Goal: Task Accomplishment & Management: Manage account settings

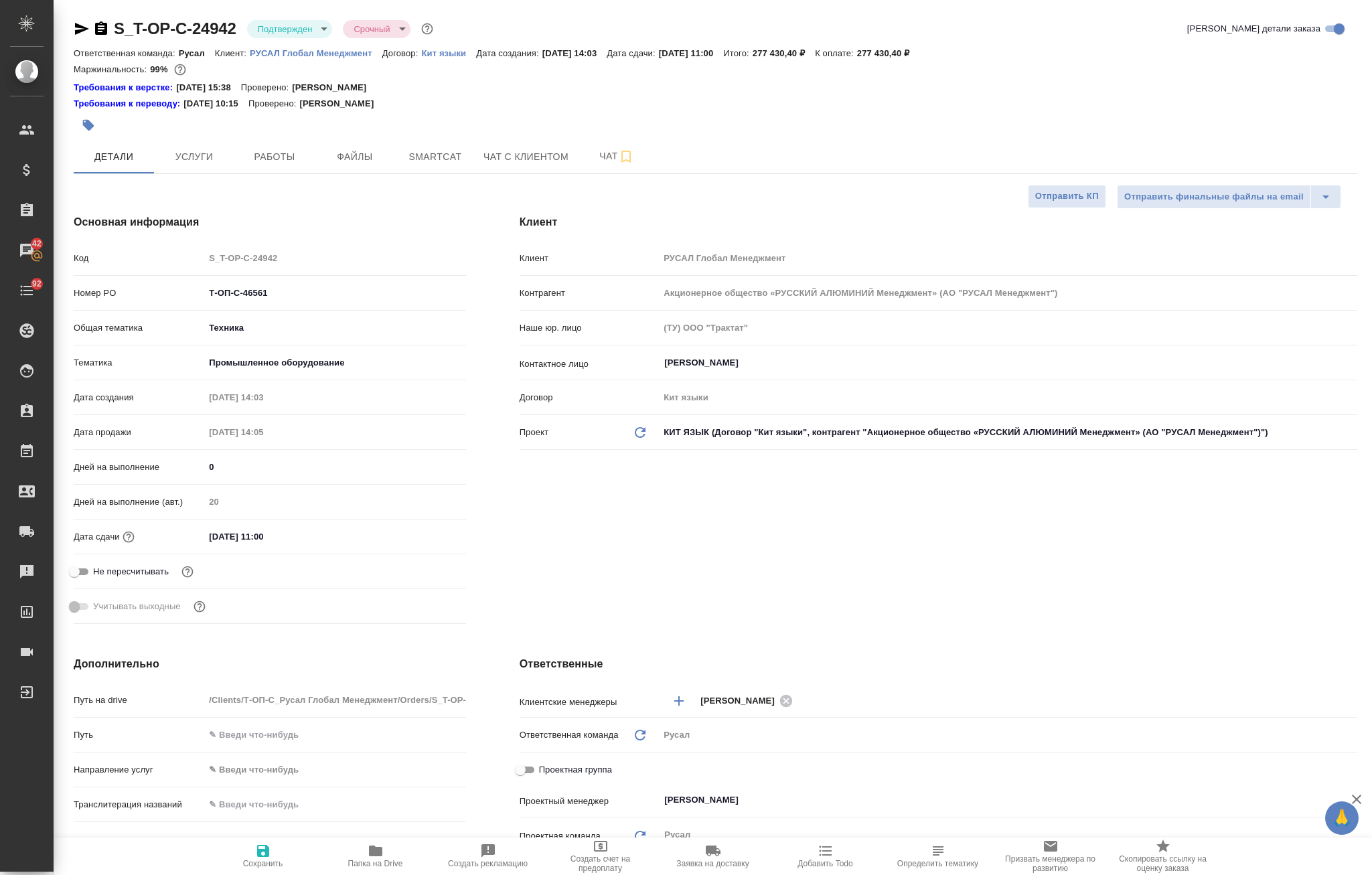
select select "RU"
click at [288, 28] on body "🙏 .cls-1 fill:#fff; AWATERA Avdeenko Kirill Клиенты Спецификации Заказы 42 Чаты…" at bounding box center [686, 437] width 1372 height 875
click at [184, 198] on div at bounding box center [686, 437] width 1372 height 875
click at [377, 868] on span "Папка на Drive" at bounding box center [376, 863] width 55 height 9
drag, startPoint x: 233, startPoint y: 12, endPoint x: 149, endPoint y: 45, distance: 90.2
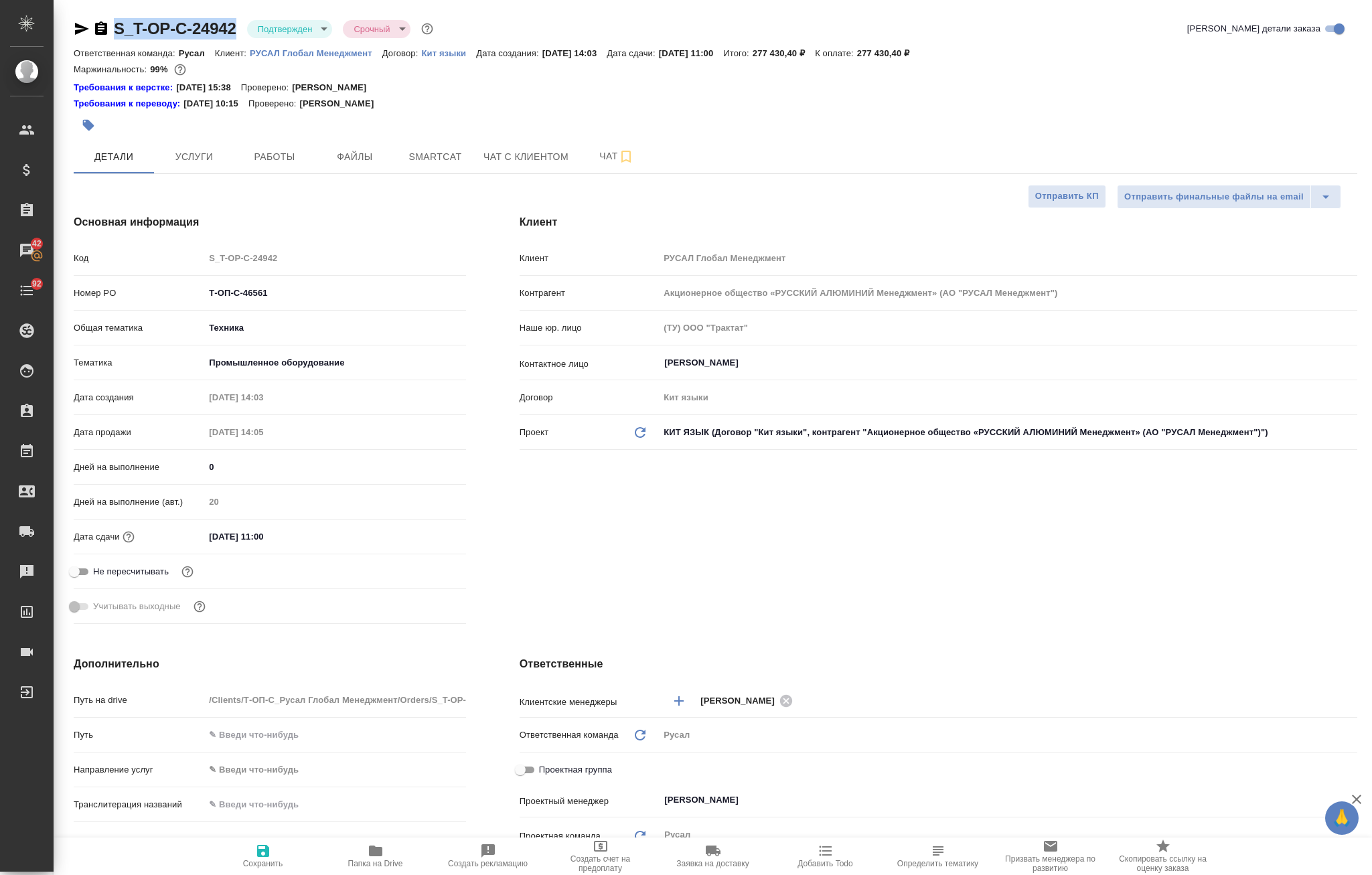
click at [114, 27] on div "S_T-OP-C-24942 Подтвержден confirmed Срочный urgent Кратко детали заказа Ответс…" at bounding box center [715, 722] width 1299 height 1446
copy link "S_T-OP-C-24942"
drag, startPoint x: 206, startPoint y: 299, endPoint x: 151, endPoint y: 296, distance: 55.1
click at [123, 299] on div "Номер PO Т-ОП-С-46561" at bounding box center [270, 293] width 392 height 23
click at [242, 162] on button "Работы" at bounding box center [274, 156] width 80 height 33
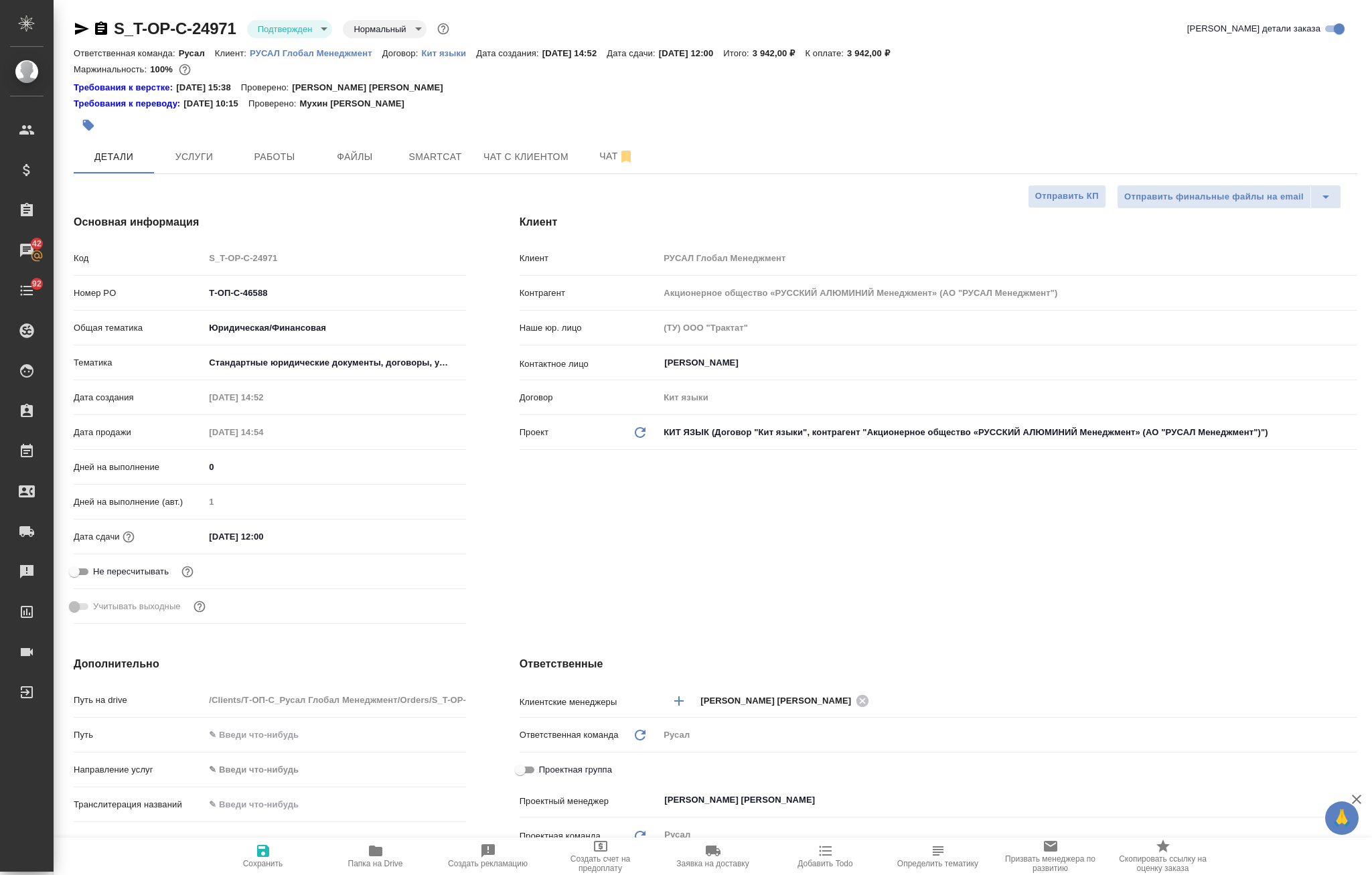
select select "RU"
click at [284, 170] on button "Работы" at bounding box center [274, 156] width 80 height 33
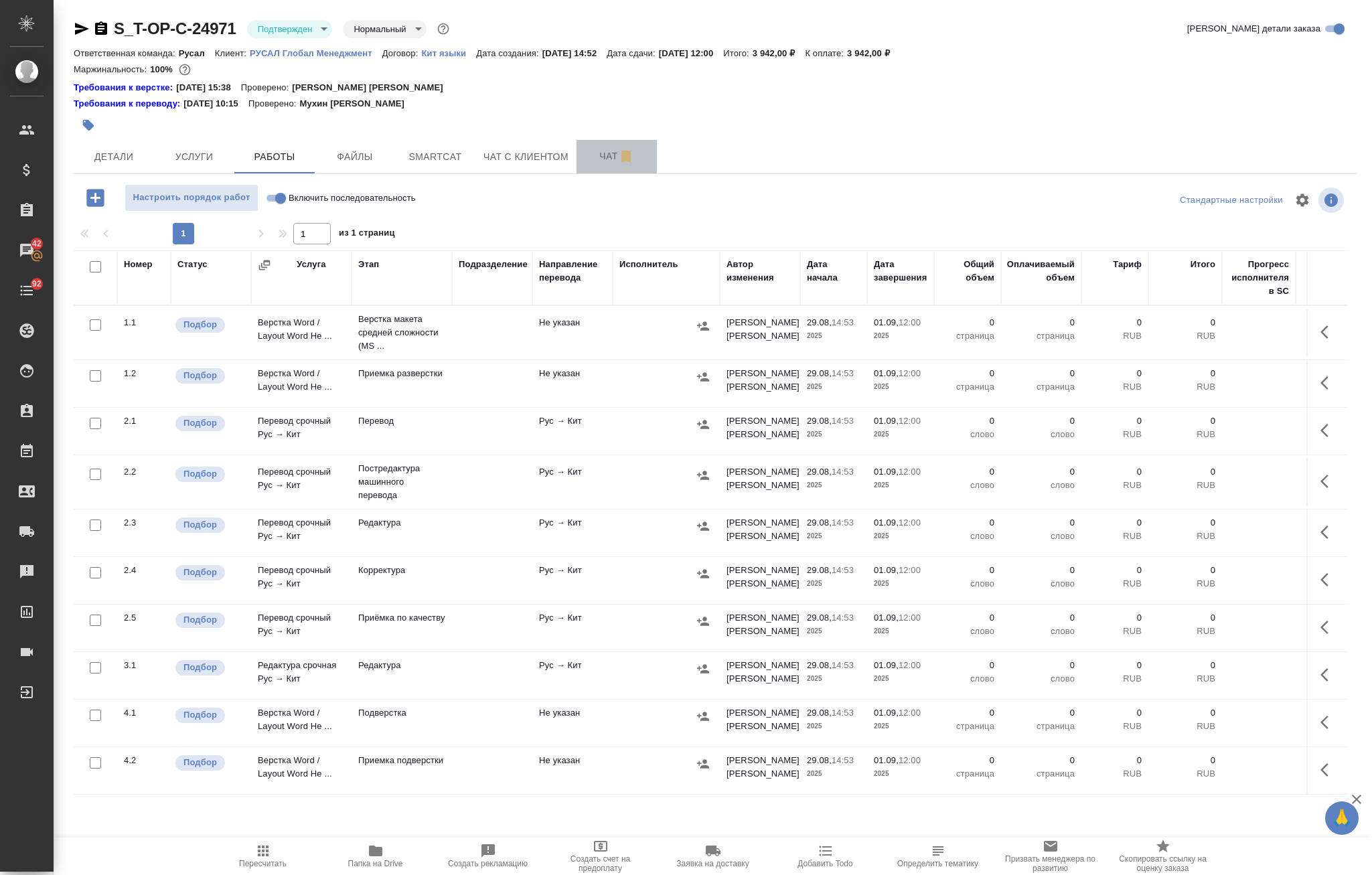
click at [593, 154] on span "Чат" at bounding box center [616, 156] width 64 height 17
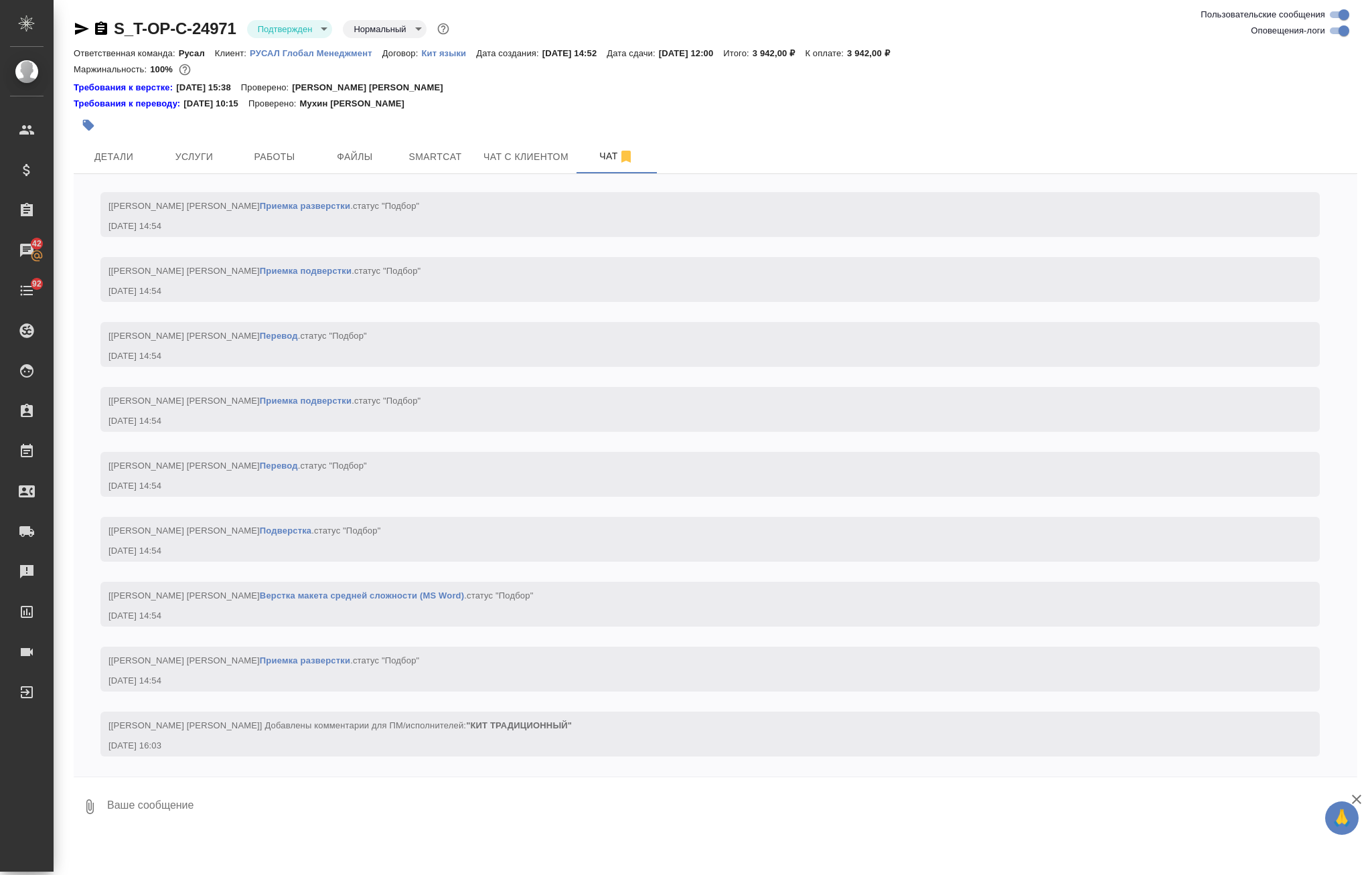
scroll to position [1224, 0]
click at [292, 144] on button "Работы" at bounding box center [274, 156] width 80 height 33
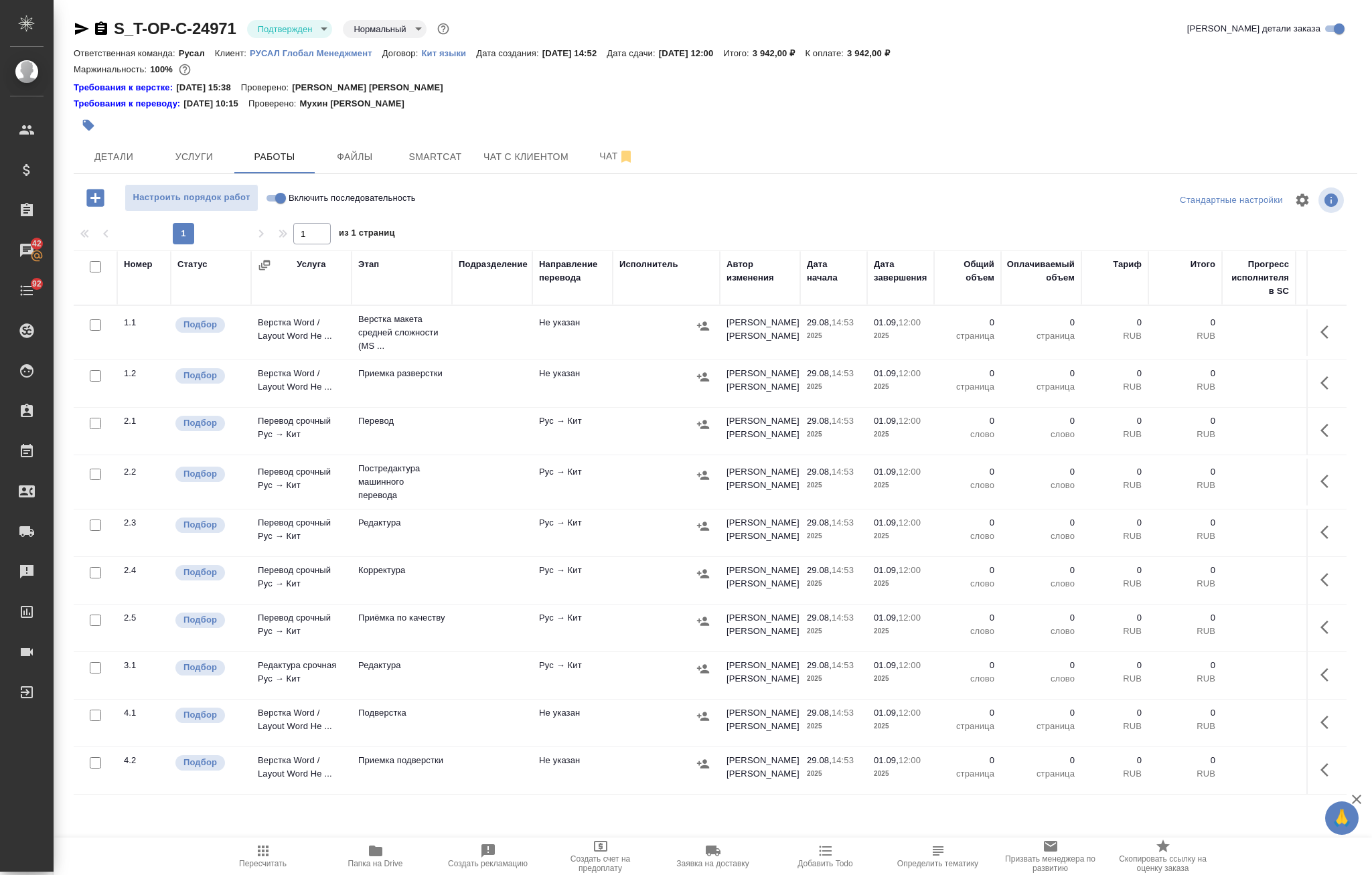
click at [388, 846] on span "Папка на Drive" at bounding box center [376, 855] width 97 height 25
click at [276, 32] on body "🙏 .cls-1 fill:#fff; AWATERA Avdeenko Kirill Клиенты Спецификации Заказы 42 Чаты…" at bounding box center [686, 437] width 1372 height 875
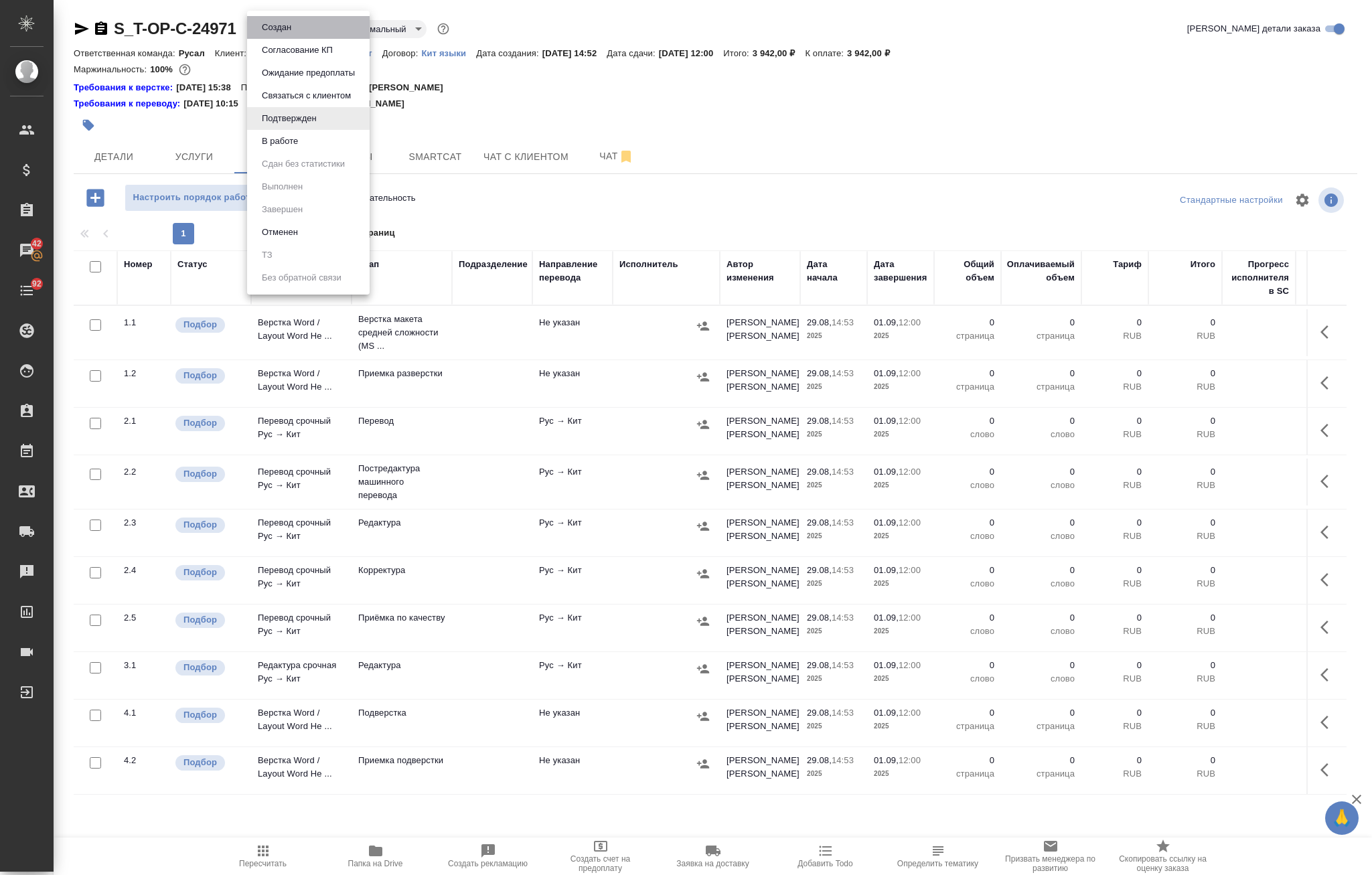
click at [299, 22] on li "Создан" at bounding box center [309, 27] width 123 height 23
click at [296, 29] on body "🙏 .cls-1 fill:#fff; AWATERA Avdeenko Kirill Клиенты Спецификации Заказы 42 Чаты…" at bounding box center [686, 437] width 1372 height 875
click at [305, 255] on li "ТЗ" at bounding box center [309, 256] width 123 height 23
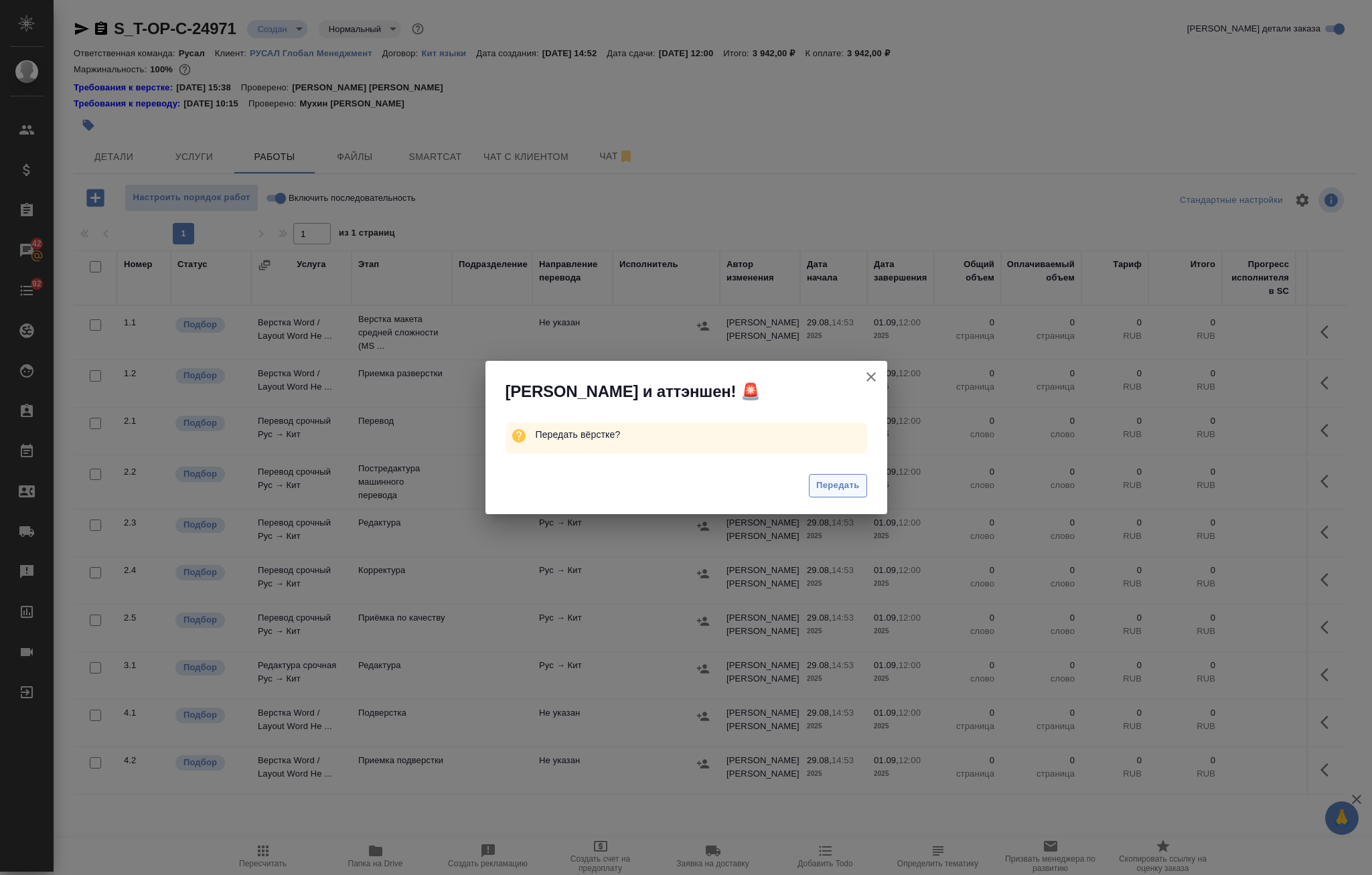
click at [857, 487] on span "Передать" at bounding box center [838, 485] width 43 height 15
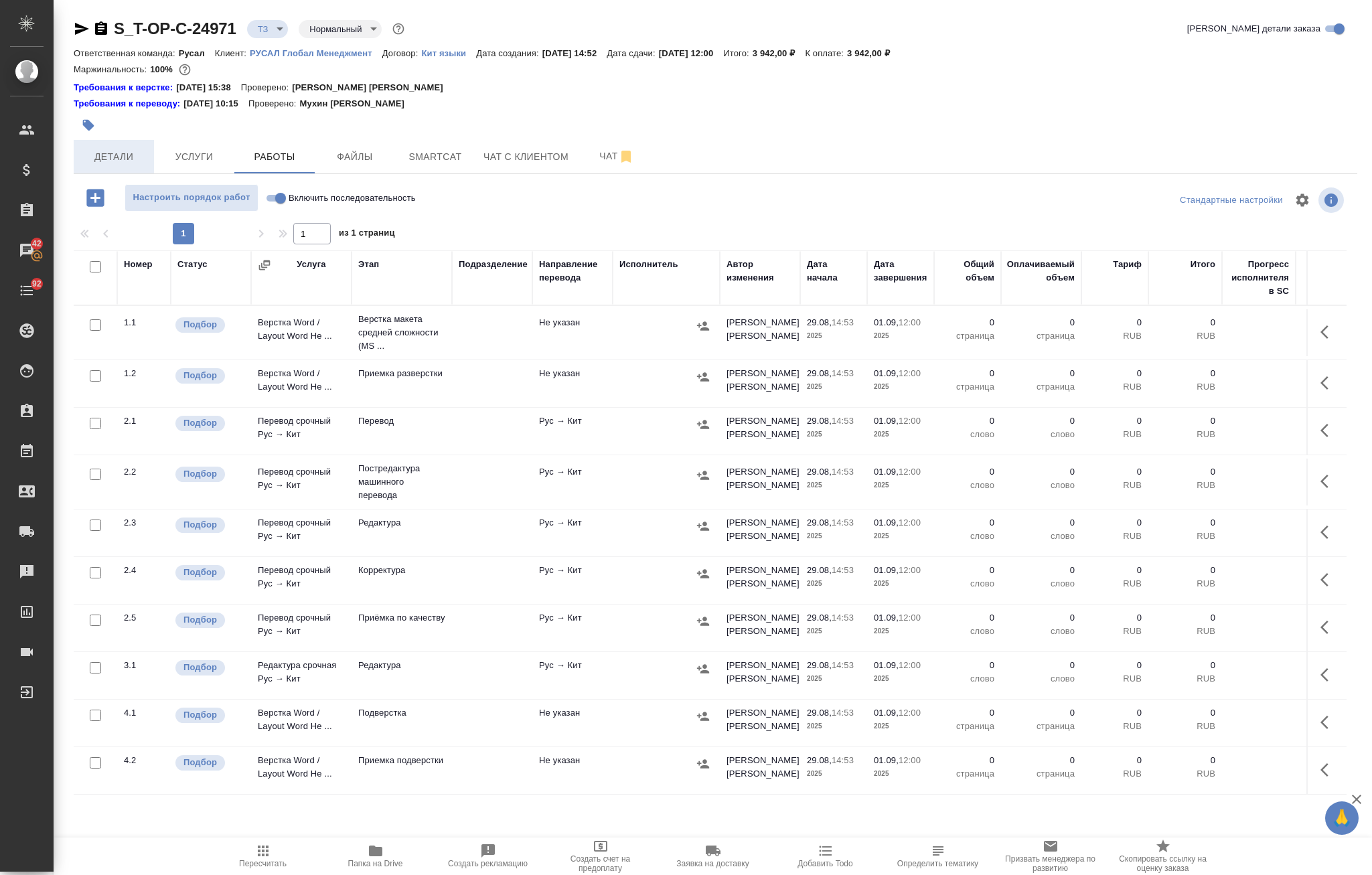
click at [105, 154] on span "Детали" at bounding box center [113, 157] width 64 height 17
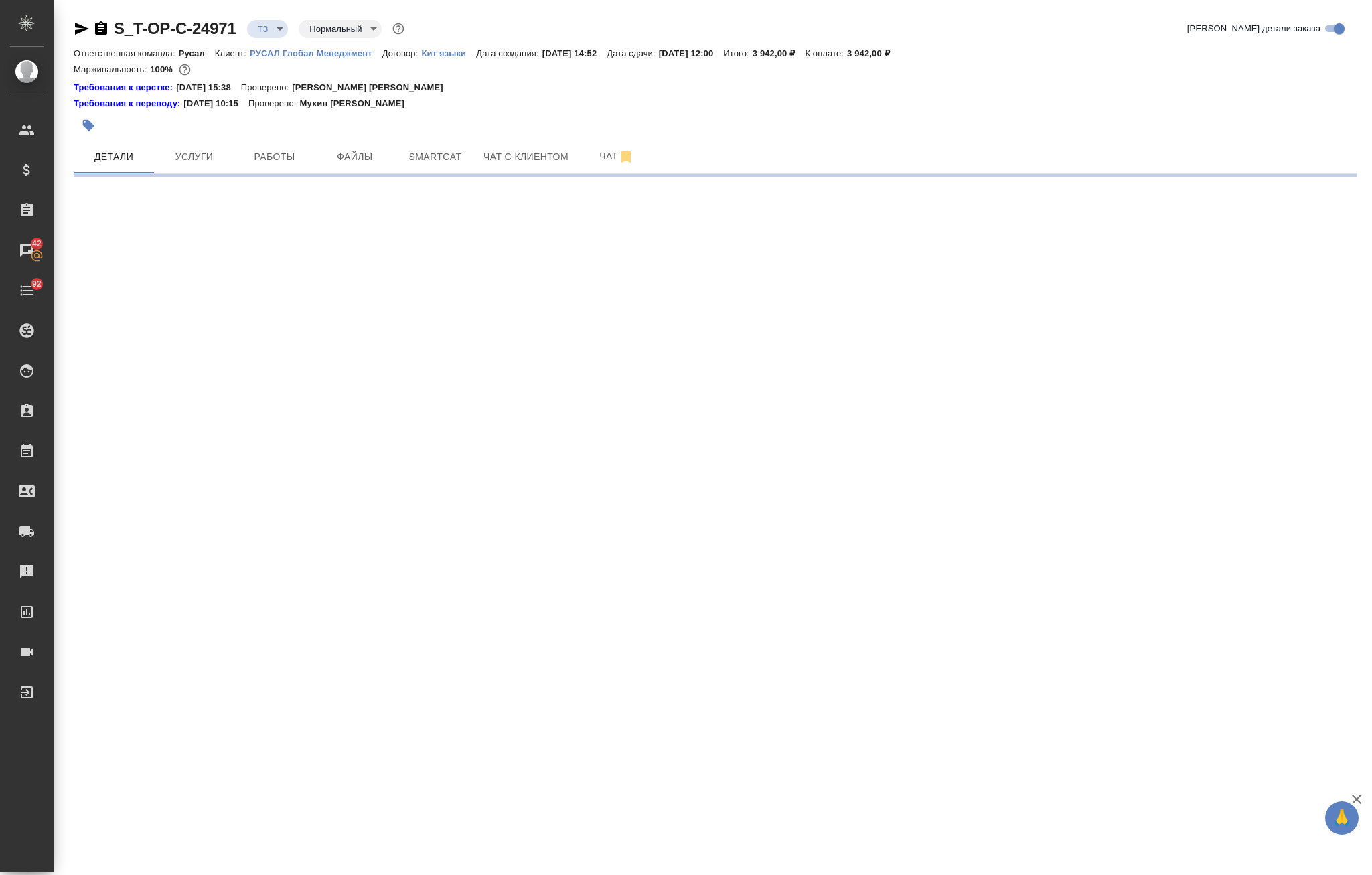
select select "RU"
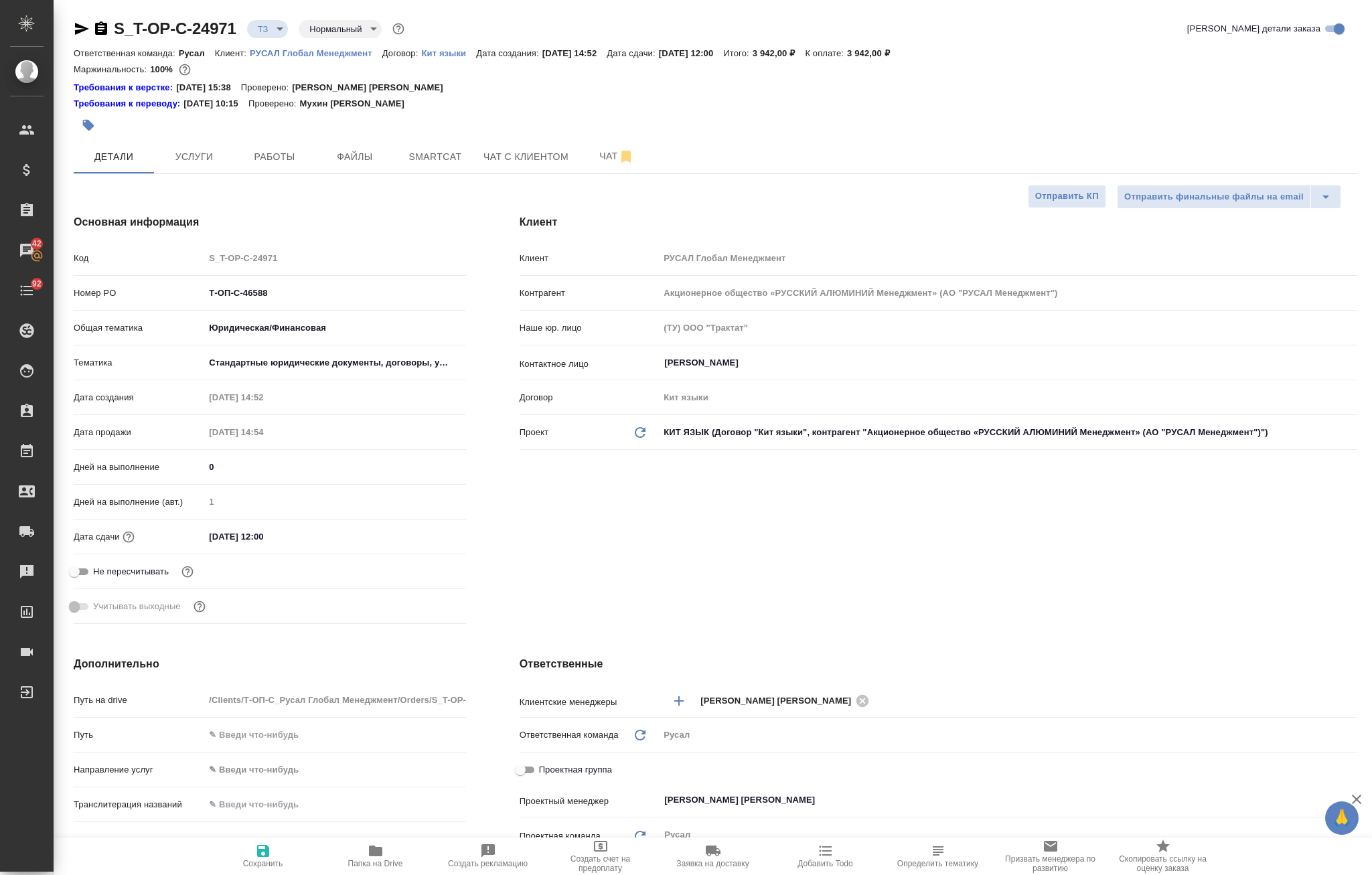
type textarea "x"
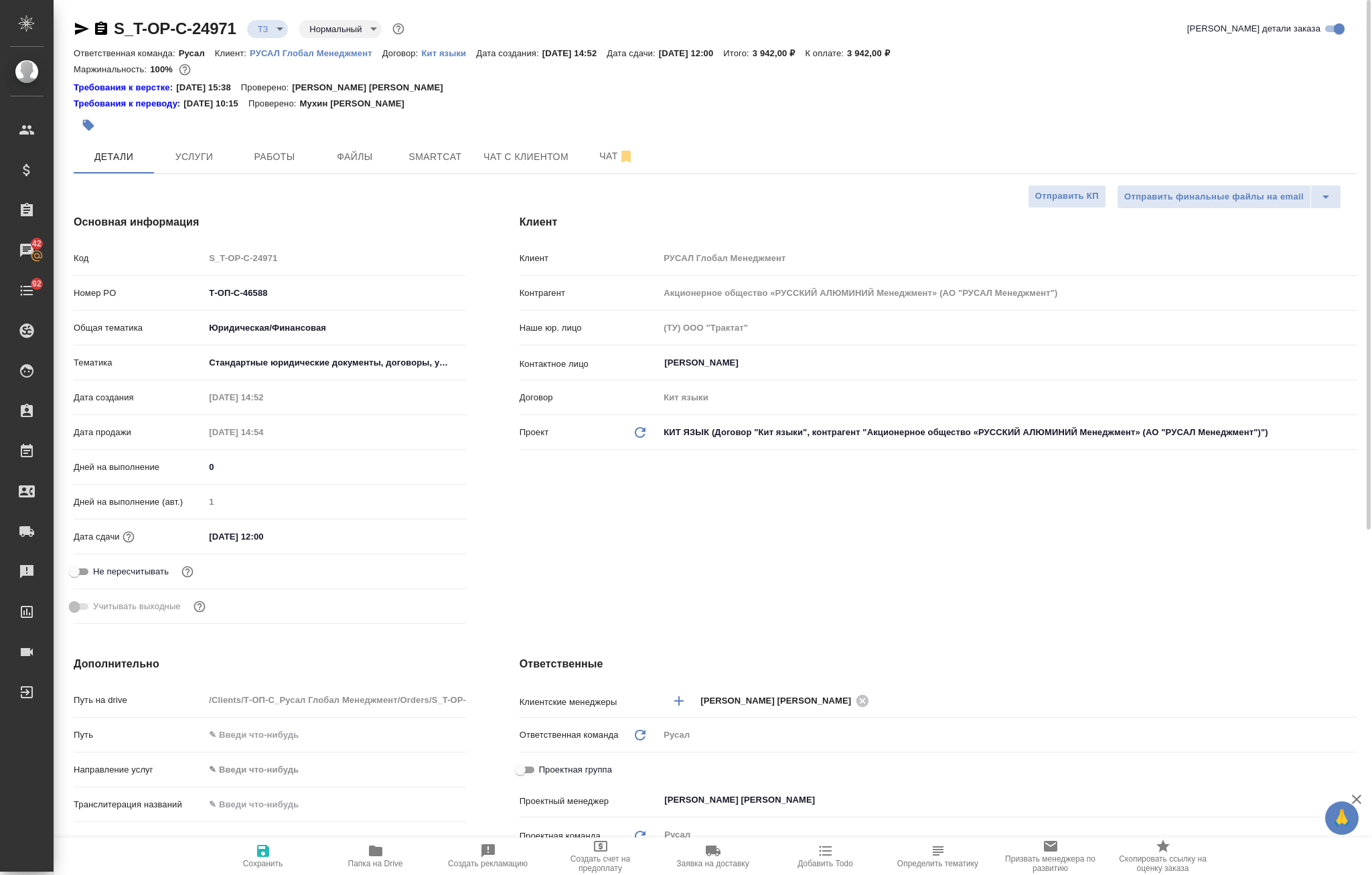
type textarea "x"
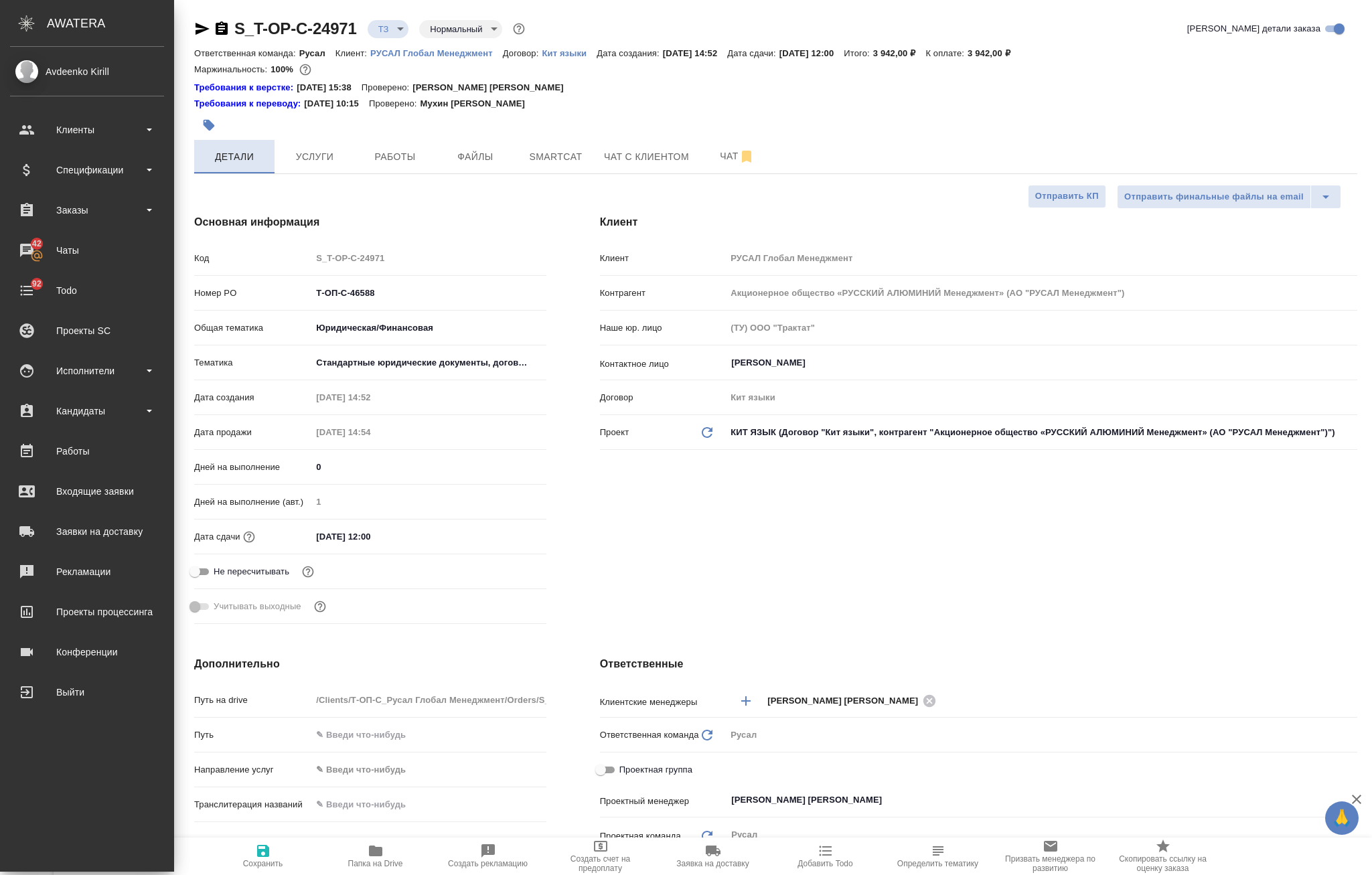
type textarea "x"
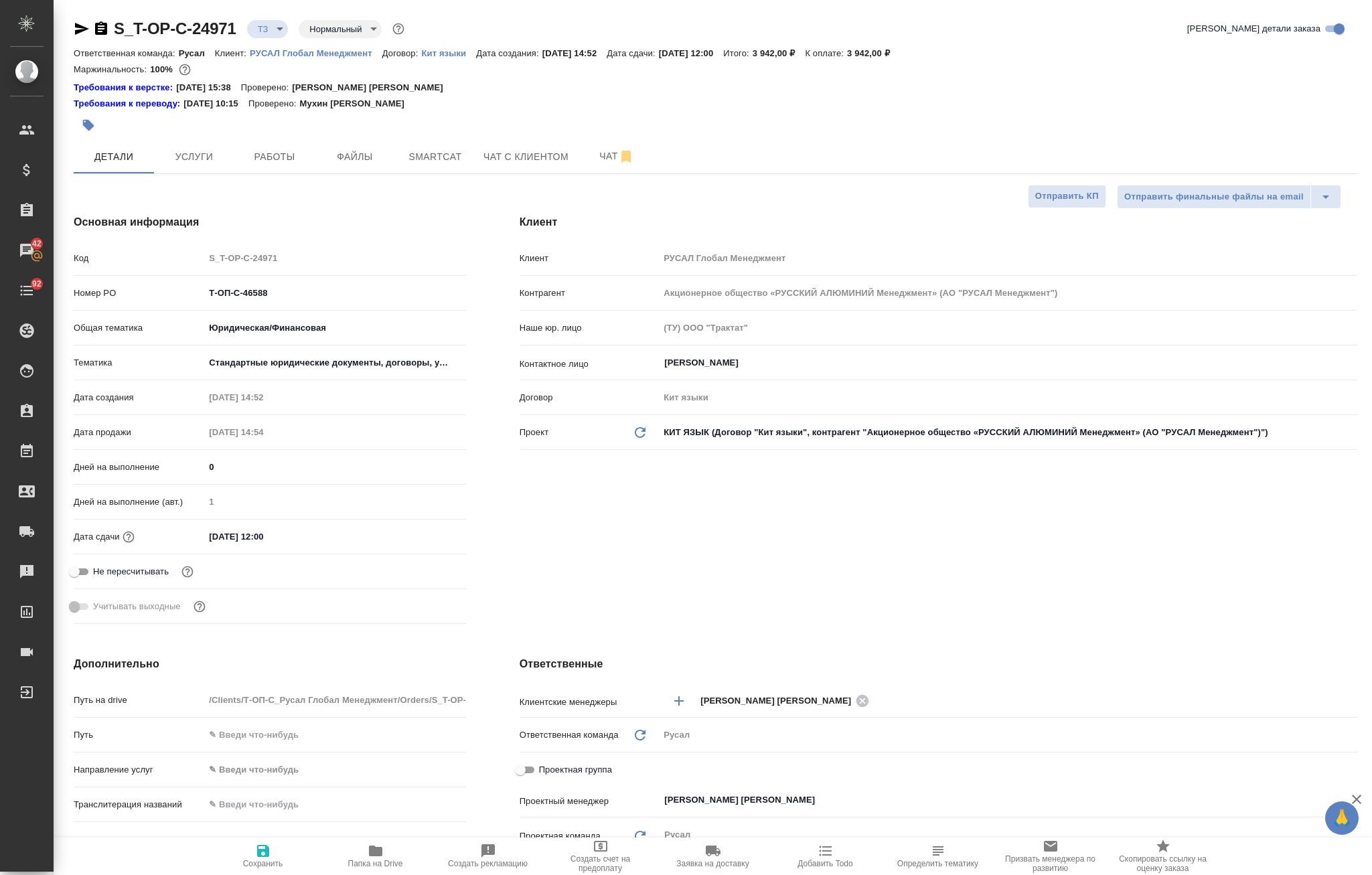
click at [86, 126] on icon "button" at bounding box center [89, 126] width 12 height 12
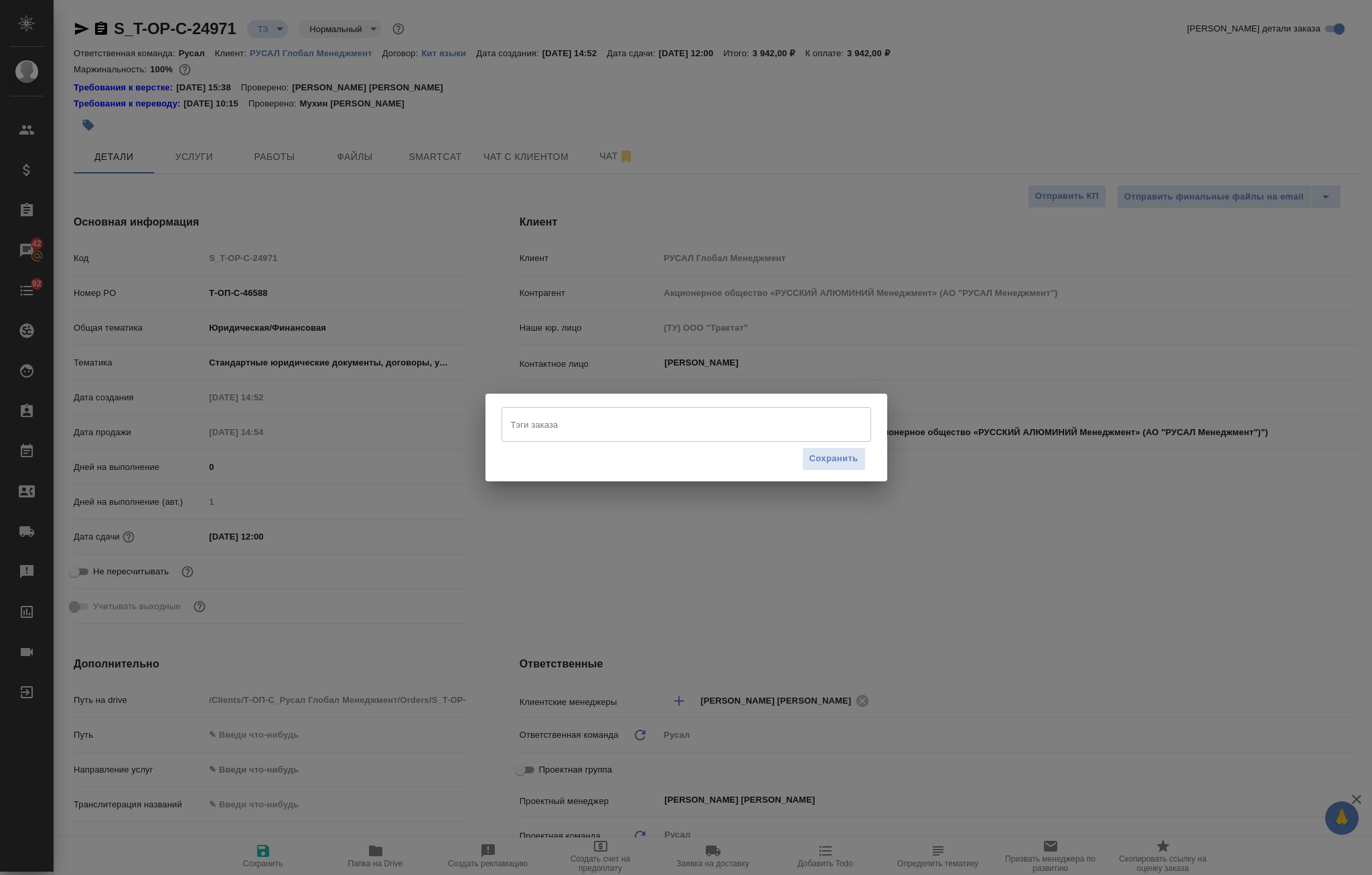
click at [603, 430] on input "Тэги заказа" at bounding box center [674, 424] width 332 height 23
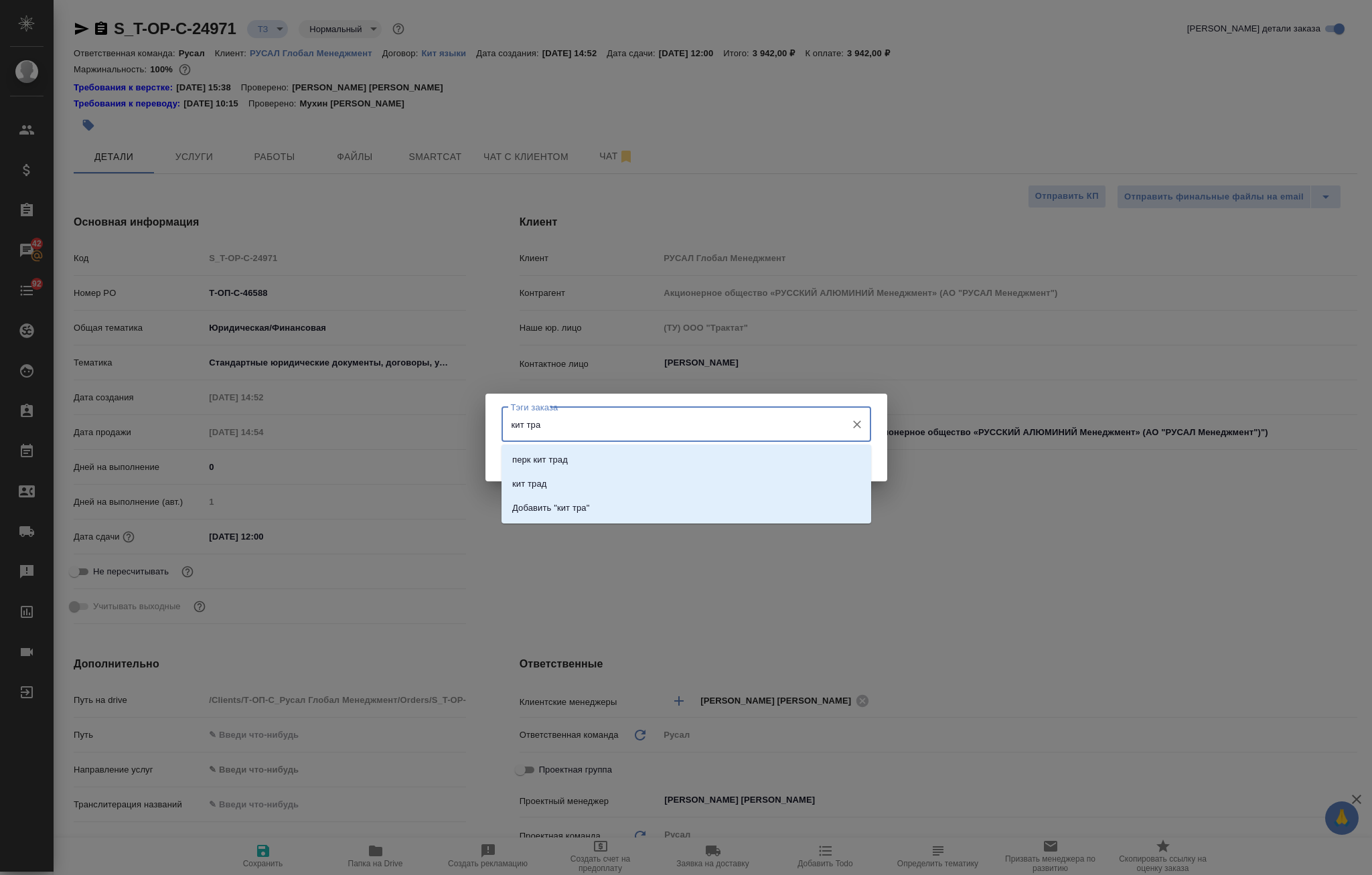
type input "кит трад"
click at [628, 489] on li "кит трад" at bounding box center [686, 484] width 369 height 24
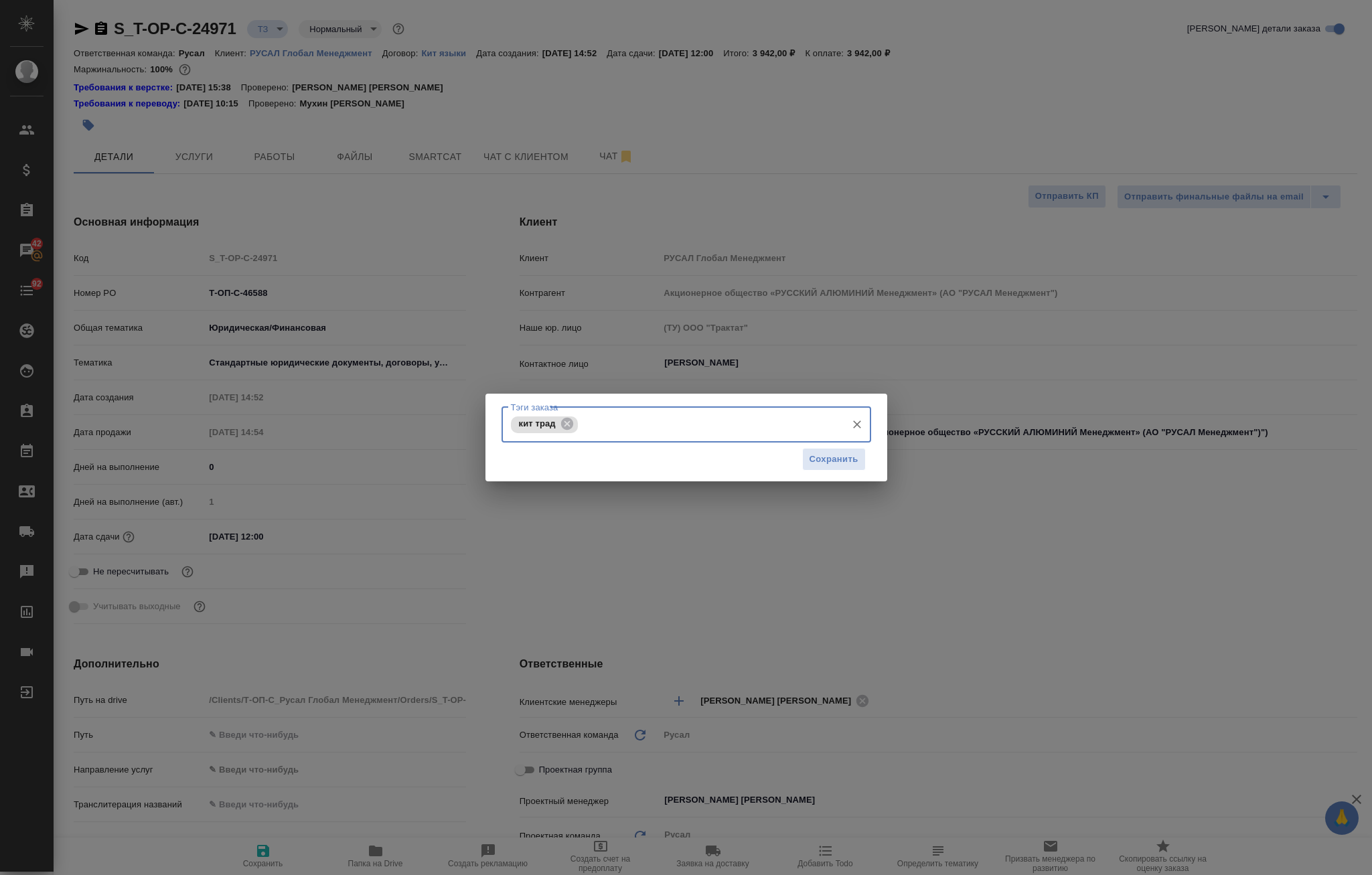
click at [695, 423] on input "Тэги заказа" at bounding box center [711, 424] width 258 height 23
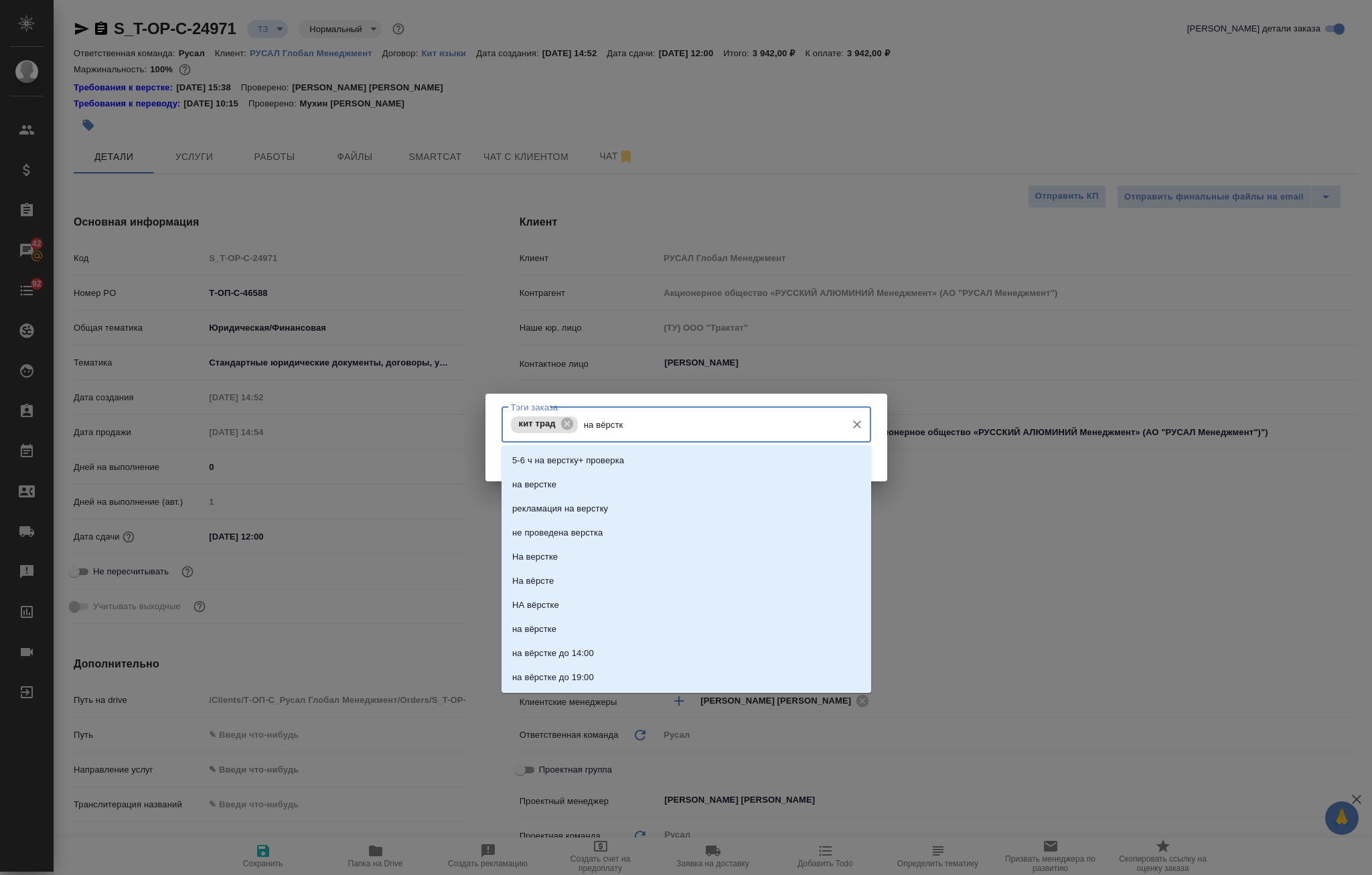
type input "на вёрстке"
click at [641, 455] on li "на верстке" at bounding box center [686, 461] width 369 height 24
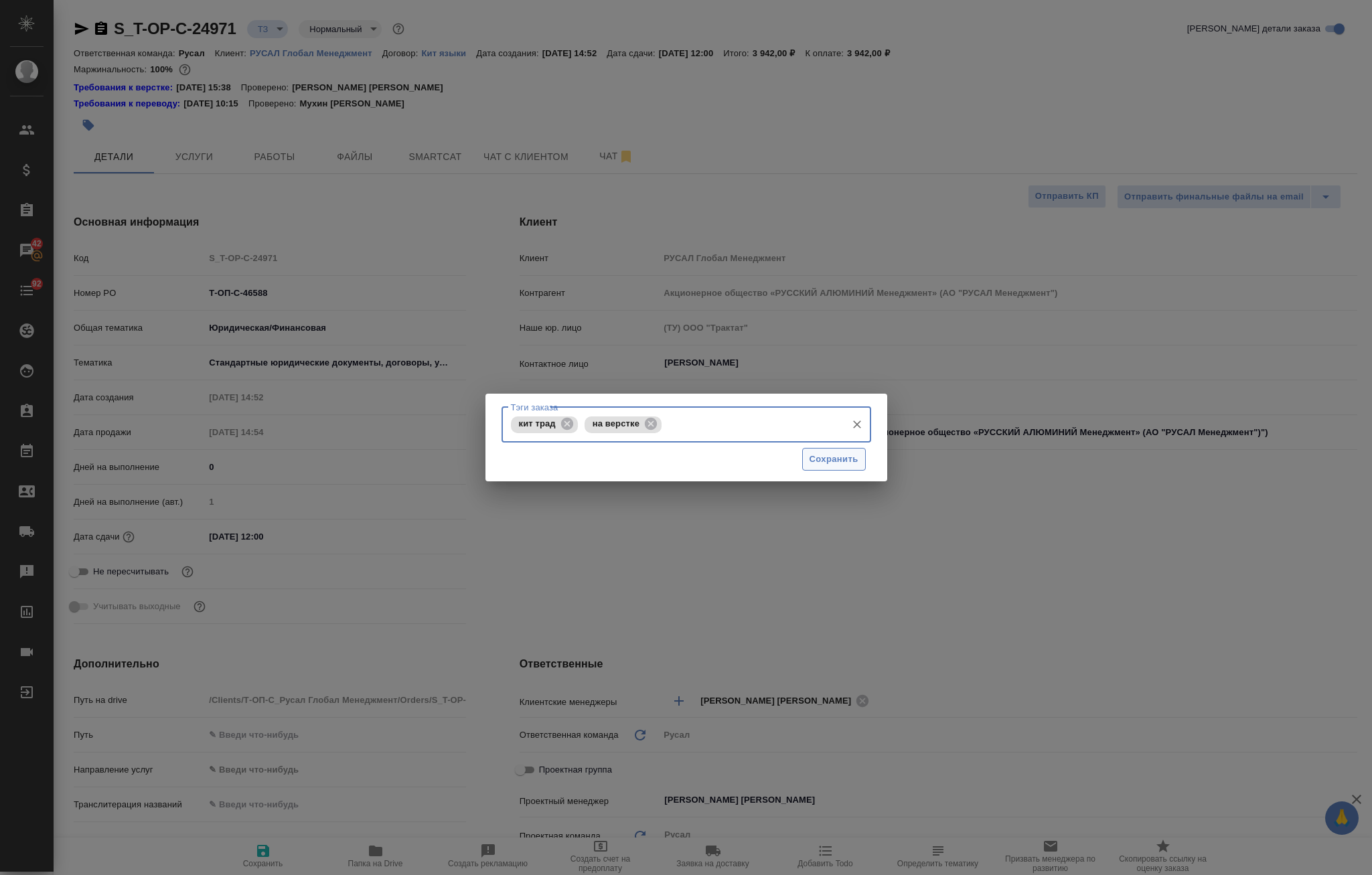
click at [838, 458] on span "Сохранить" at bounding box center [834, 459] width 49 height 15
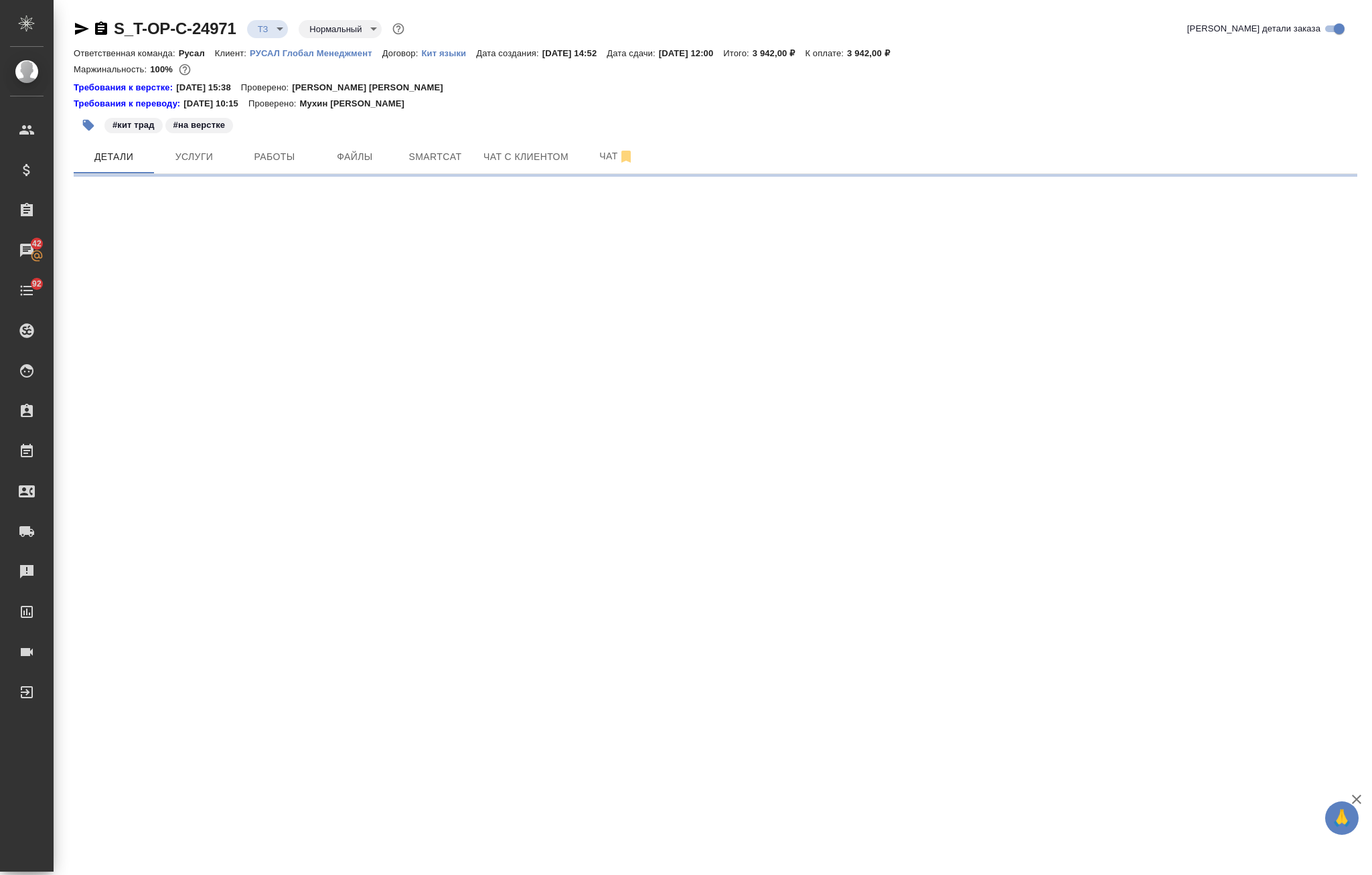
select select "RU"
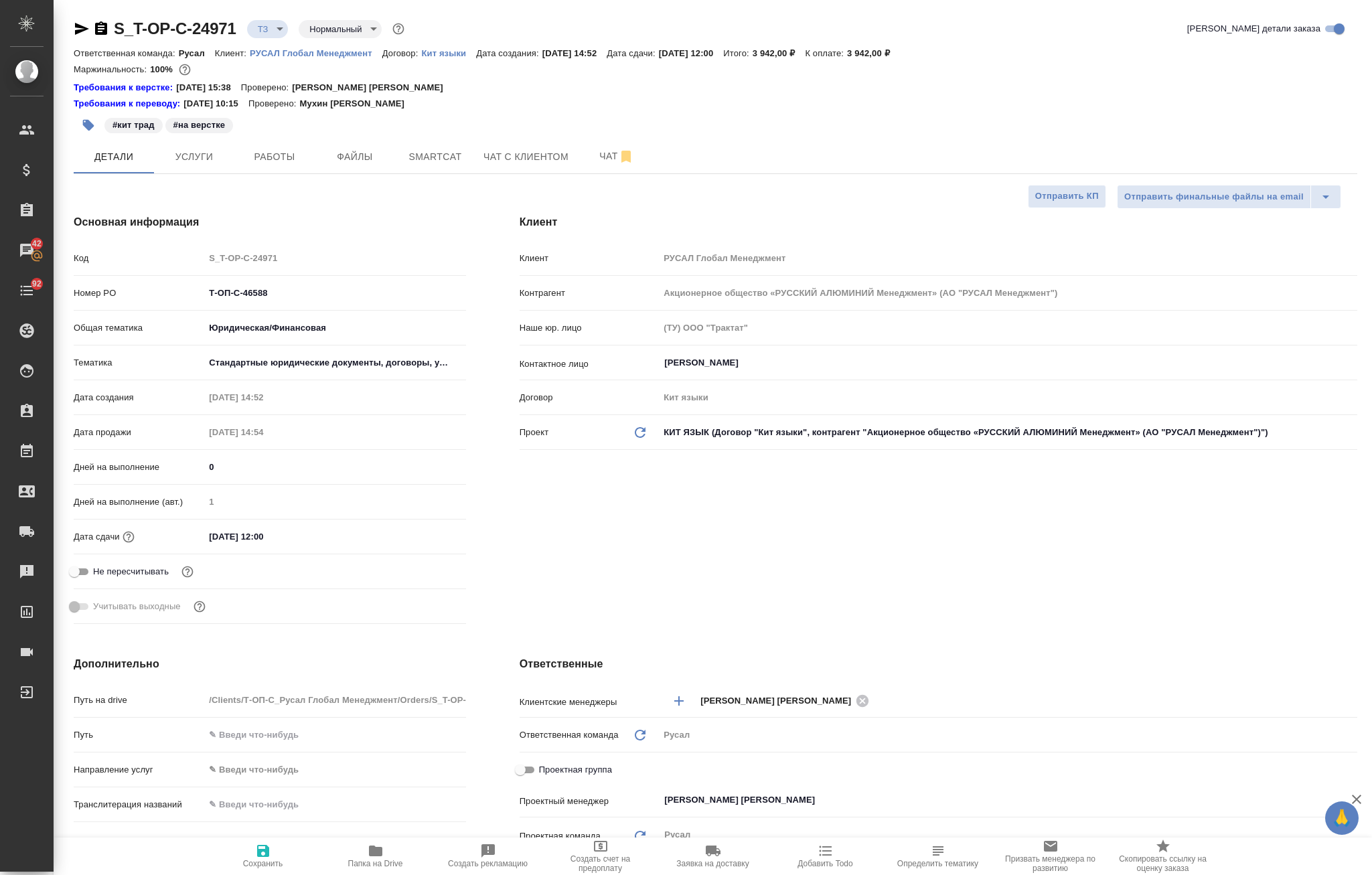
type textarea "x"
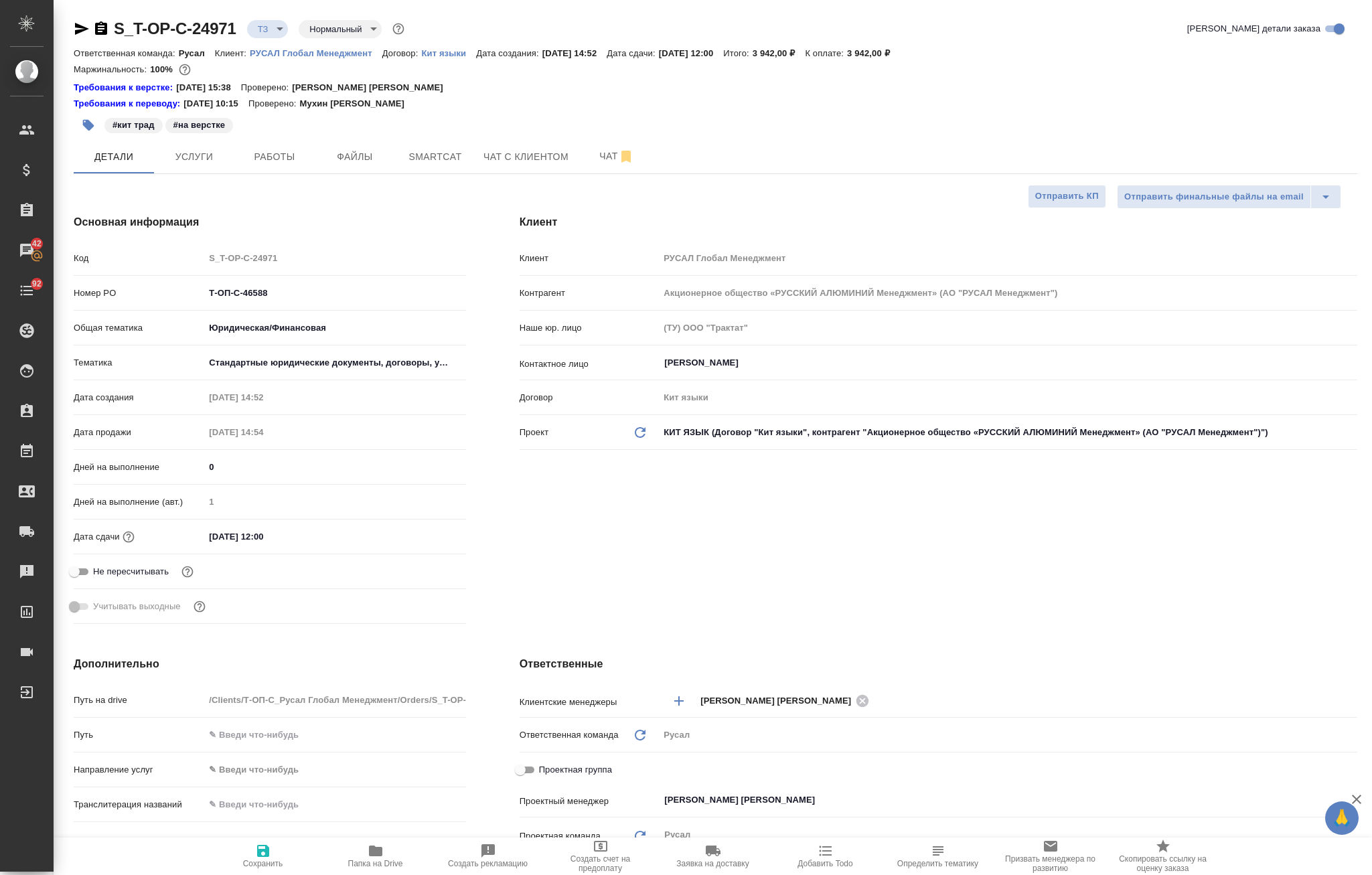
type textarea "x"
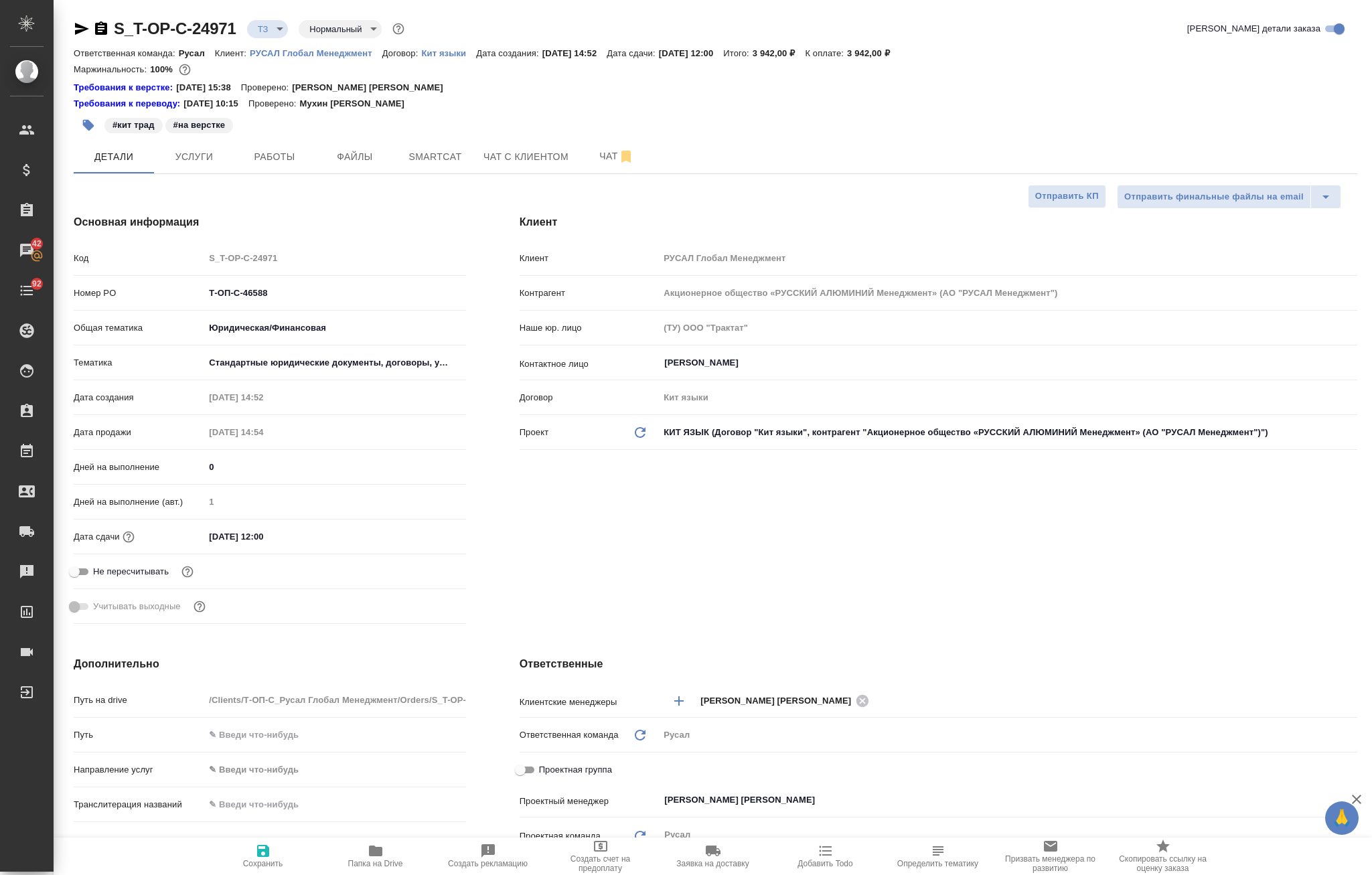
type textarea "x"
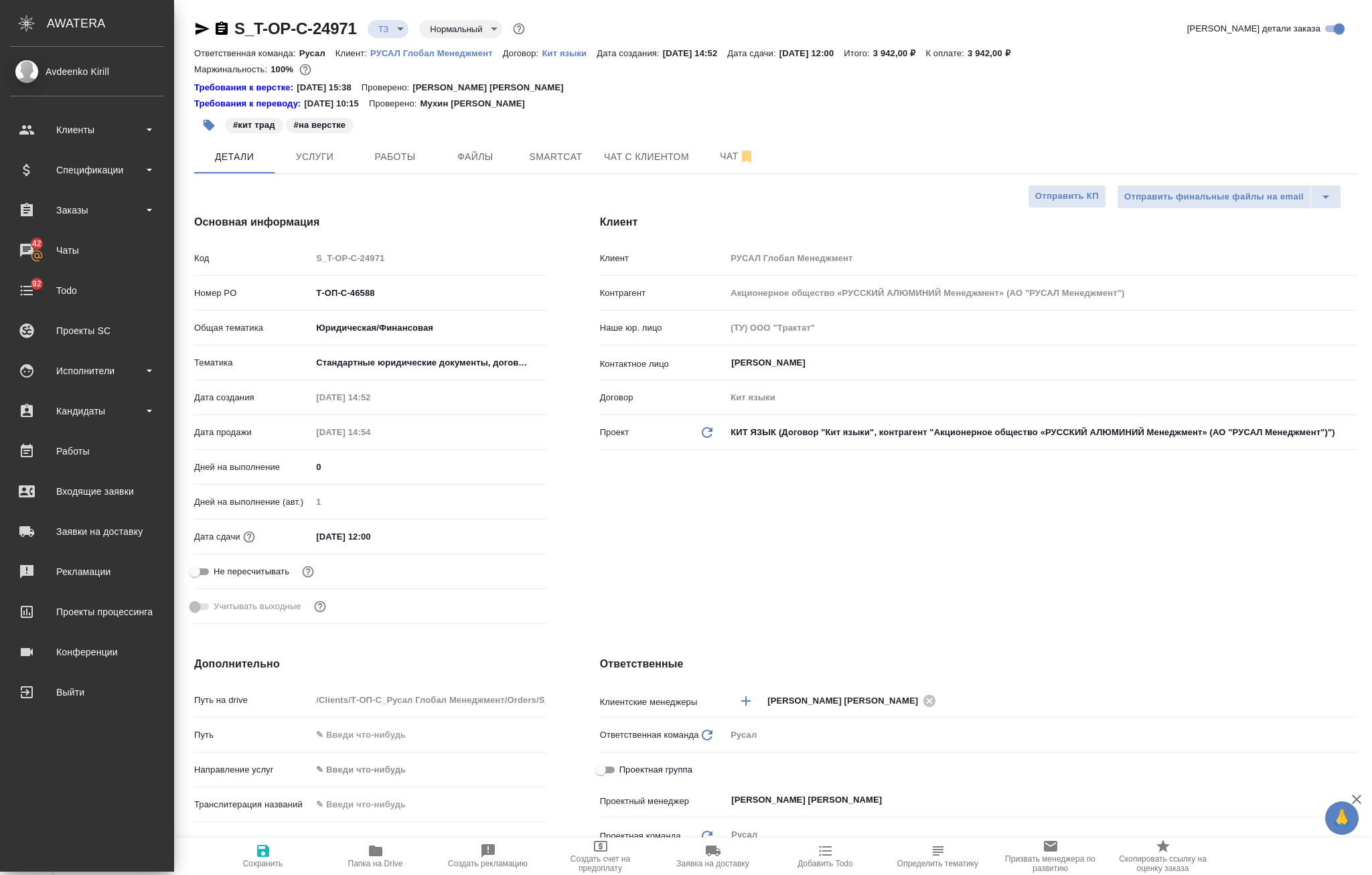
type textarea "x"
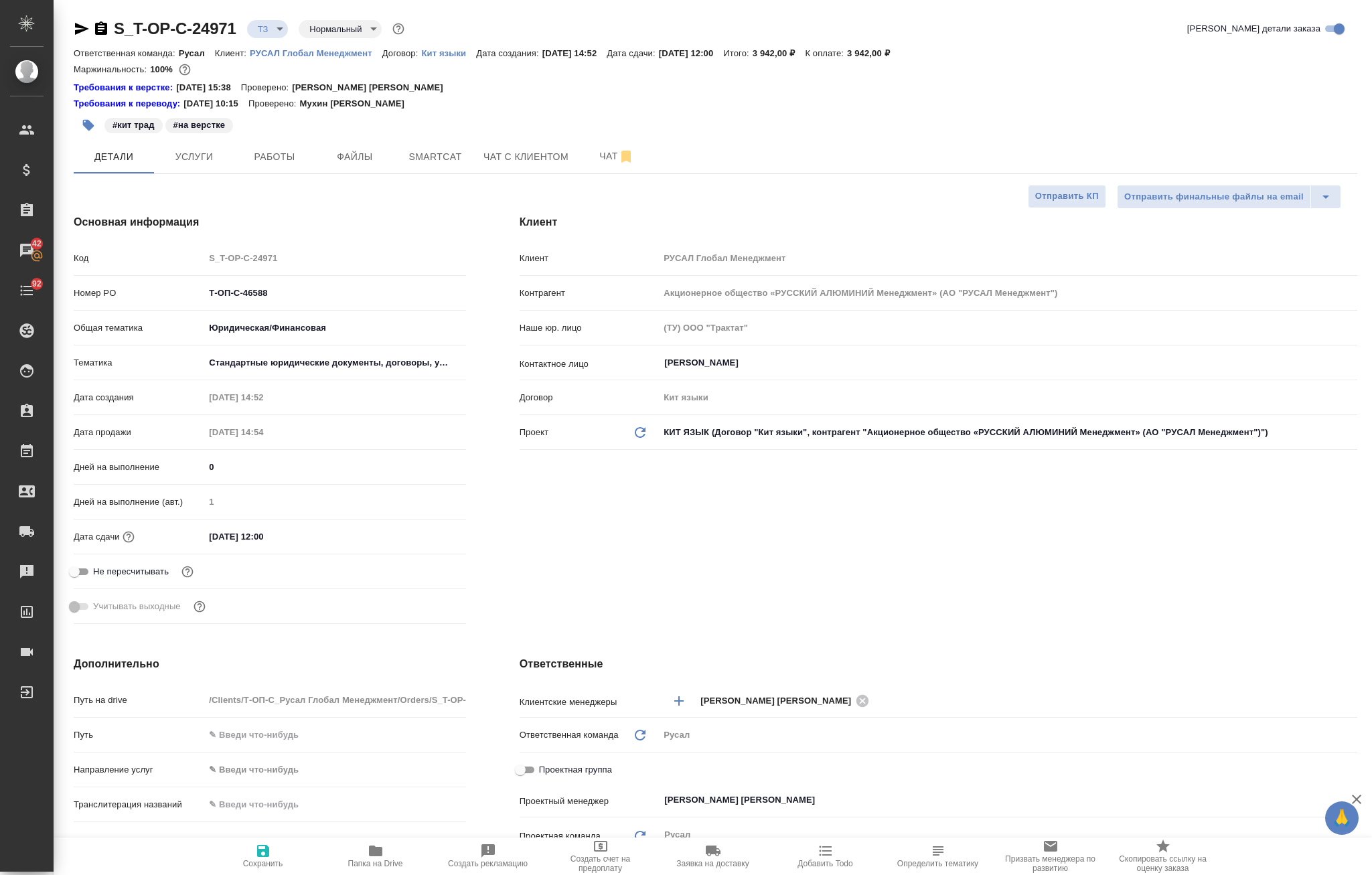
type textarea "x"
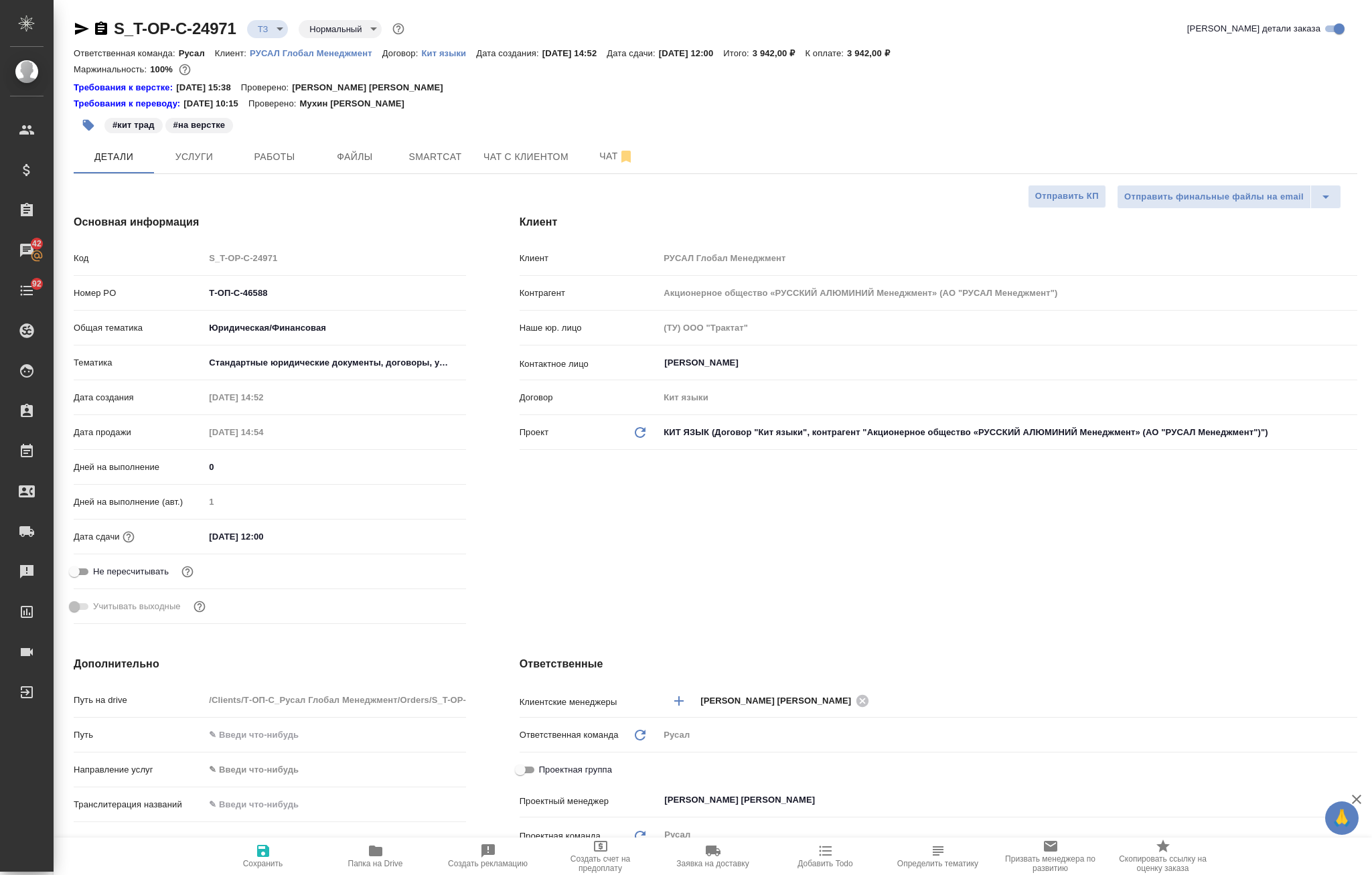
type textarea "x"
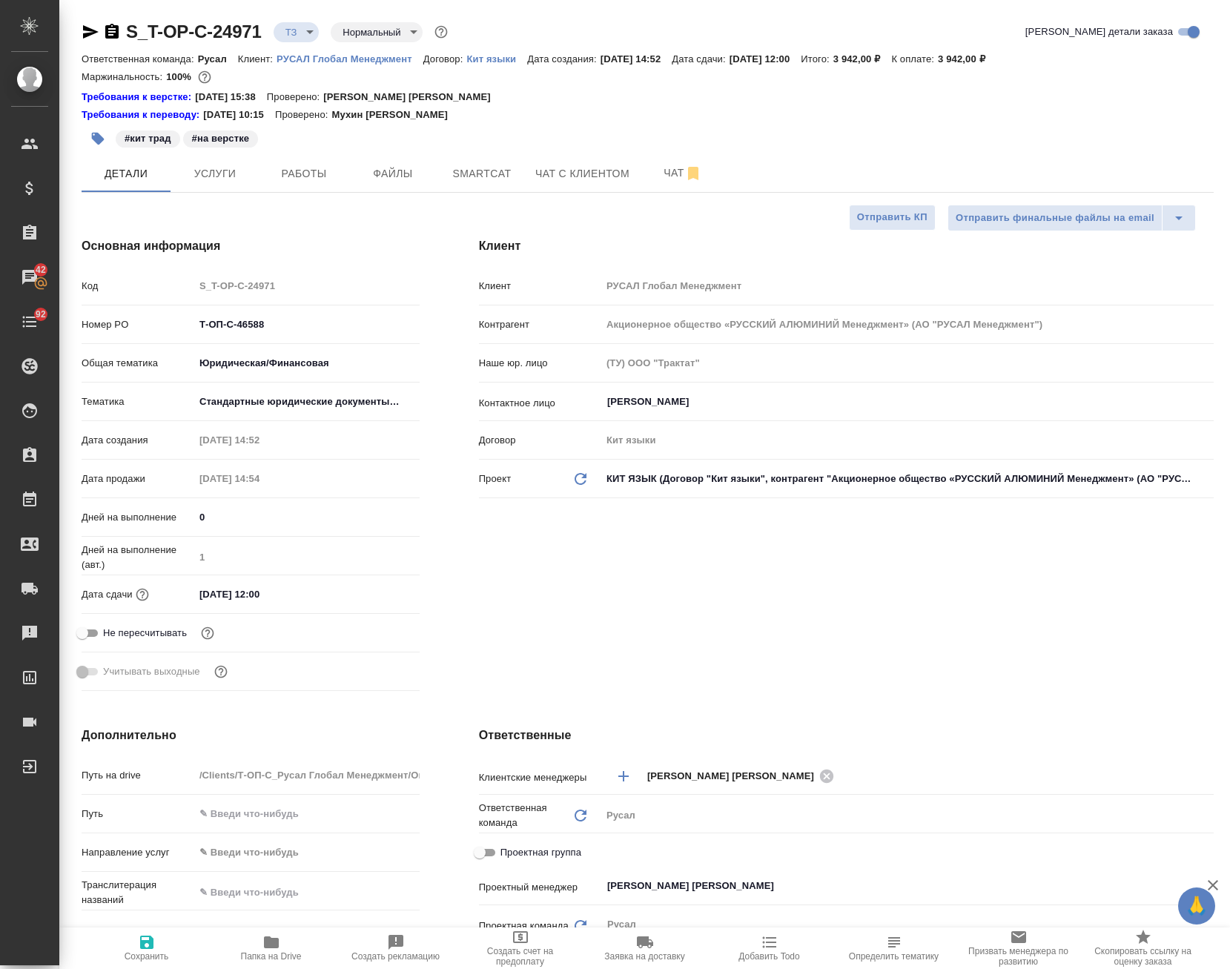
type textarea "x"
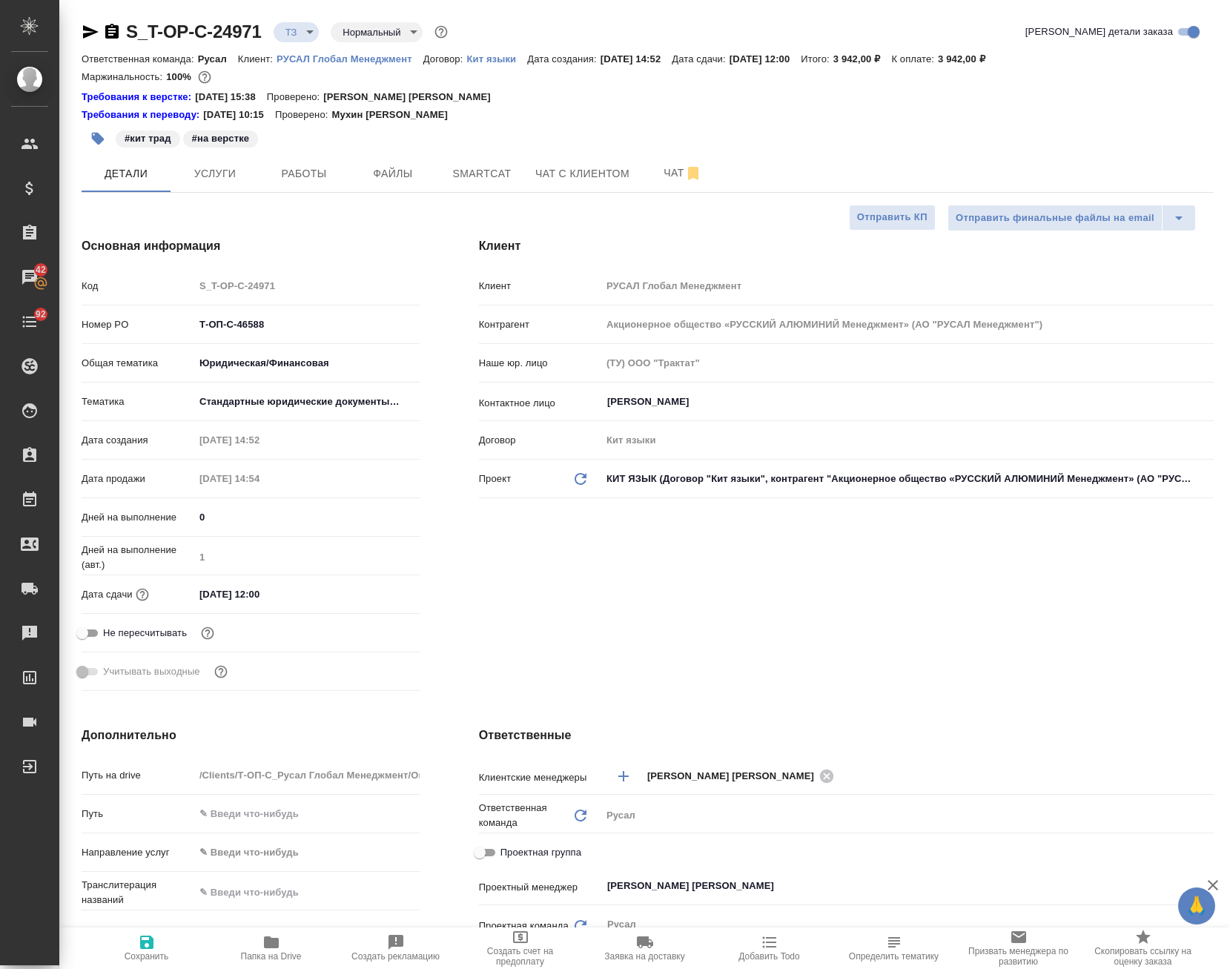
type textarea "x"
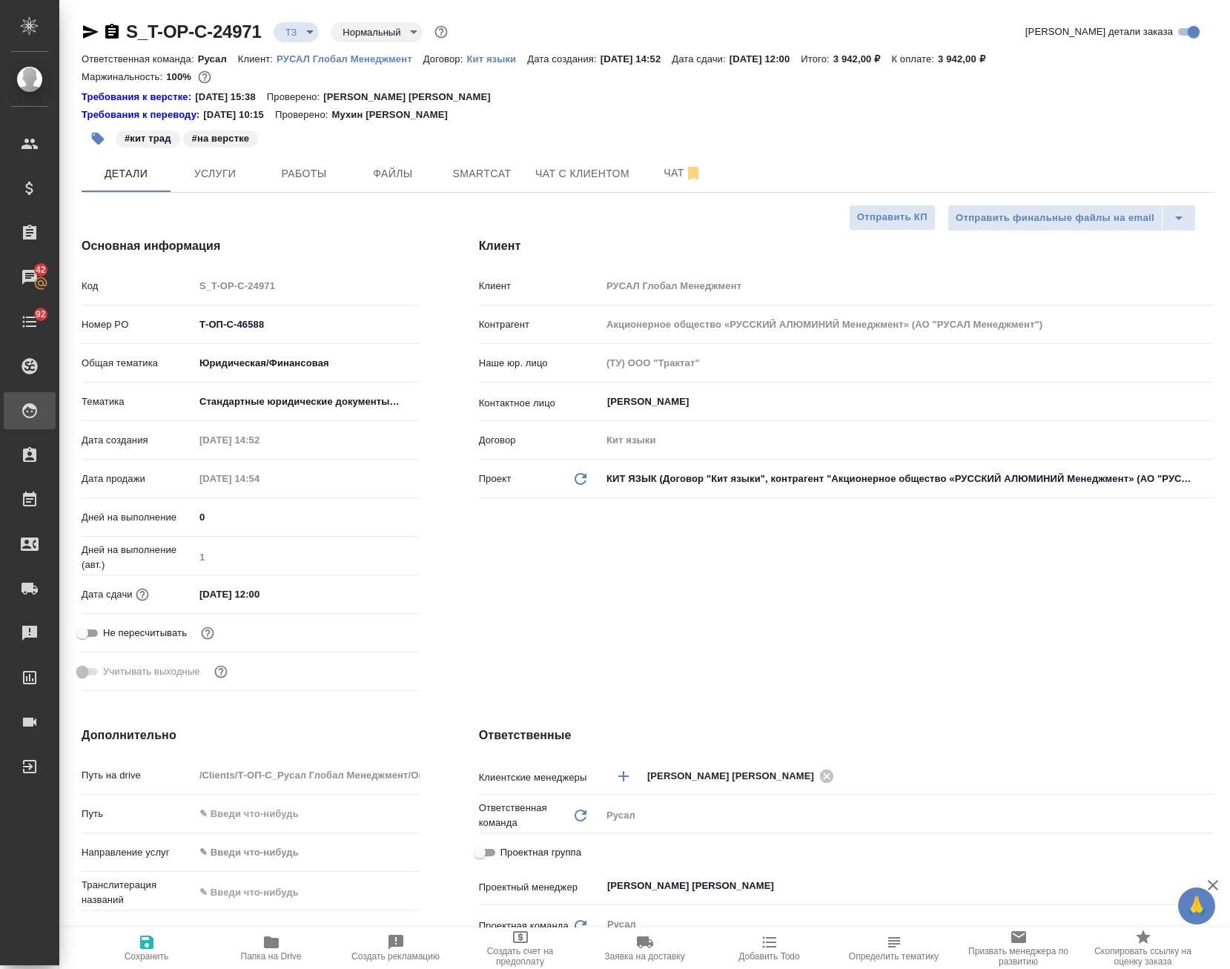
type textarea "x"
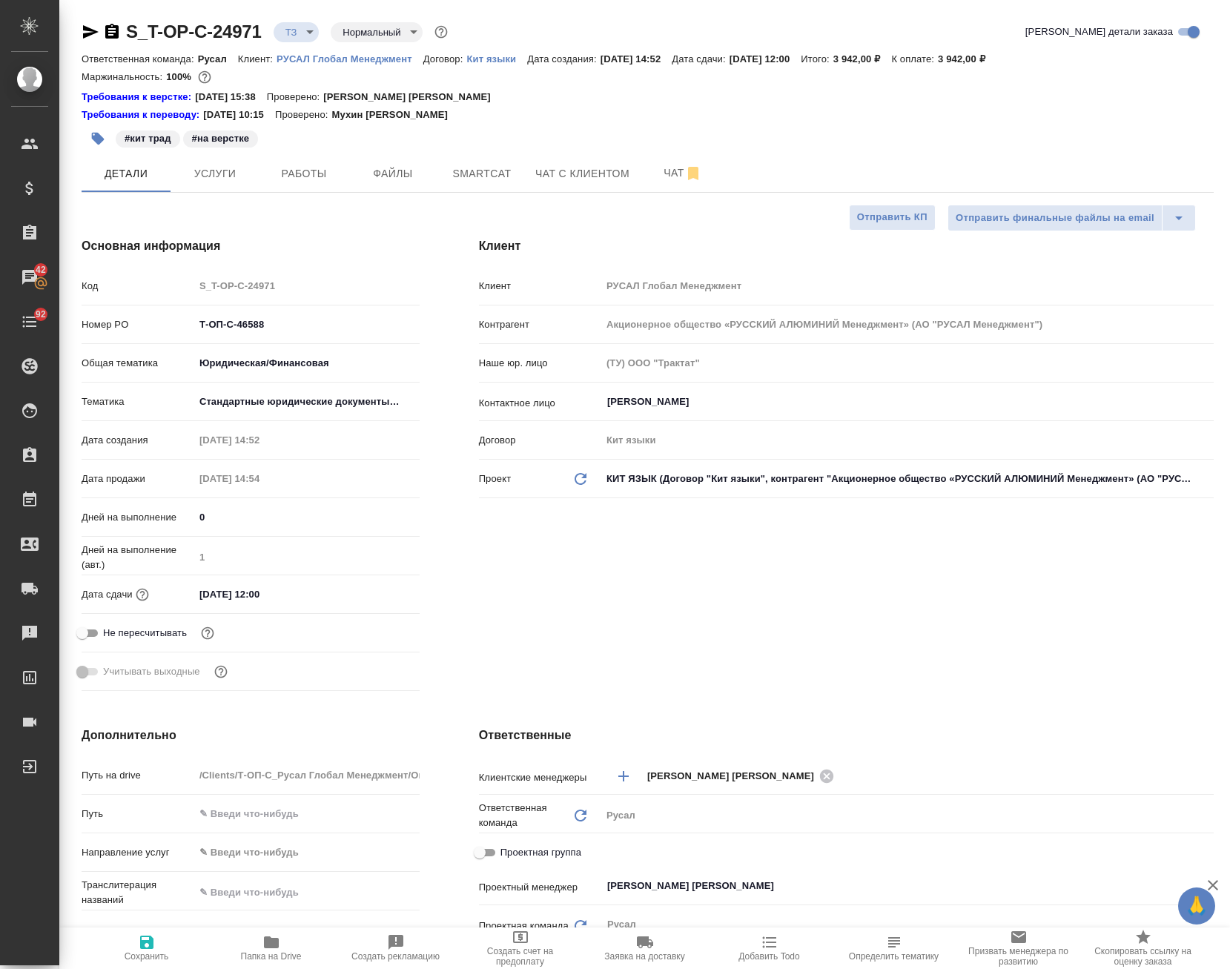
type textarea "x"
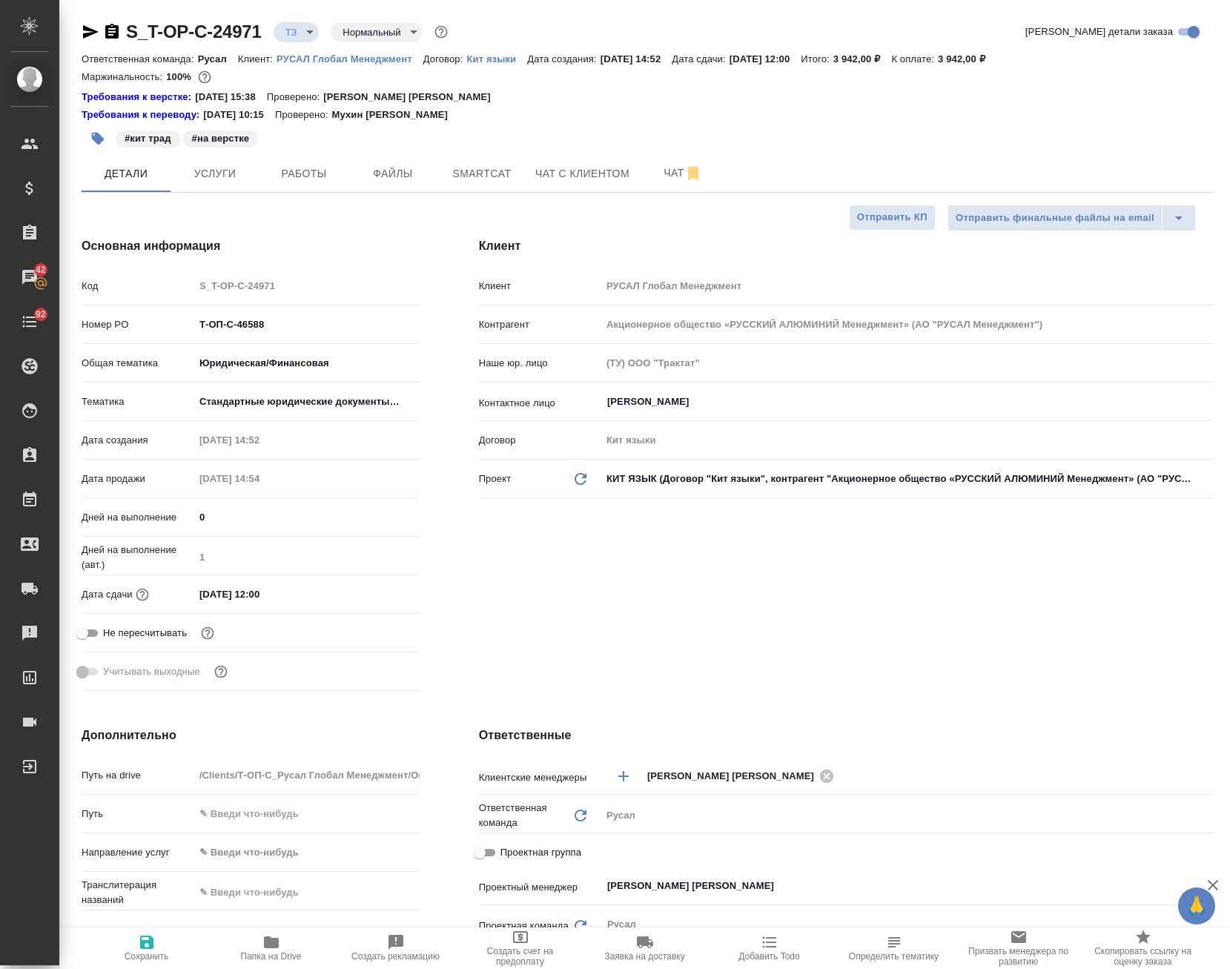
type textarea "x"
click at [659, 170] on span "Чат" at bounding box center [682, 173] width 71 height 19
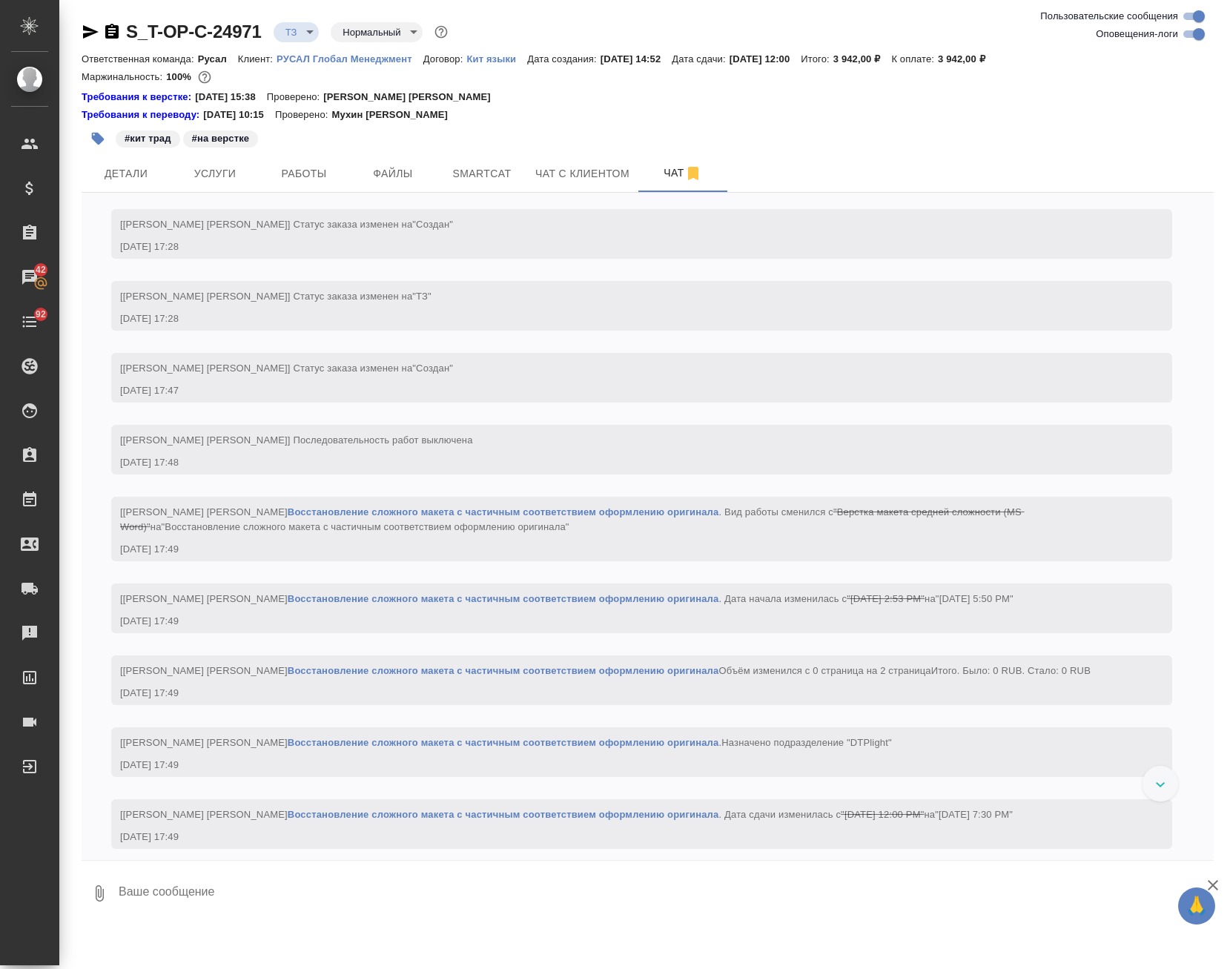
scroll to position [2048, 0]
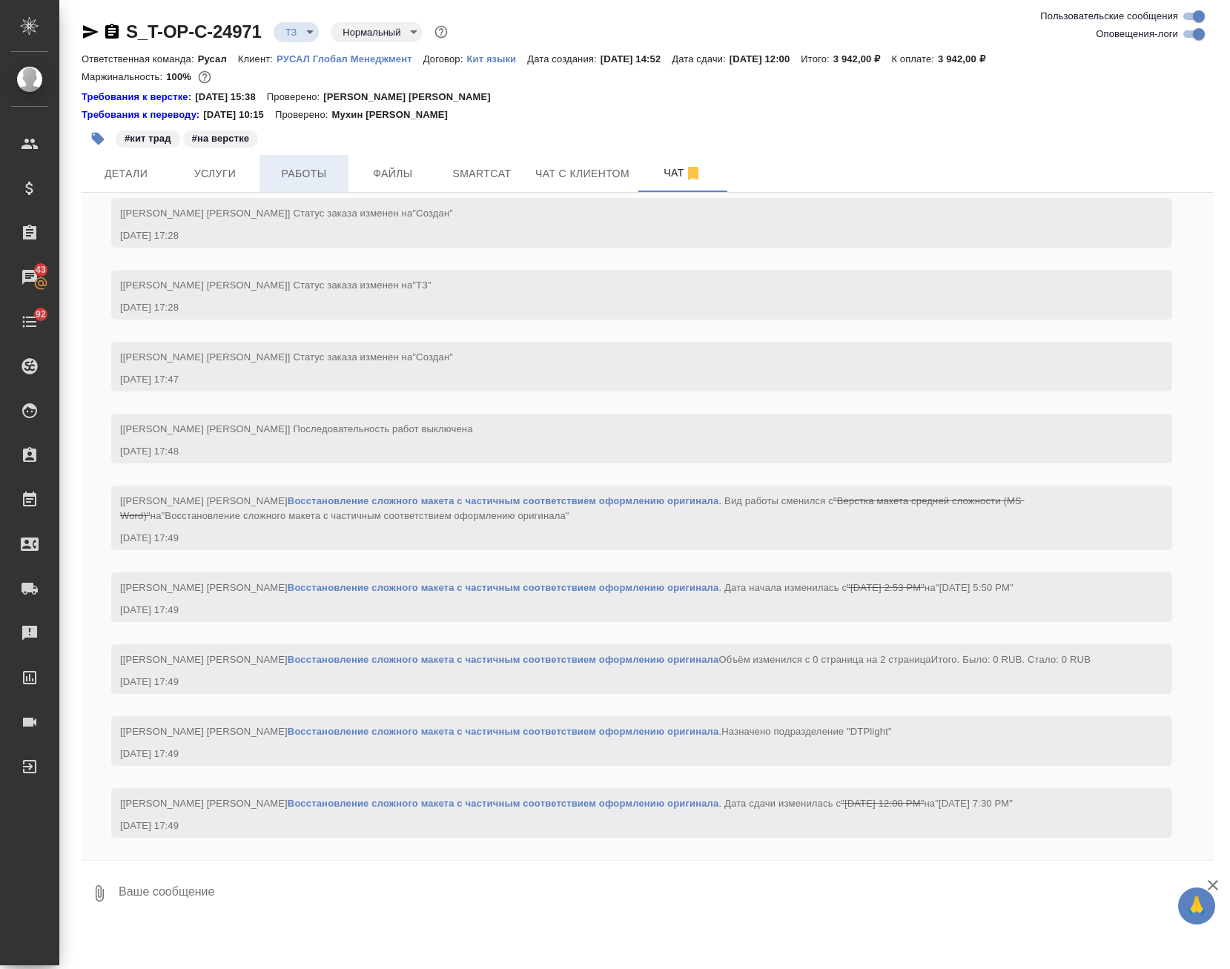
click at [300, 159] on button "Работы" at bounding box center [303, 173] width 89 height 37
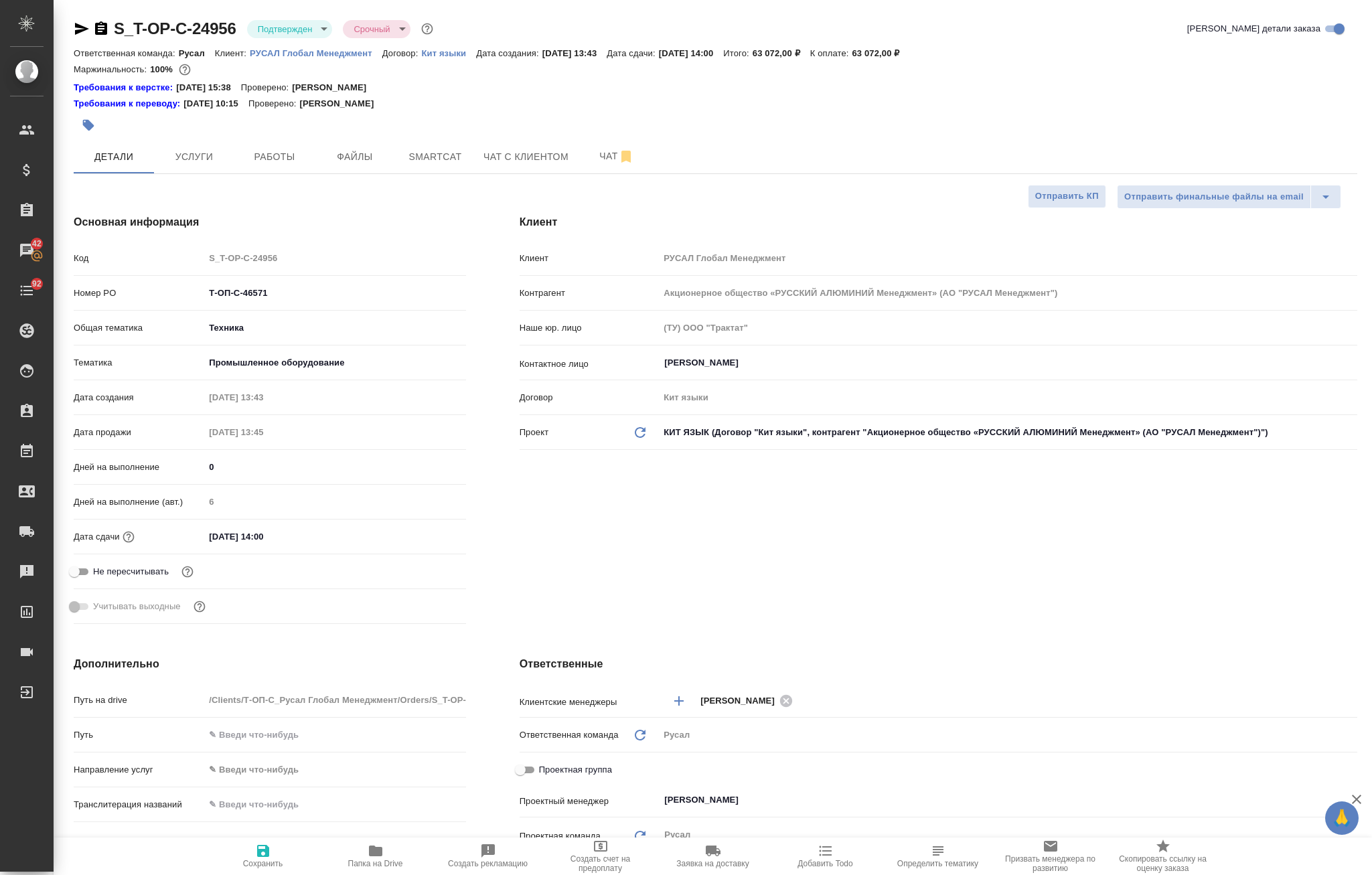
select select "RU"
click at [594, 163] on span "Чат" at bounding box center [616, 156] width 64 height 17
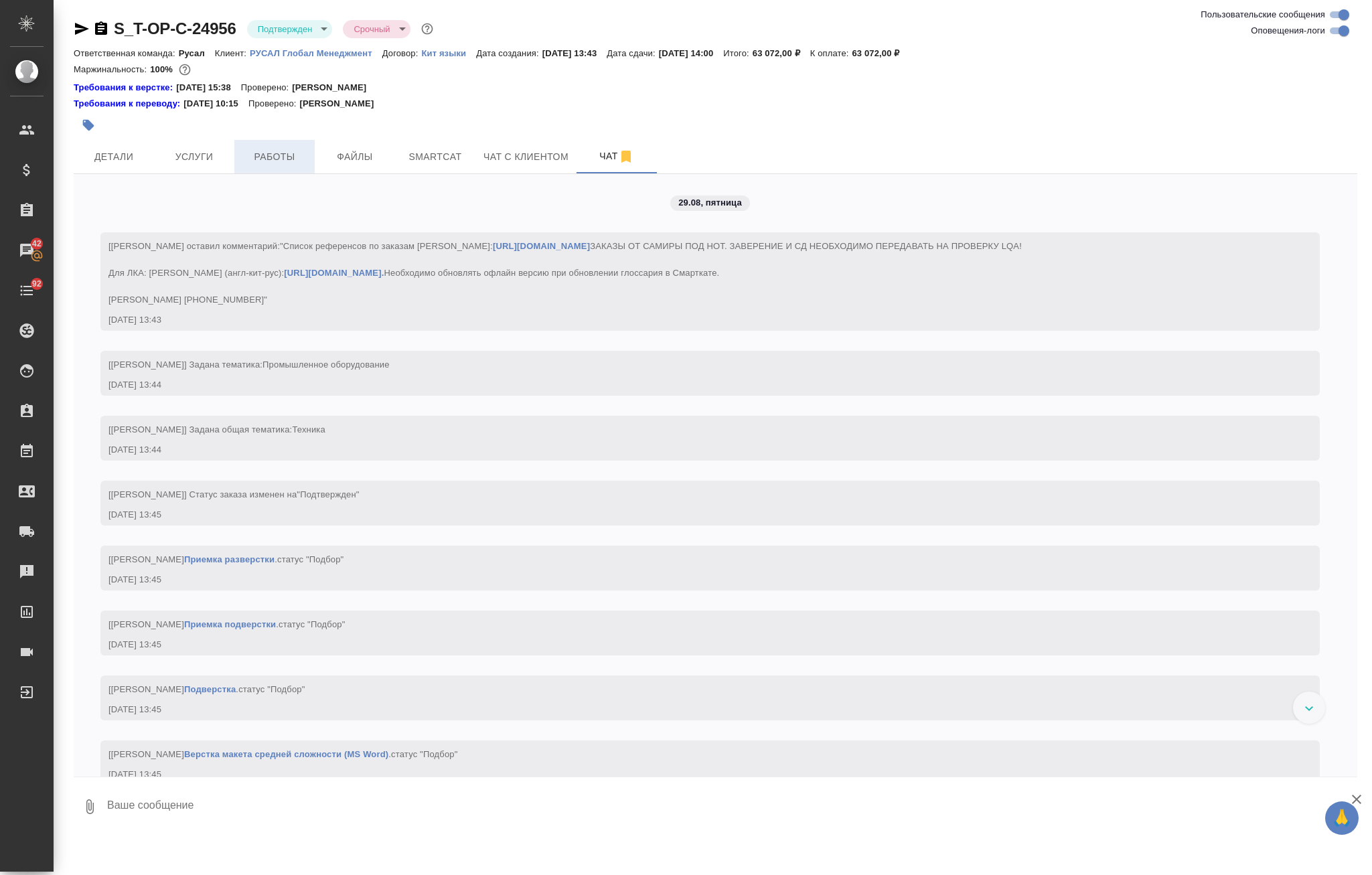
click at [270, 141] on button "Работы" at bounding box center [274, 156] width 80 height 33
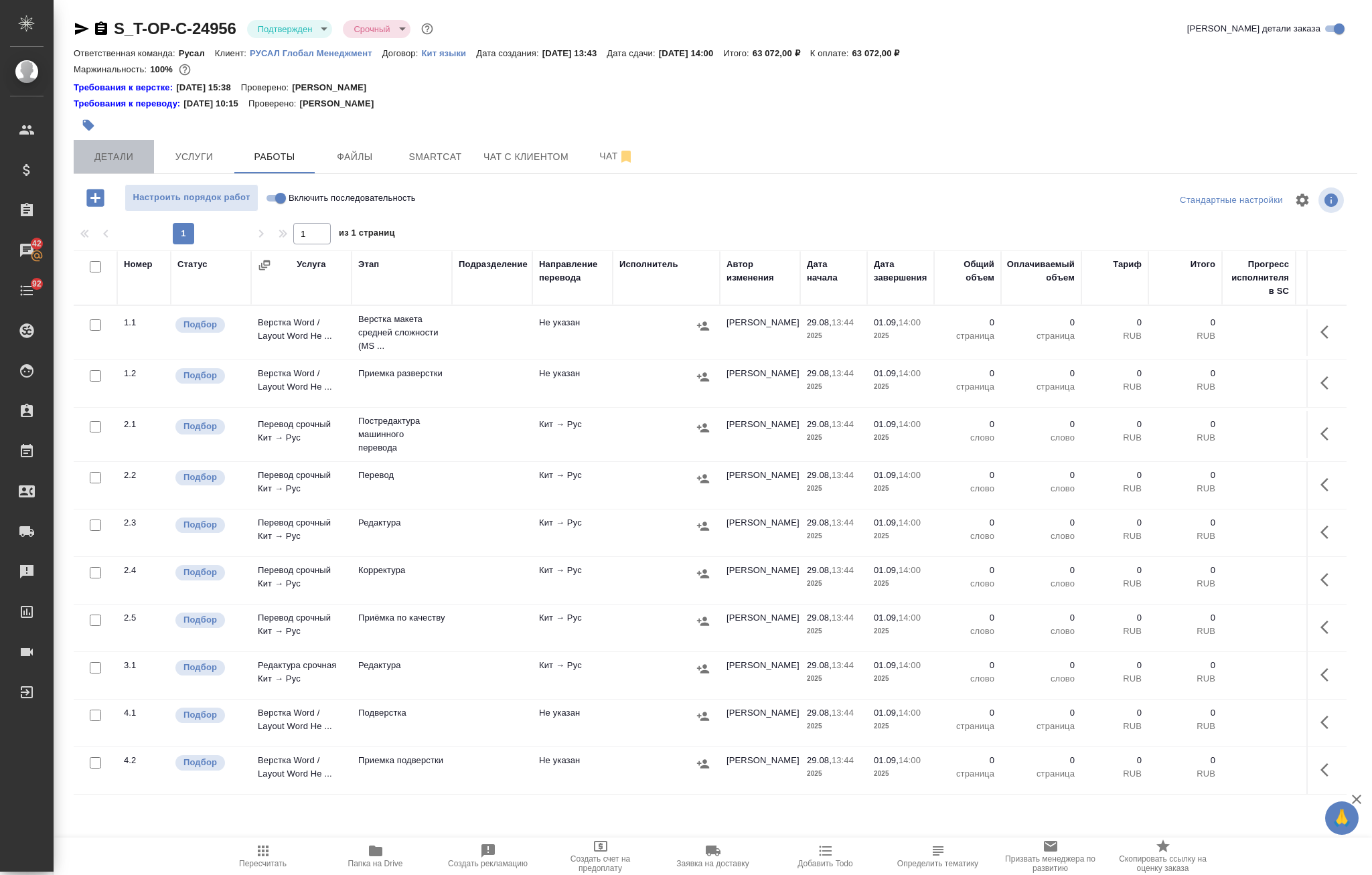
click at [113, 167] on button "Детали" at bounding box center [114, 156] width 80 height 33
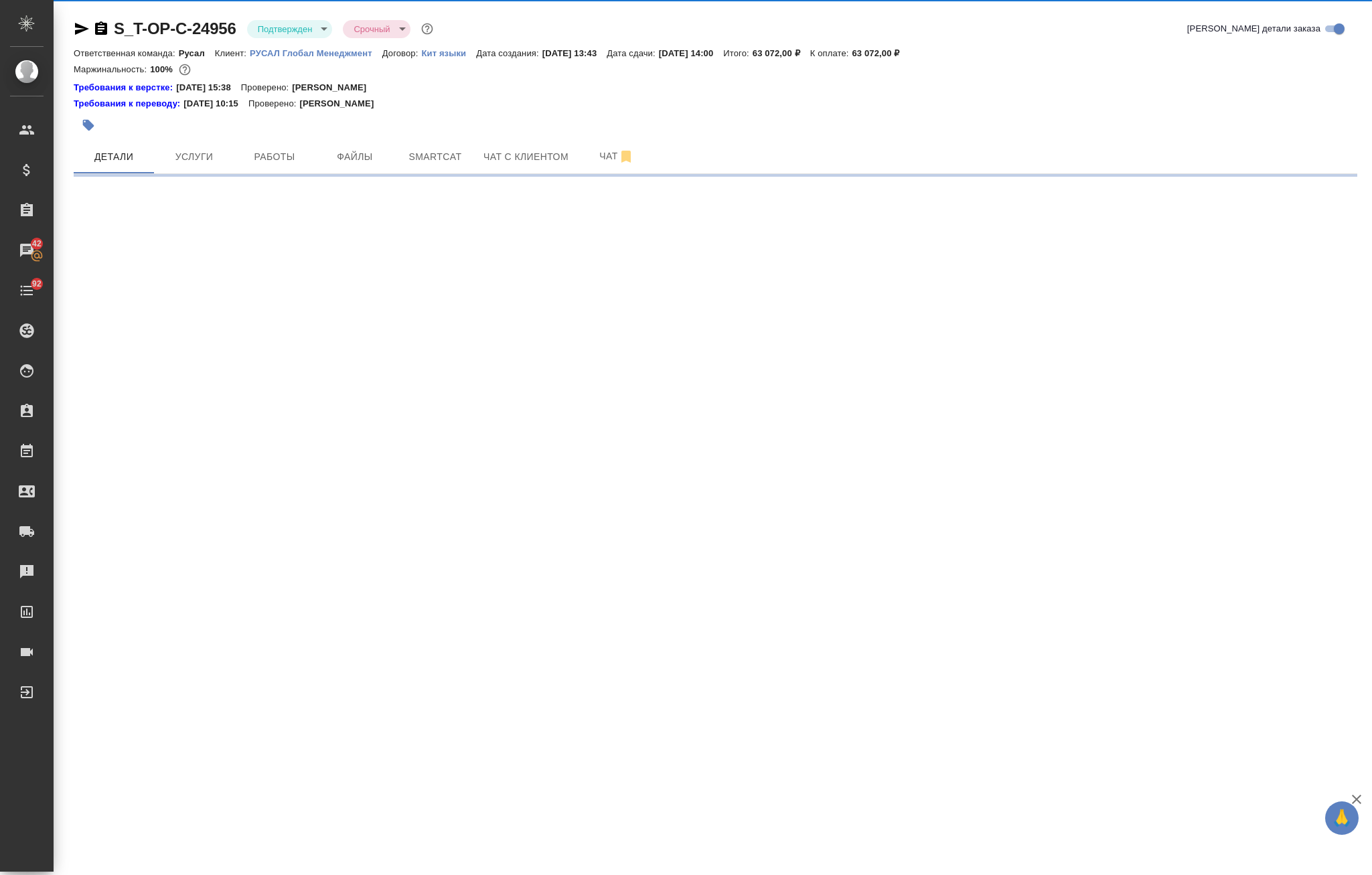
select select "RU"
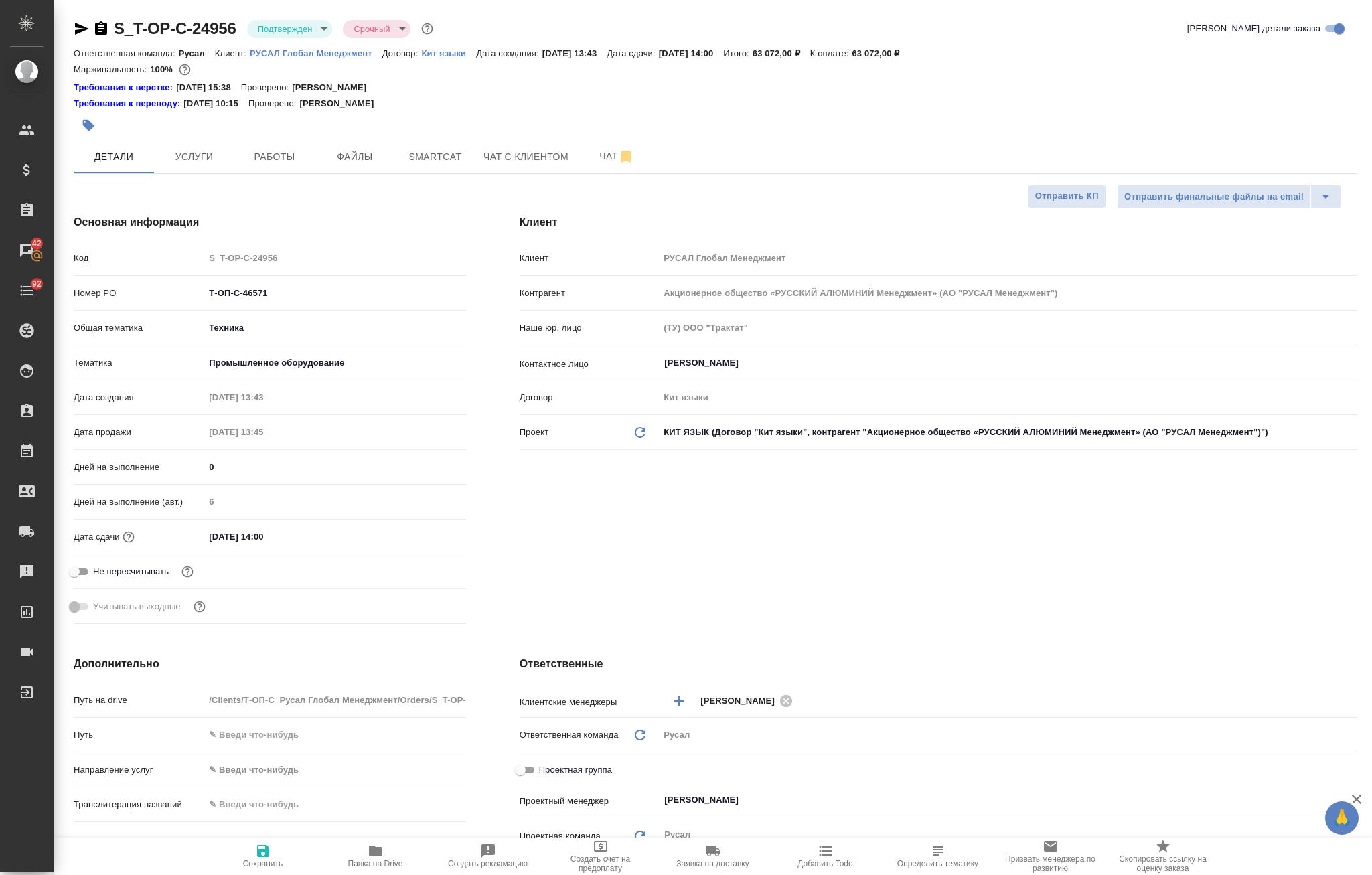
type textarea "x"
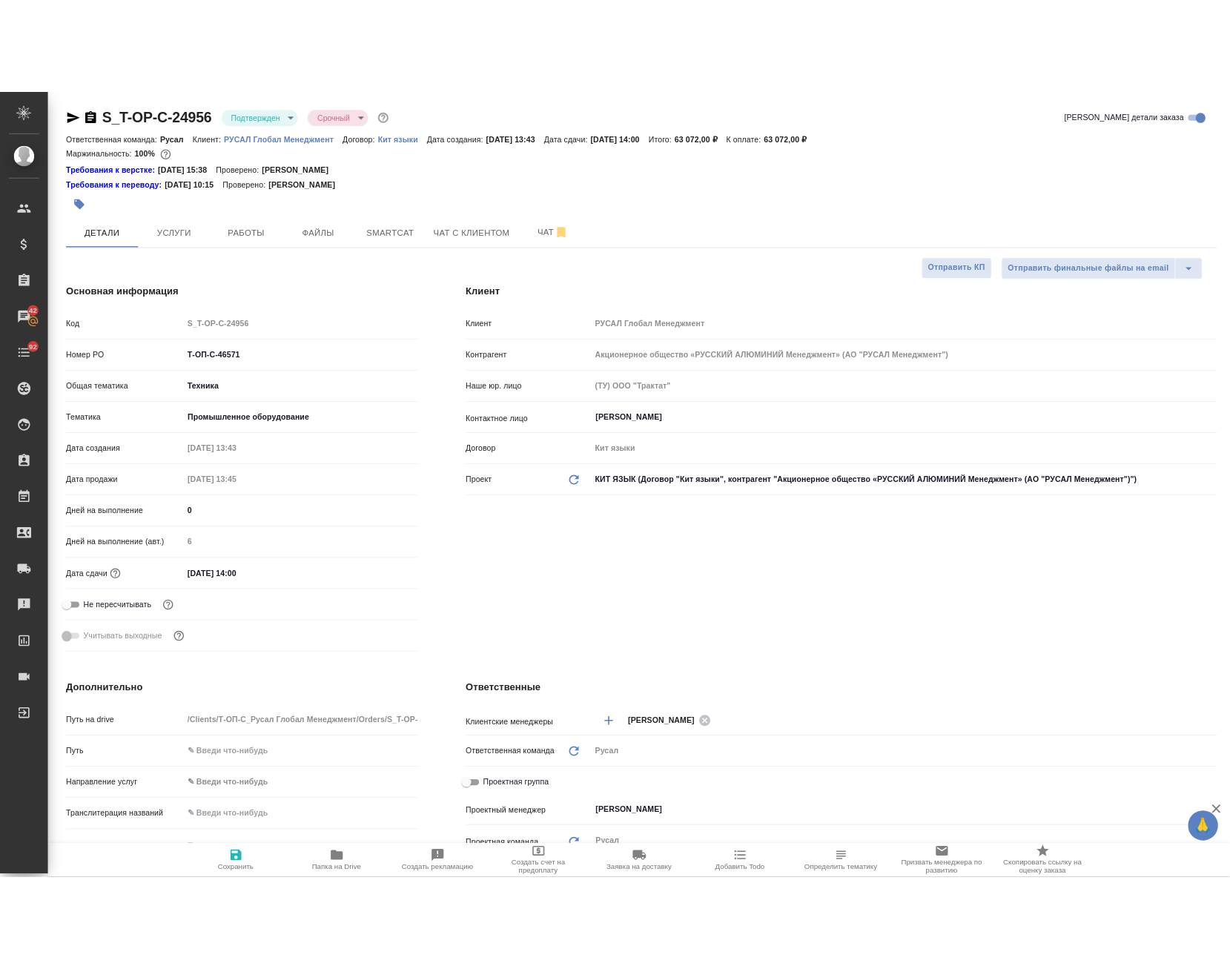
scroll to position [371, 0]
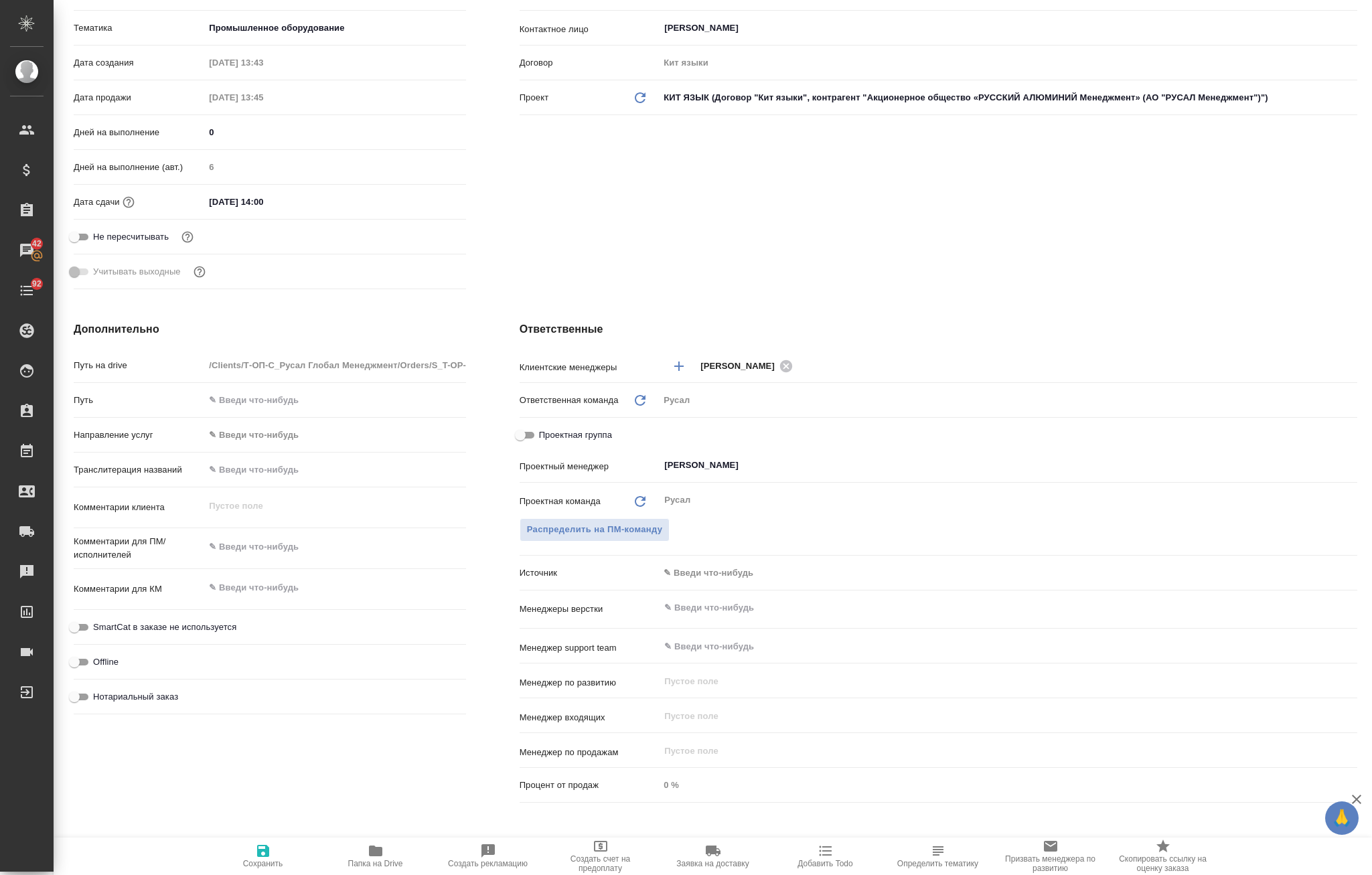
click at [389, 859] on span "Папка на Drive" at bounding box center [376, 863] width 55 height 9
type textarea "x"
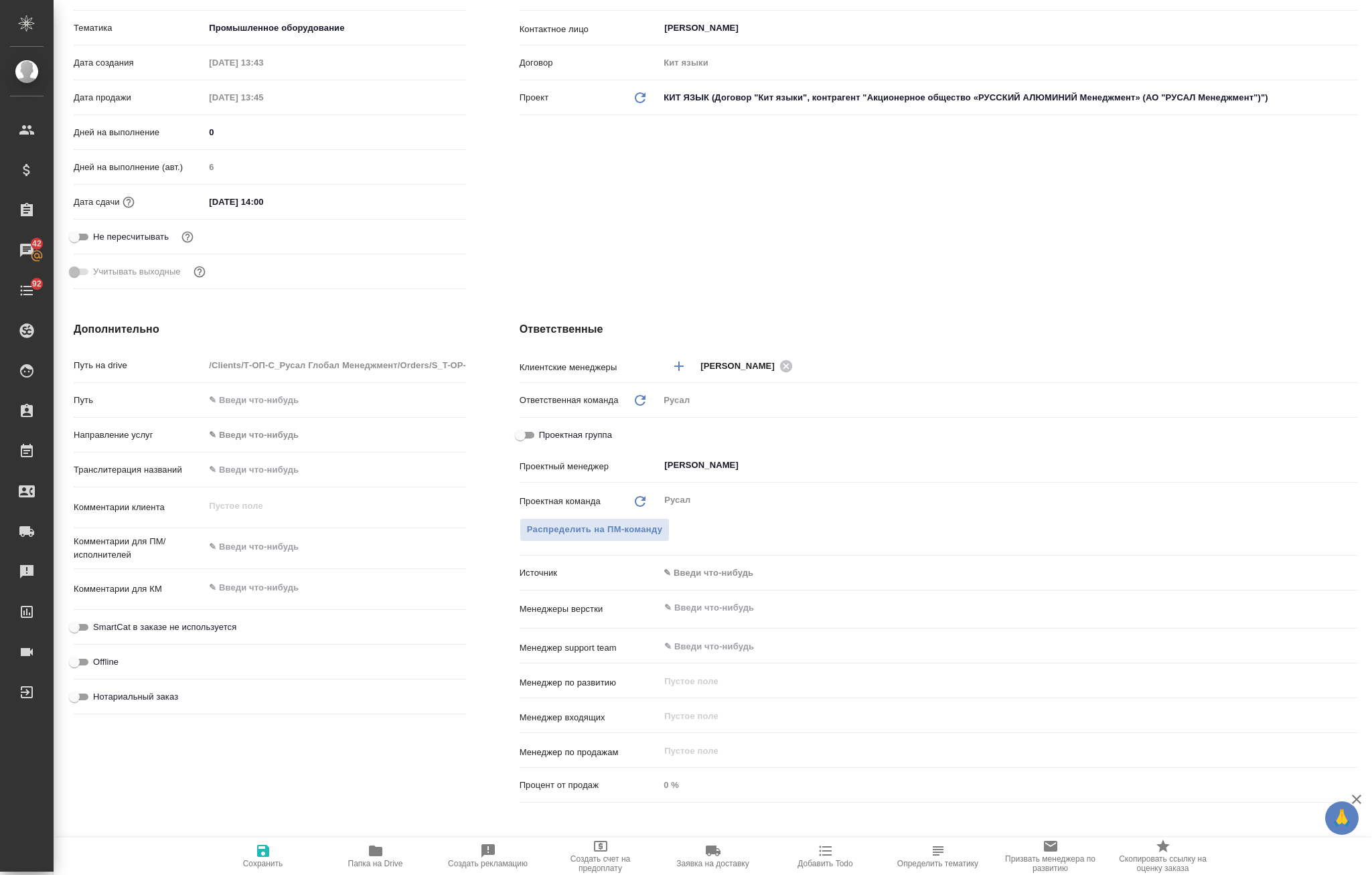
type textarea "x"
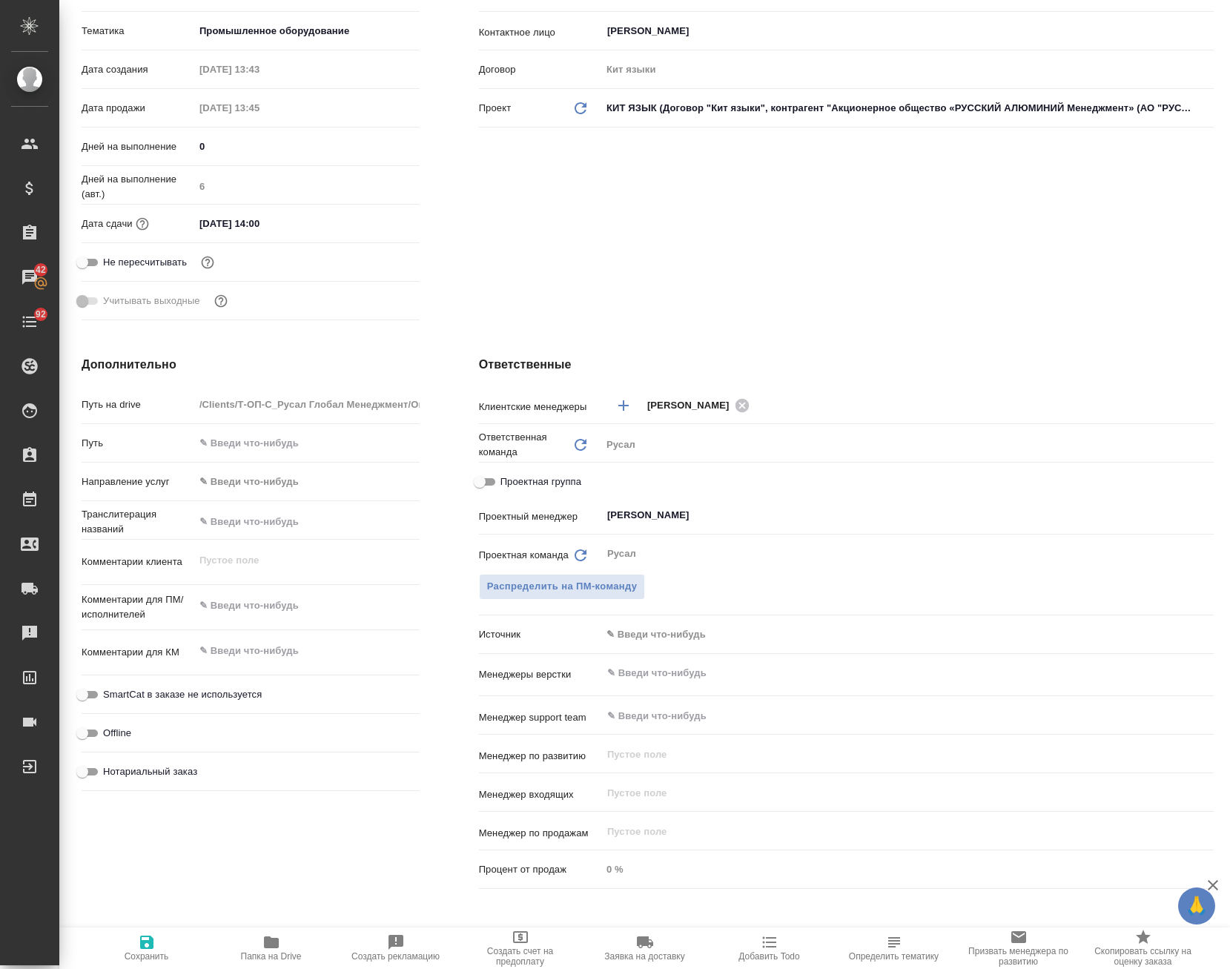
type textarea "x"
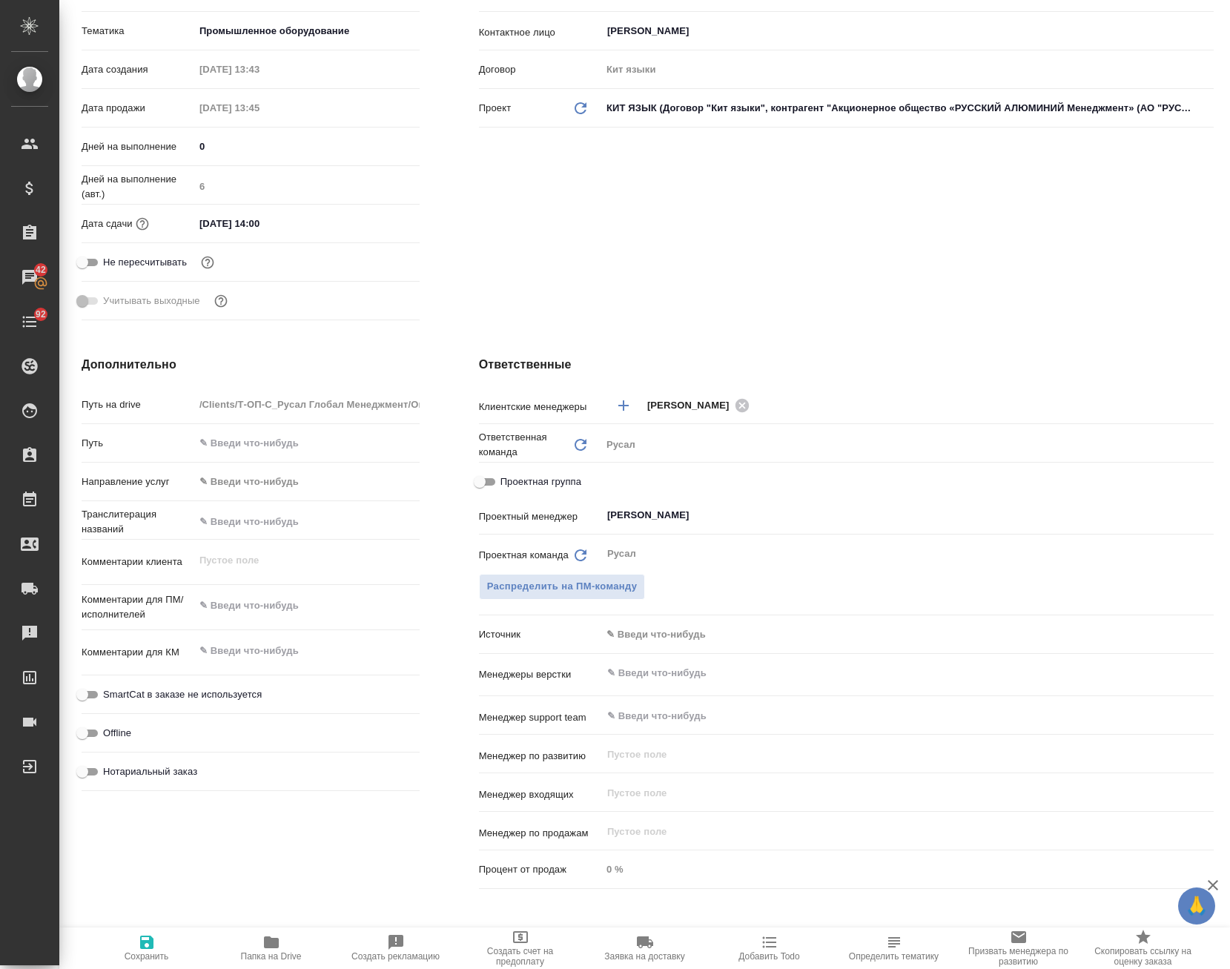
type textarea "x"
click at [276, 939] on icon "button" at bounding box center [271, 942] width 15 height 12
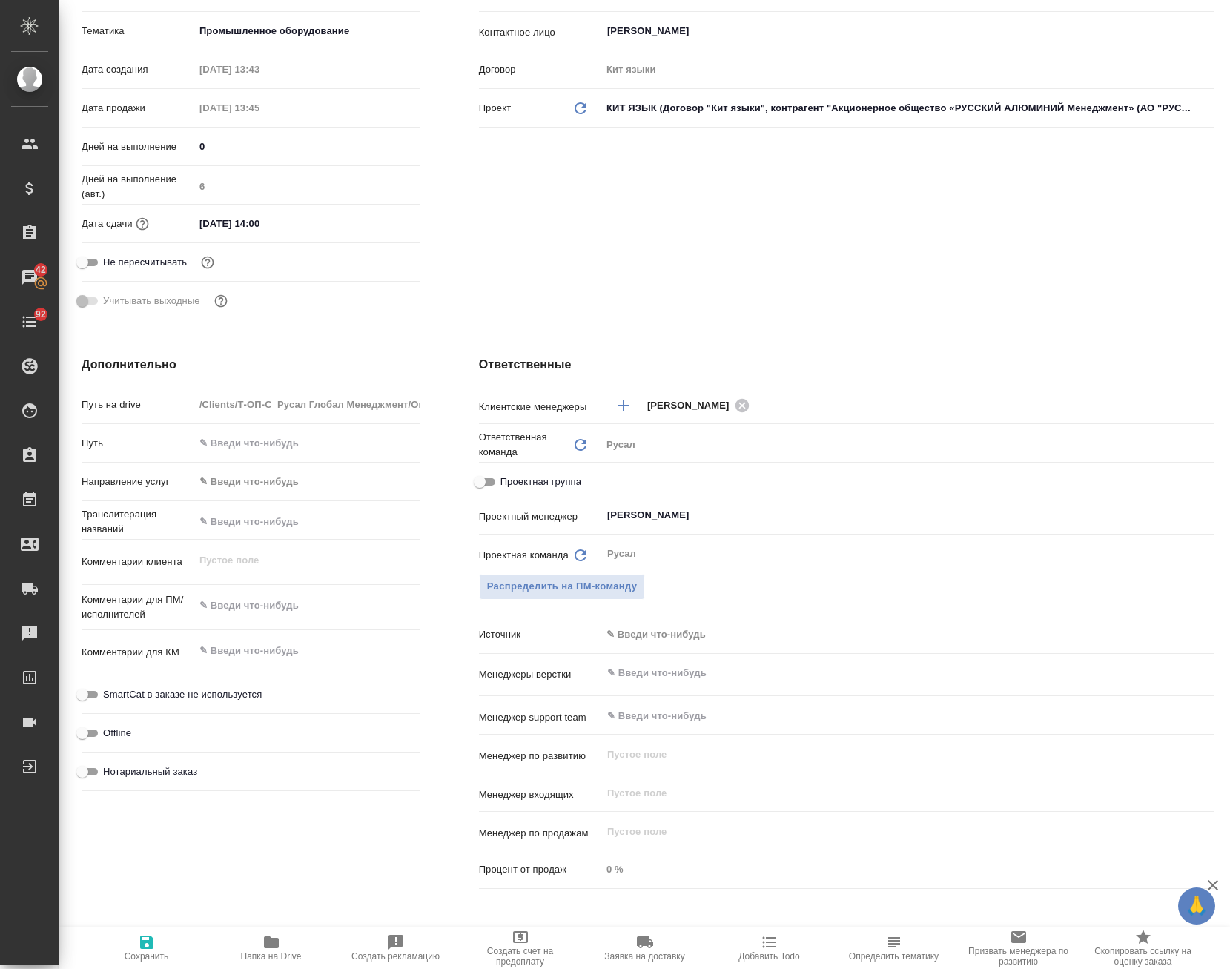
type textarea "x"
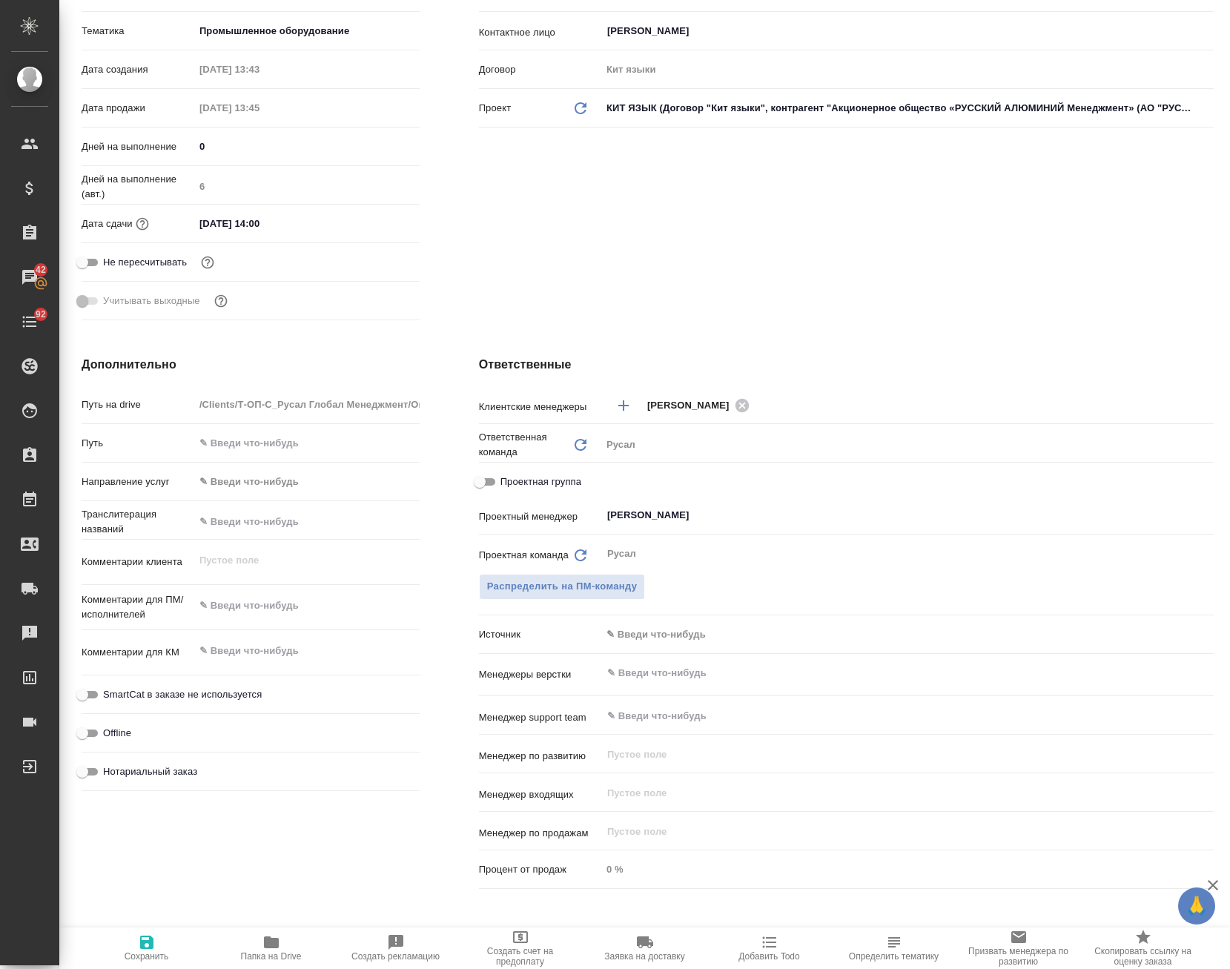
type textarea "x"
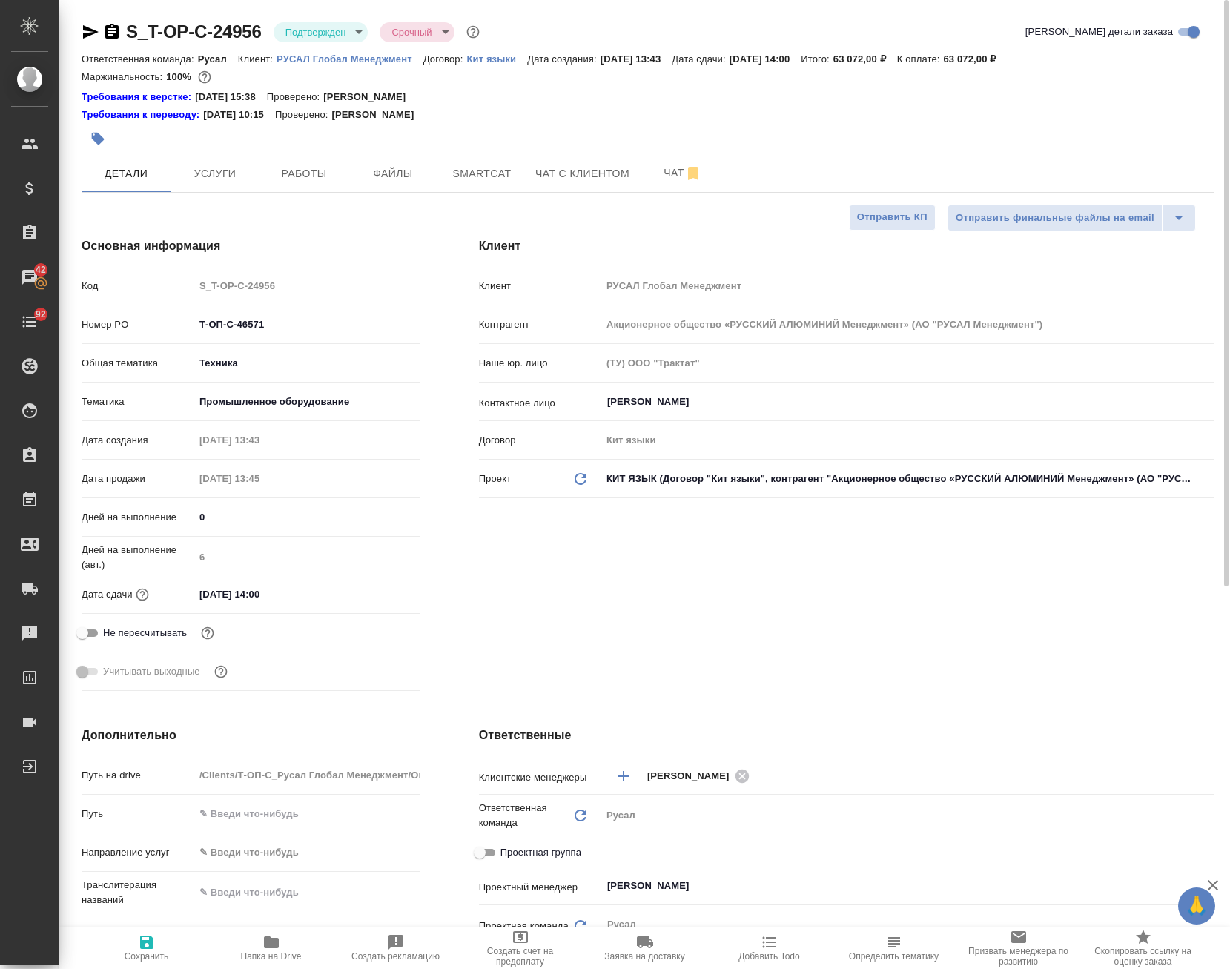
drag, startPoint x: 329, startPoint y: 6, endPoint x: 326, endPoint y: 26, distance: 20.2
click at [328, 7] on div "S_T-OP-C-24956 Подтвержден confirmed Срочный urgent Кратко детали заказа Ответс…" at bounding box center [647, 800] width 1148 height 1600
click at [326, 33] on body "🙏 .cls-1 fill:#fff; AWATERA Avdeenko Kirill Клиенты Спецификации Заказы 42 Чаты…" at bounding box center [615, 484] width 1230 height 969
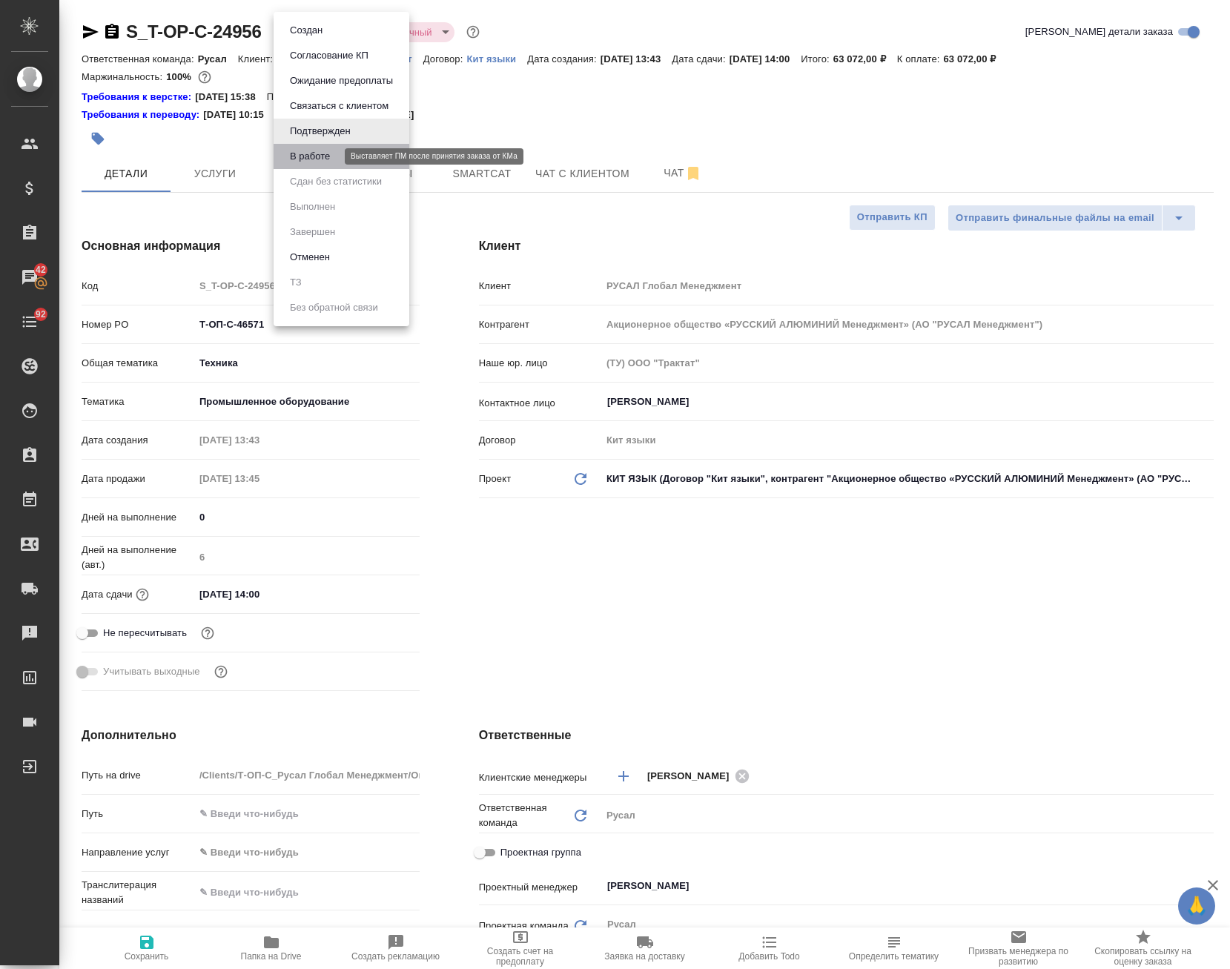
click at [327, 157] on button "В работе" at bounding box center [309, 156] width 49 height 16
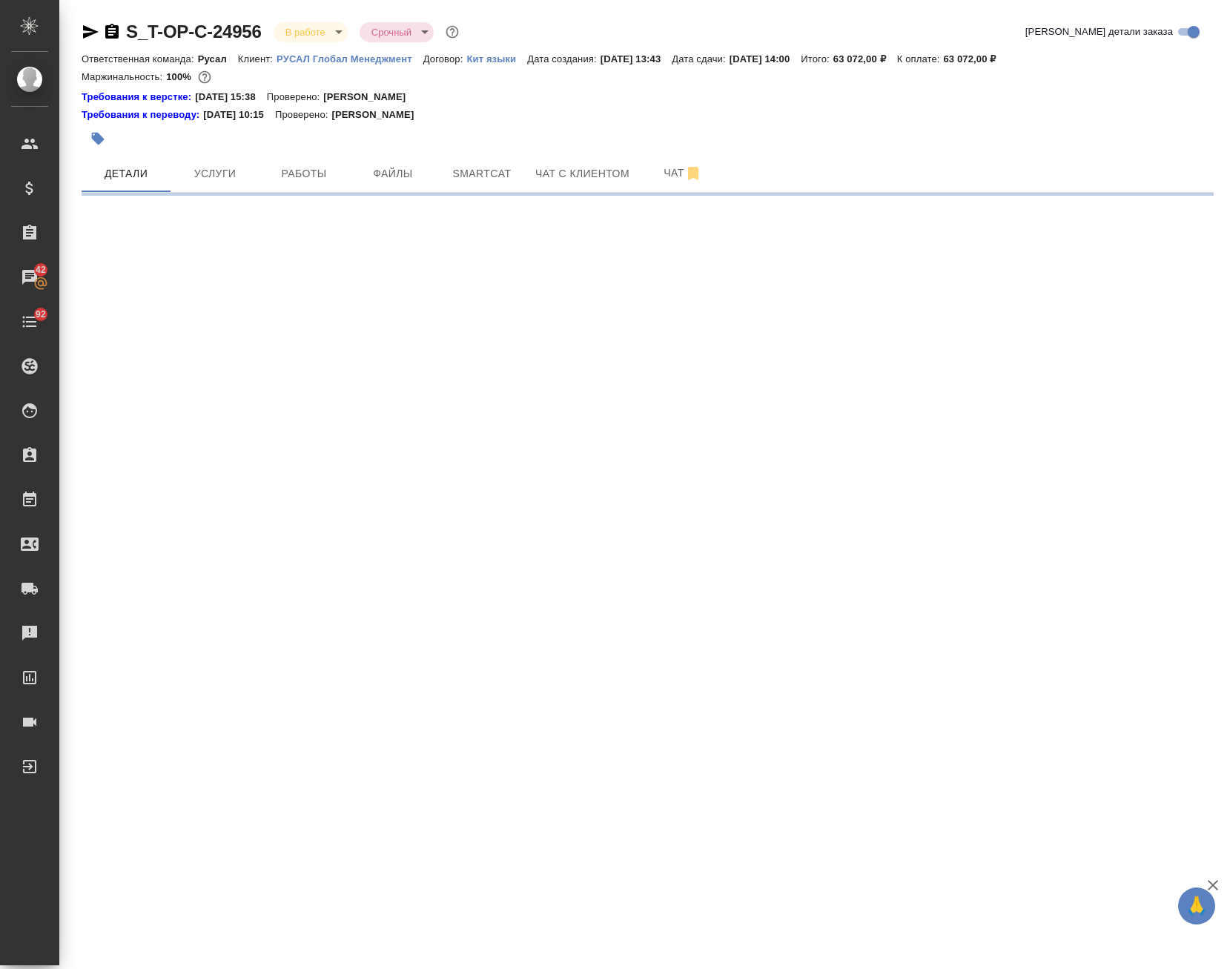
select select "RU"
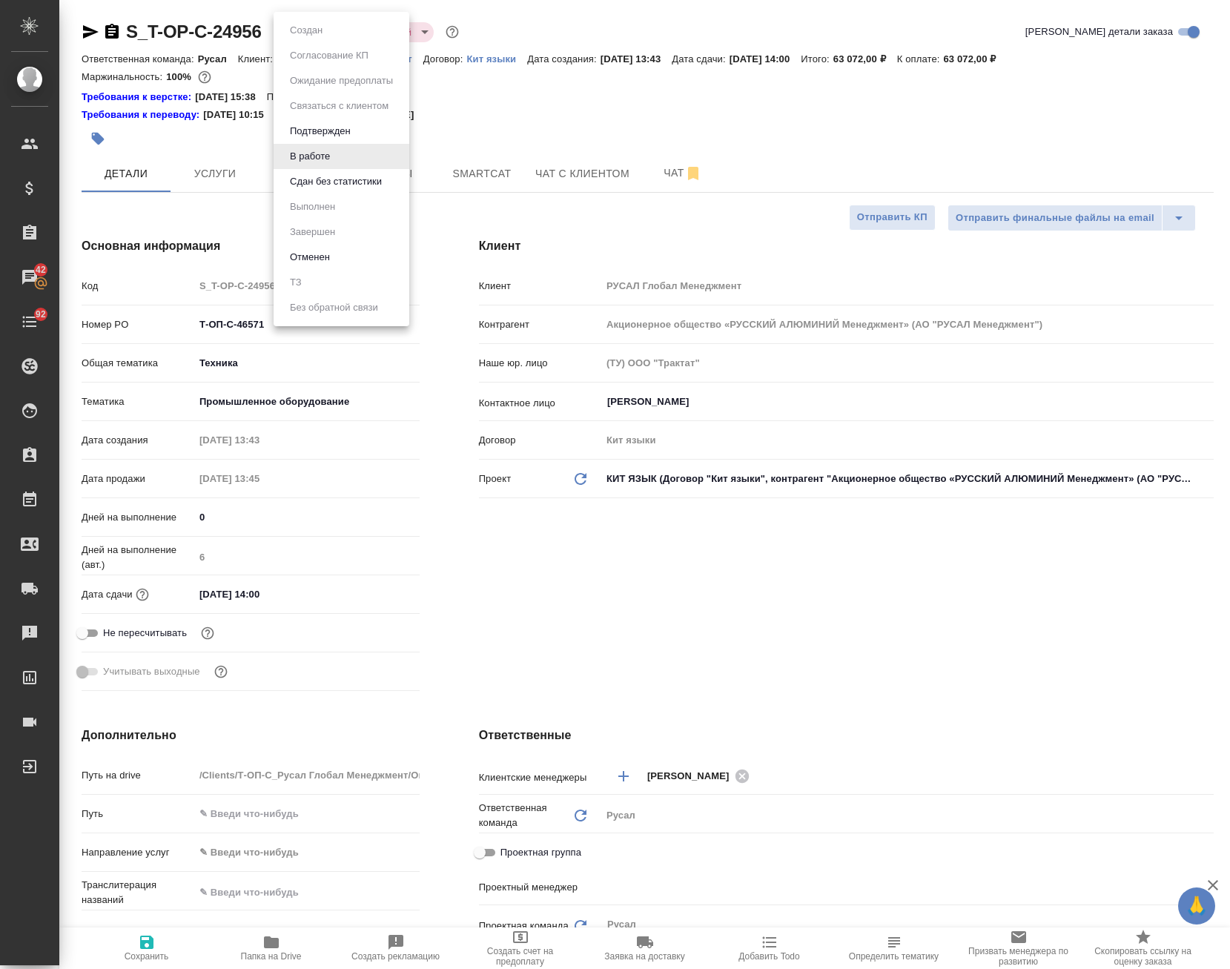
click at [312, 31] on body "🙏 .cls-1 fill:#fff; AWATERA Avdeenko Kirill Клиенты Спецификации Заказы 42 Чаты…" at bounding box center [615, 484] width 1230 height 969
type textarea "x"
type input "[PERSON_NAME] [PERSON_NAME]"
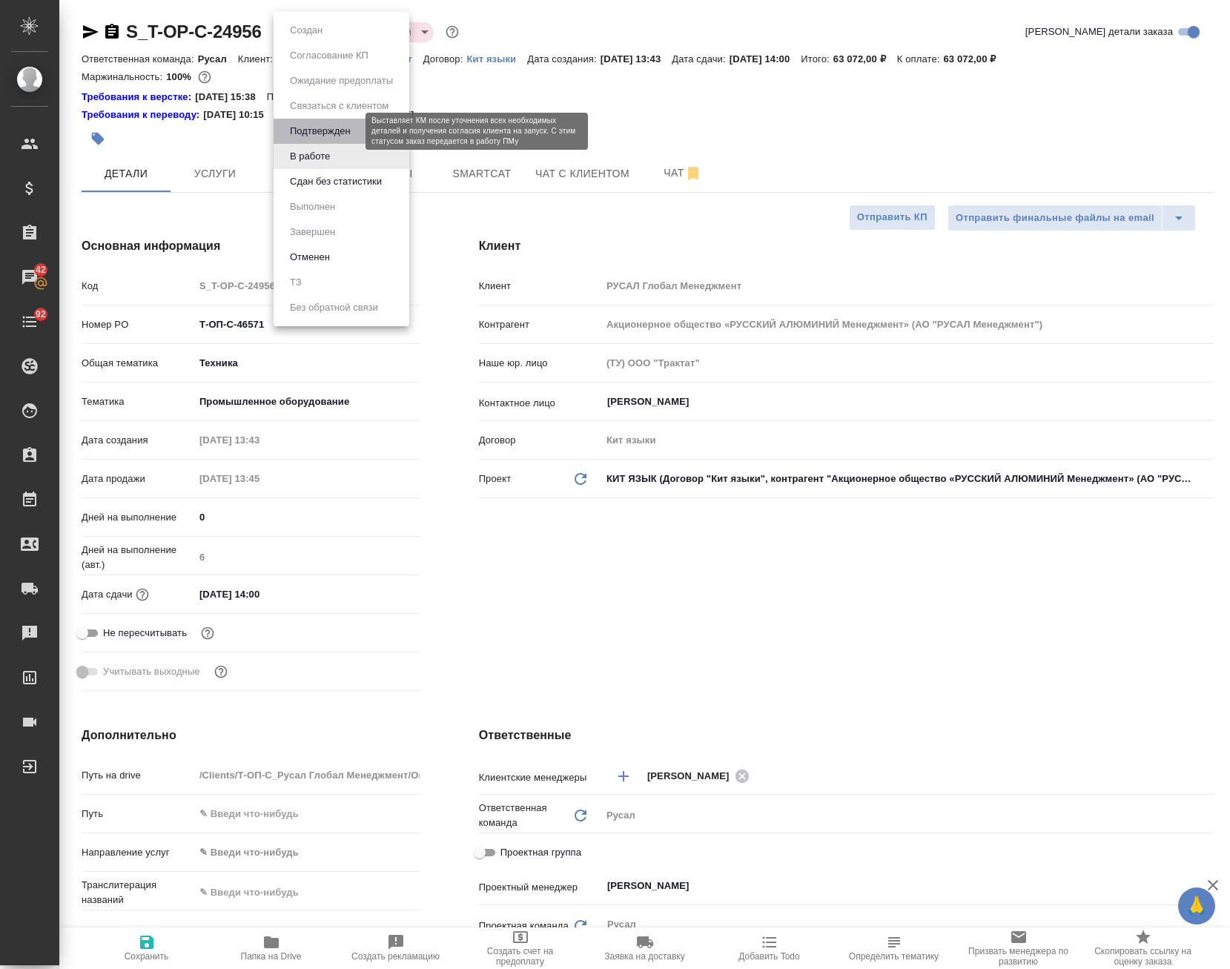
click at [345, 130] on button "Подтвержден" at bounding box center [320, 131] width 70 height 16
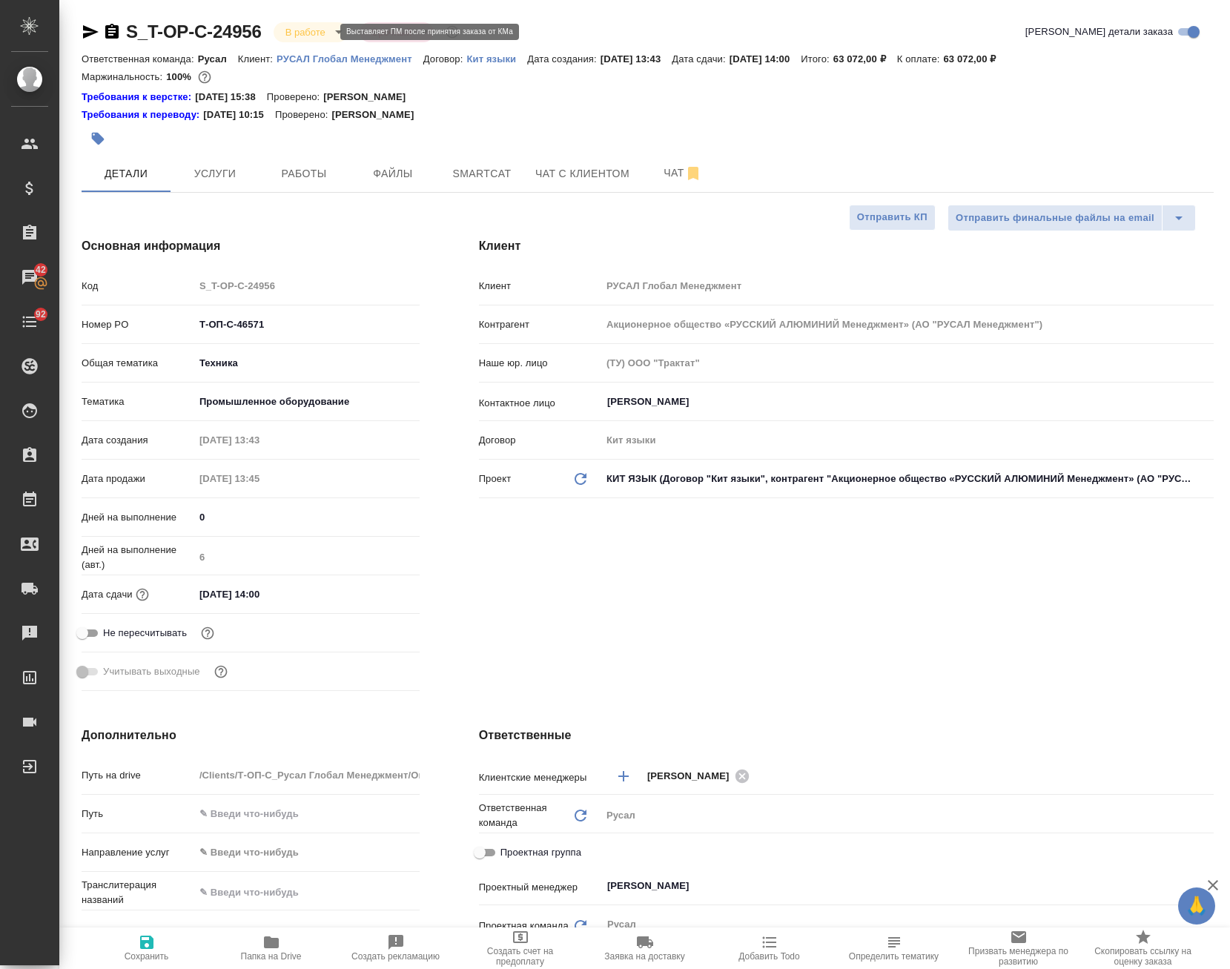
click at [300, 38] on body "🙏 .cls-1 fill:#fff; AWATERA Avdeenko Kirill Клиенты Спецификации Заказы 42 Чаты…" at bounding box center [615, 484] width 1230 height 969
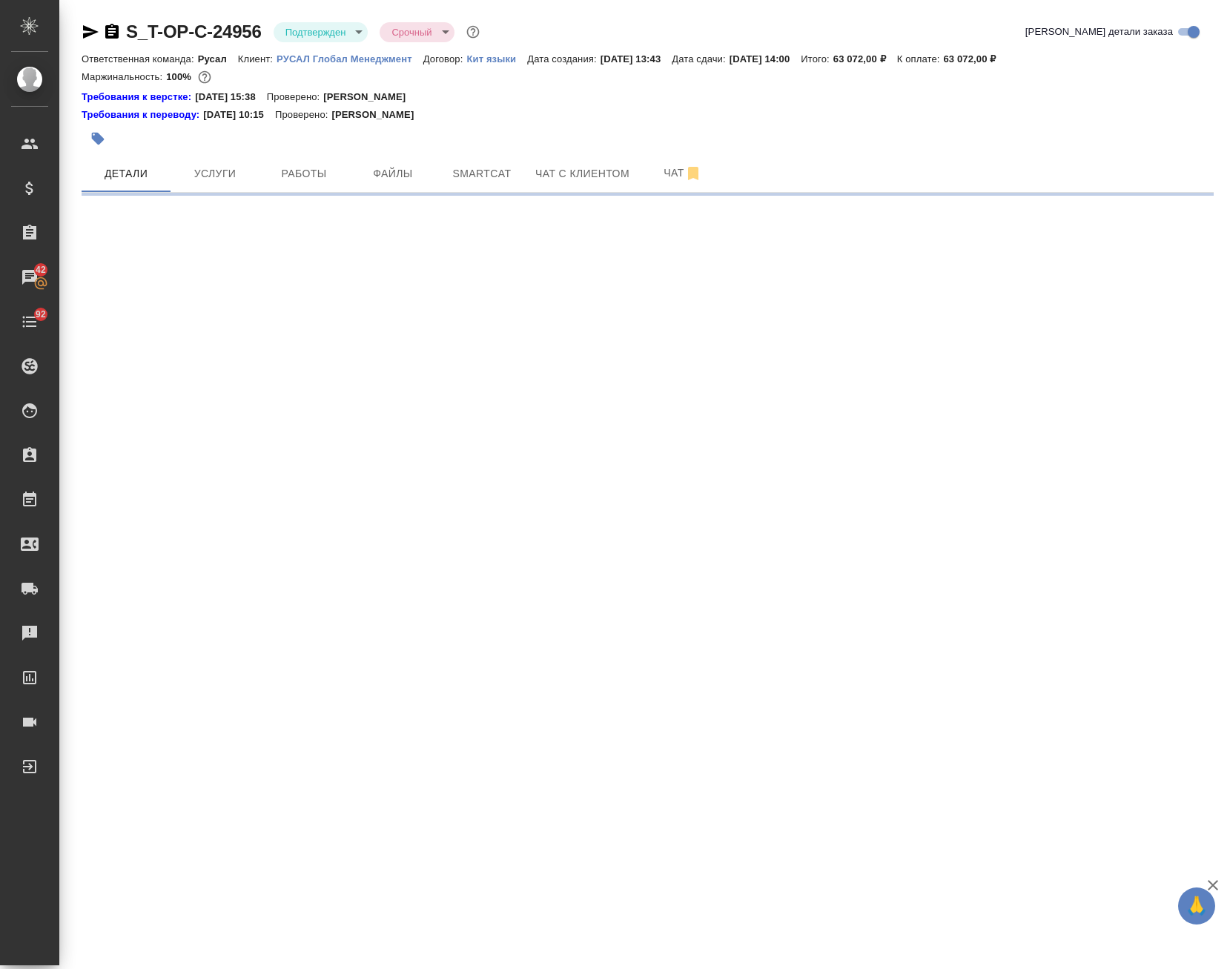
select select "RU"
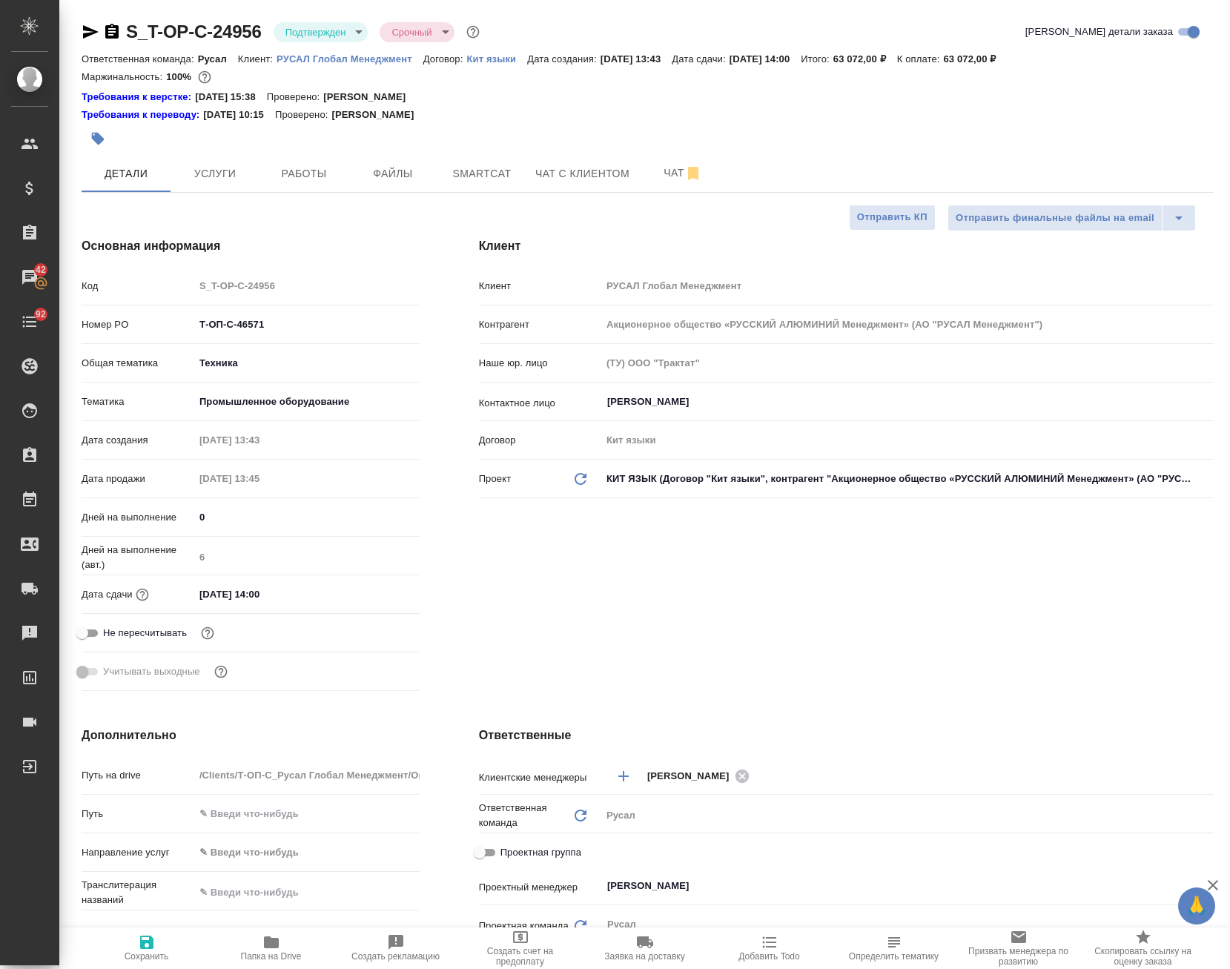
type textarea "x"
click at [302, 13] on div "S_T-OP-C-24956 Подтвержден confirmed Срочный urgent Кратко детали заказа Ответс…" at bounding box center [647, 800] width 1148 height 1600
click at [305, 24] on body "🙏 .cls-1 fill:#fff; AWATERA Avdeenko Kirill Клиенты Спецификации Заказы 42 Чаты…" at bounding box center [615, 484] width 1230 height 969
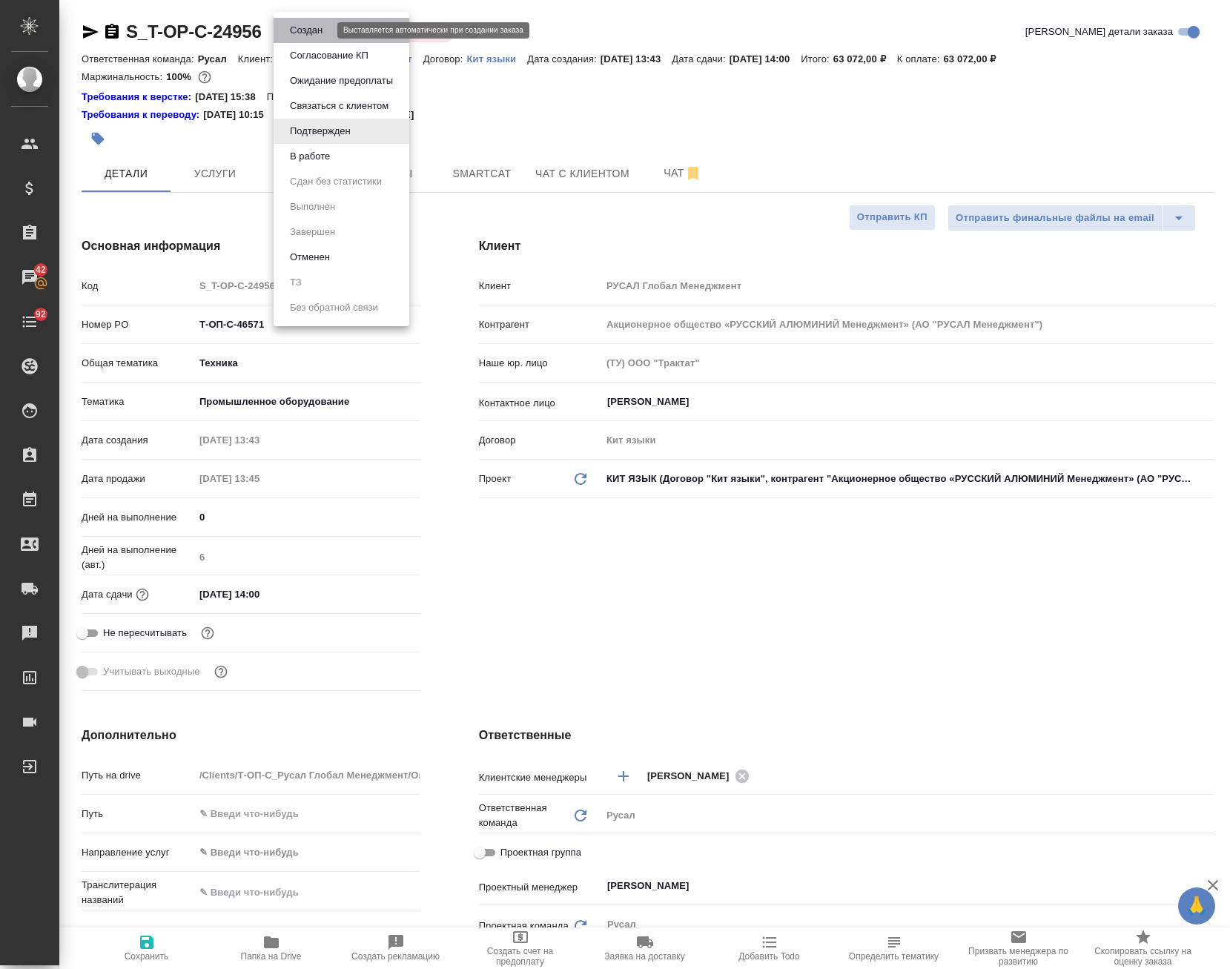
click at [324, 26] on button "Создан" at bounding box center [306, 30] width 42 height 16
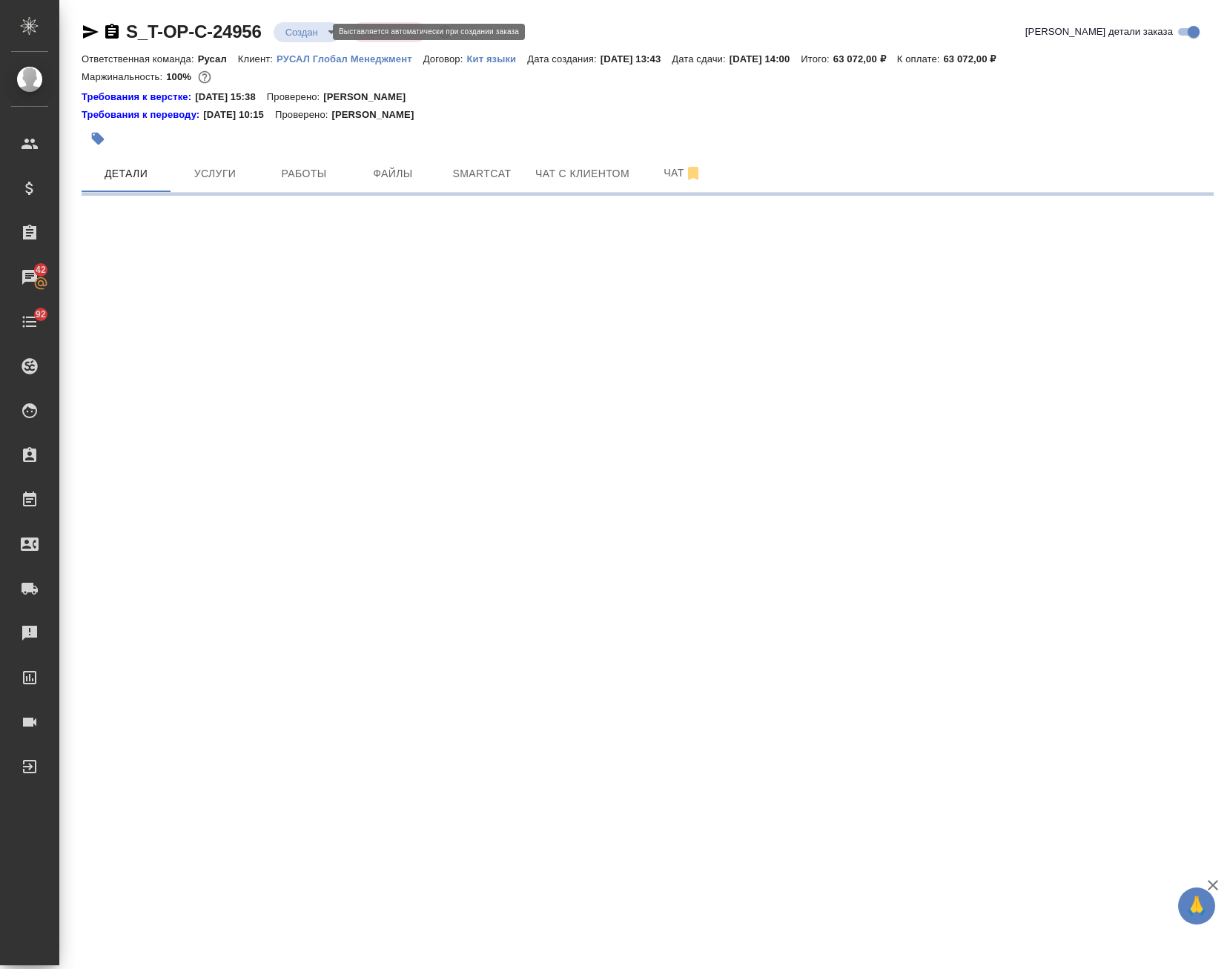
select select "RU"
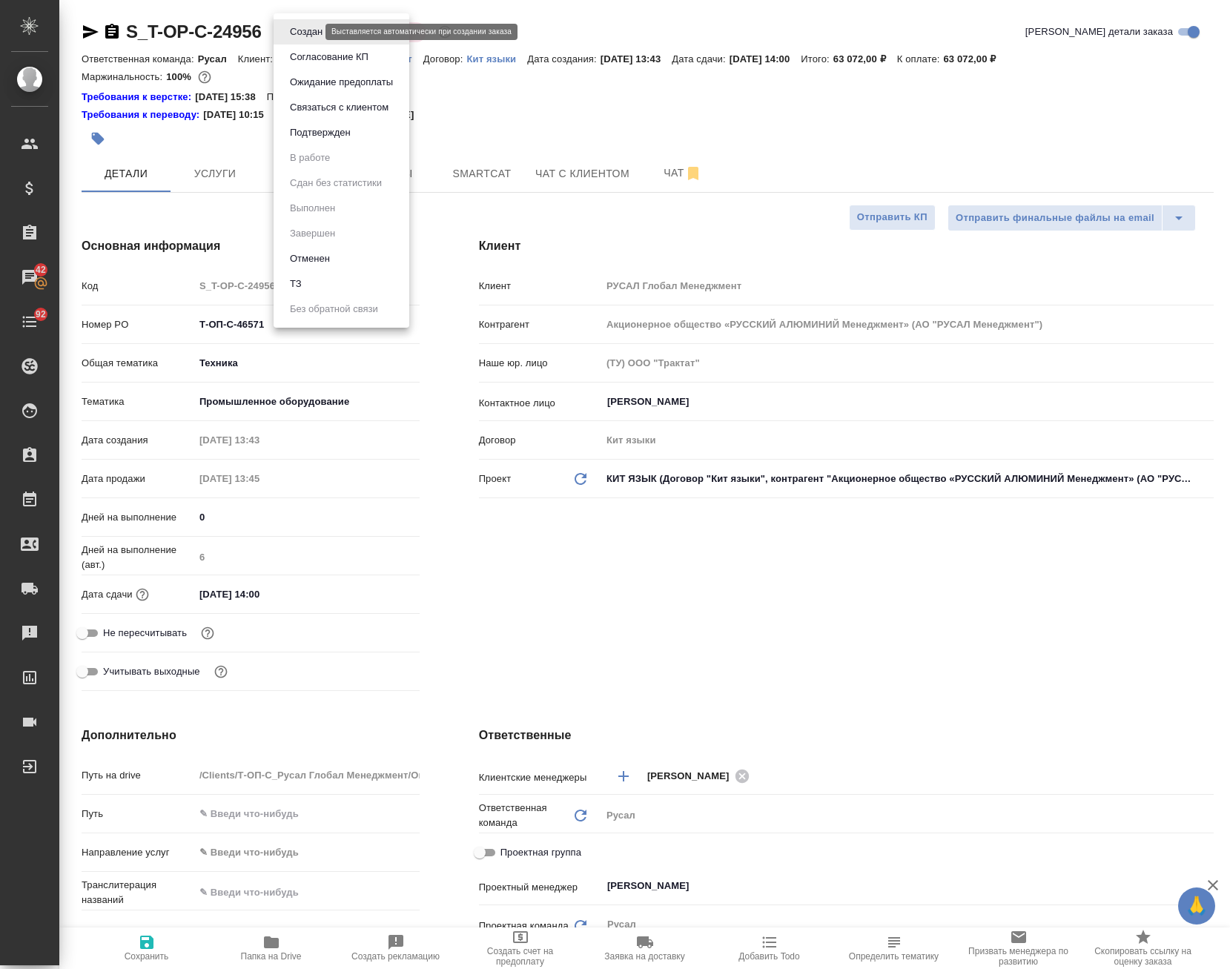
click at [310, 30] on body "🙏 .cls-1 fill:#fff; AWATERA Avdeenko Kirill Клиенты Спецификации Заказы 42 Чаты…" at bounding box center [615, 484] width 1230 height 969
click at [322, 276] on li "ТЗ" at bounding box center [342, 283] width 136 height 25
type textarea "x"
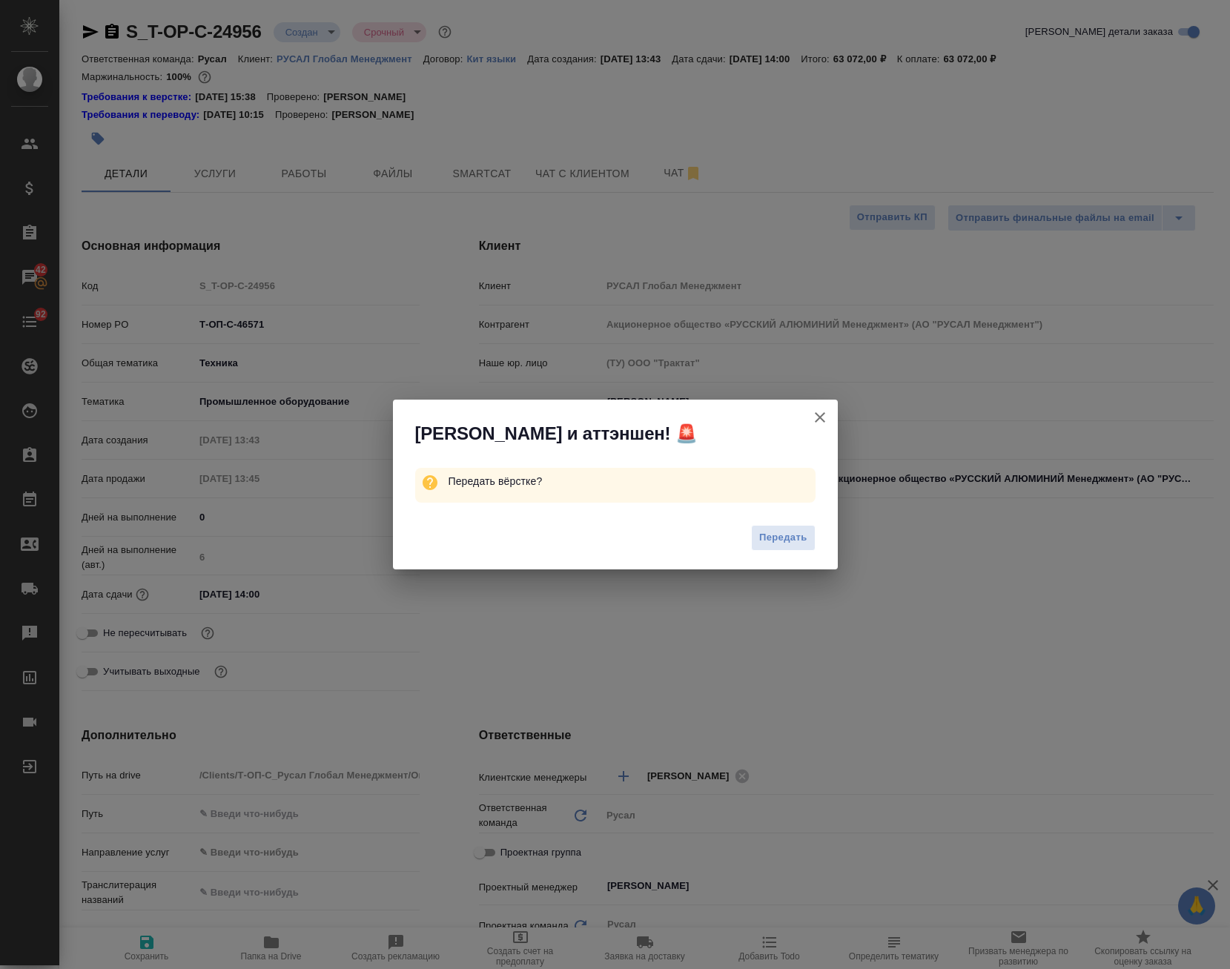
type textarea "x"
click at [768, 532] on span "Передать" at bounding box center [783, 537] width 48 height 17
type textarea "x"
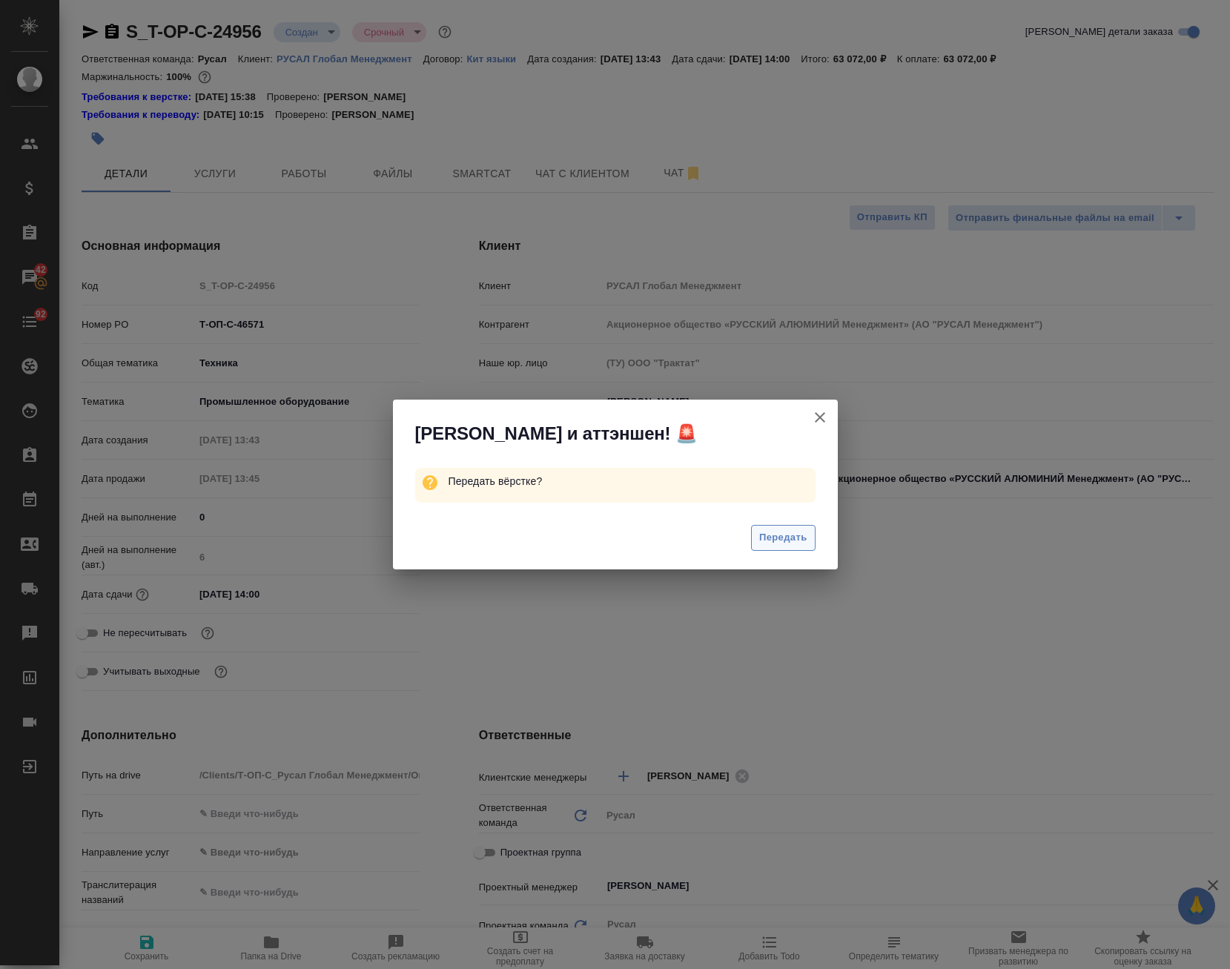
type textarea "x"
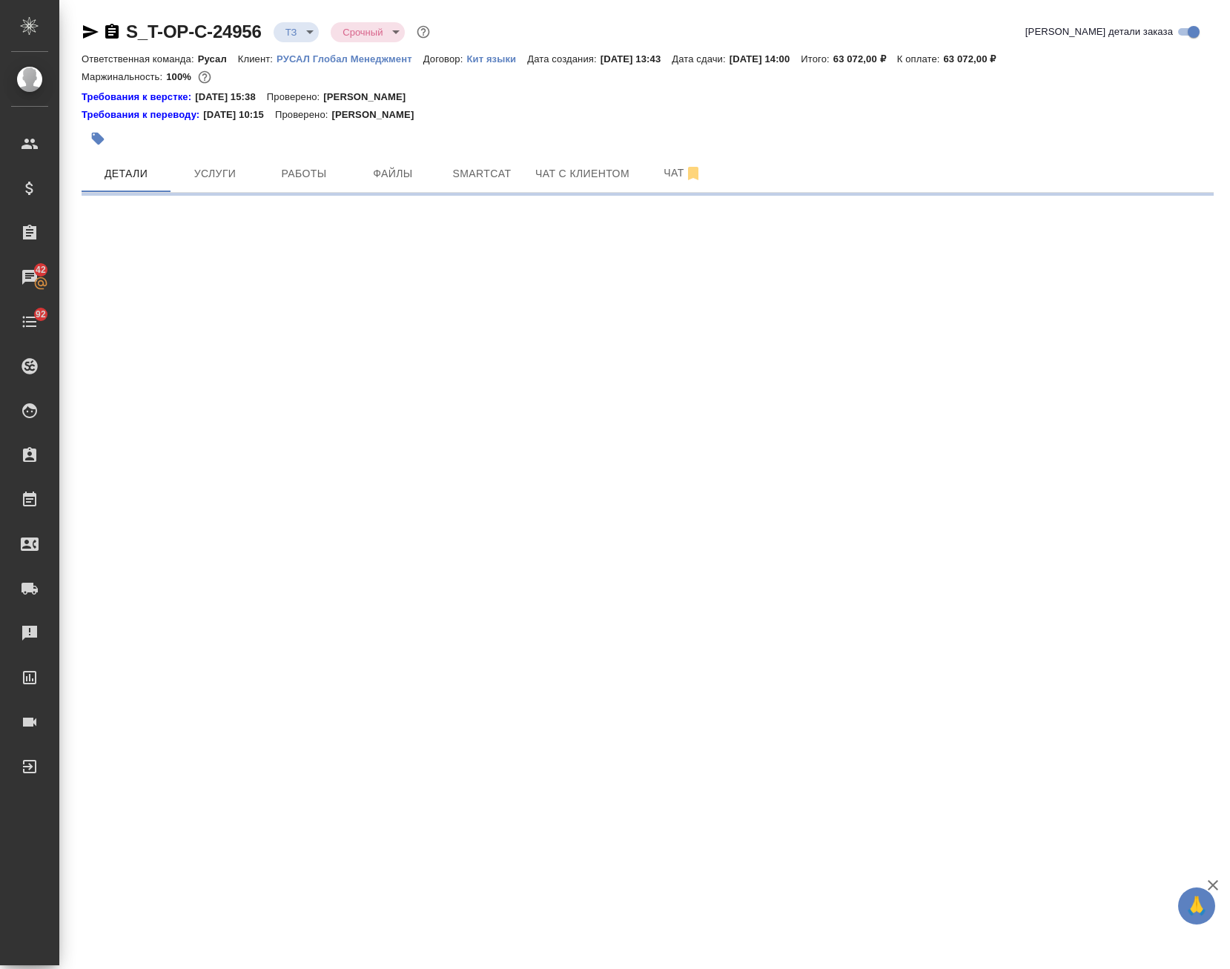
select select "RU"
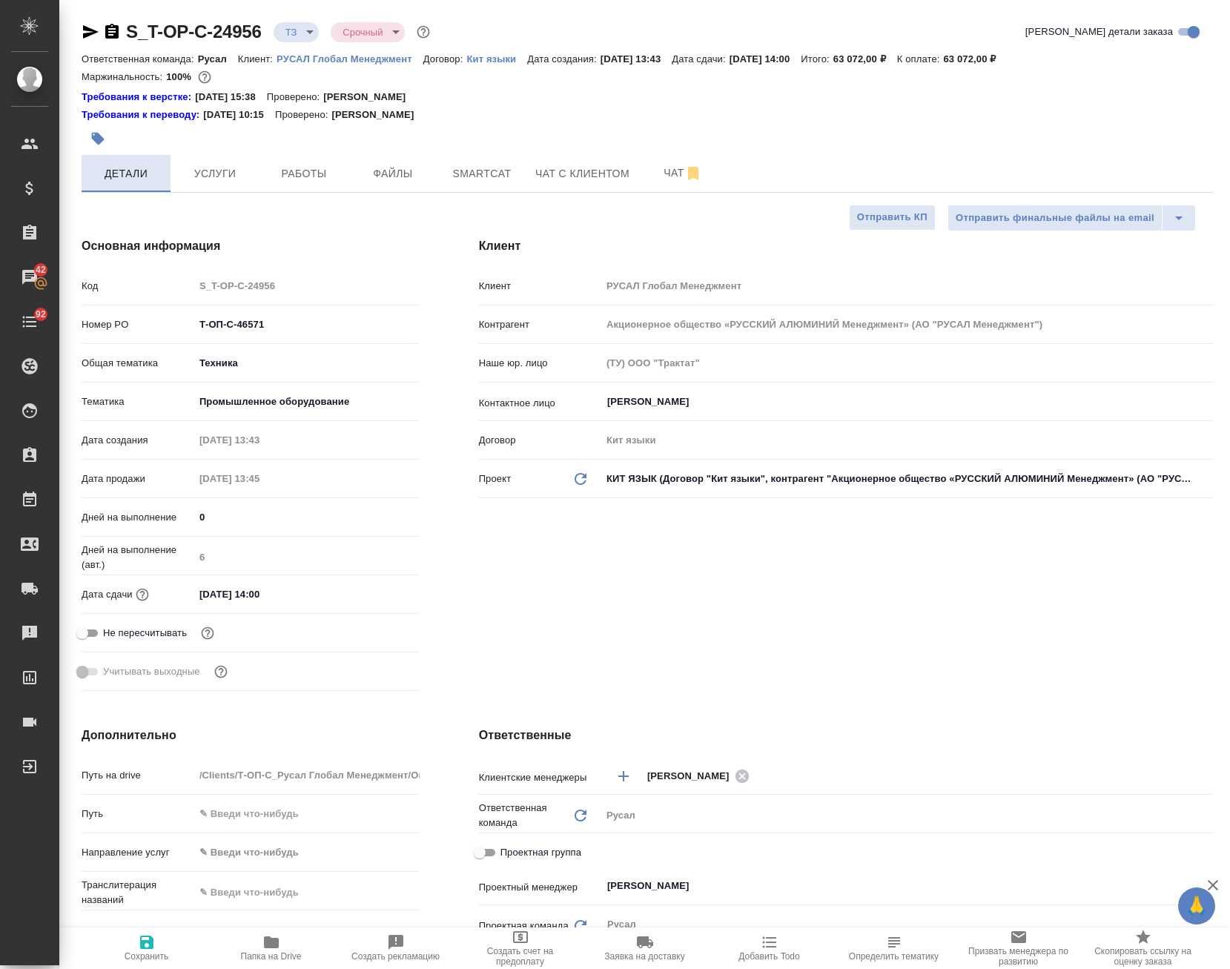
type textarea "x"
click at [99, 136] on icon "button" at bounding box center [98, 139] width 13 height 13
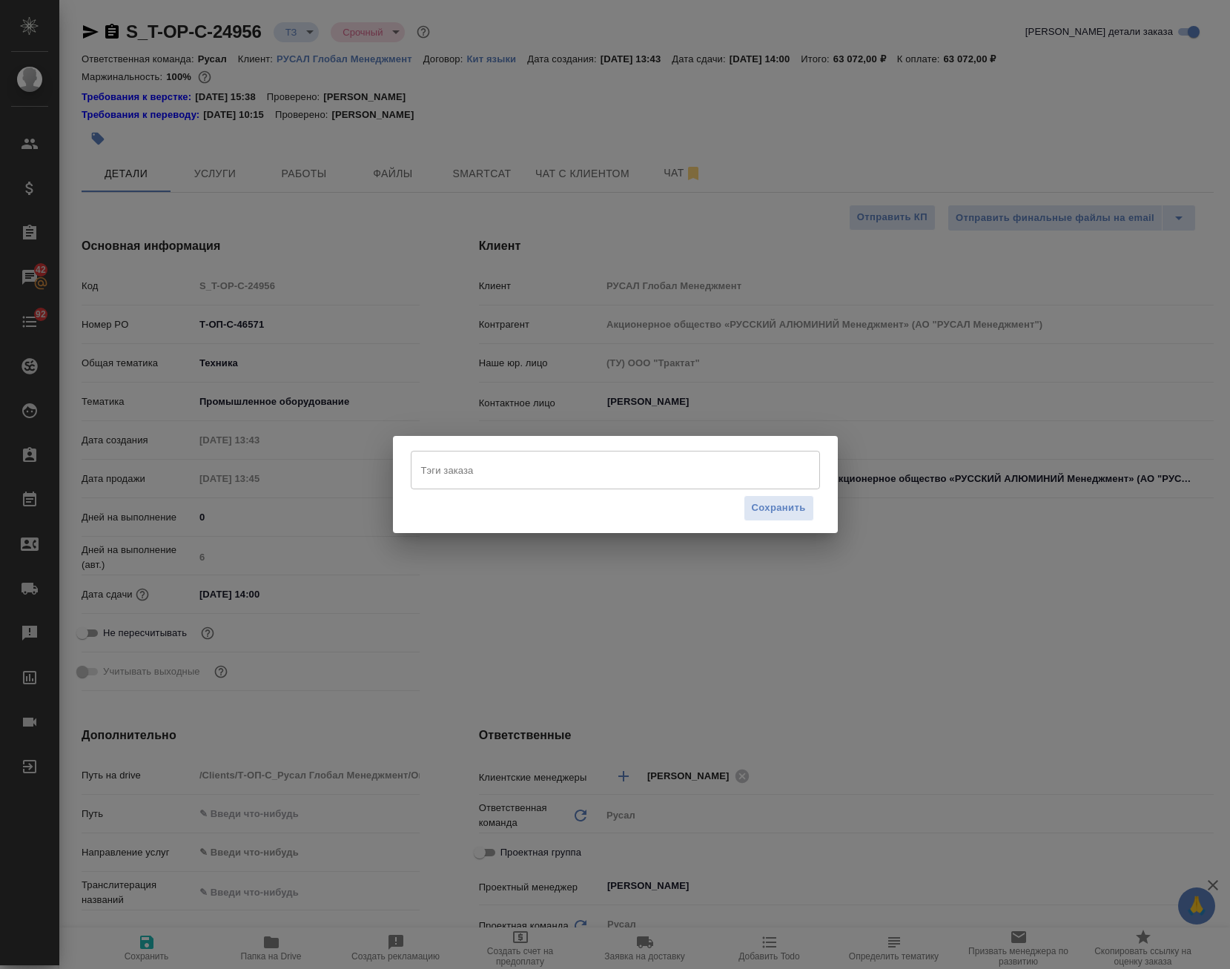
click at [550, 449] on div "Тэги заказа Тэги заказа Сохранить" at bounding box center [615, 484] width 445 height 97
click at [554, 469] on input "Тэги заказа" at bounding box center [601, 469] width 368 height 25
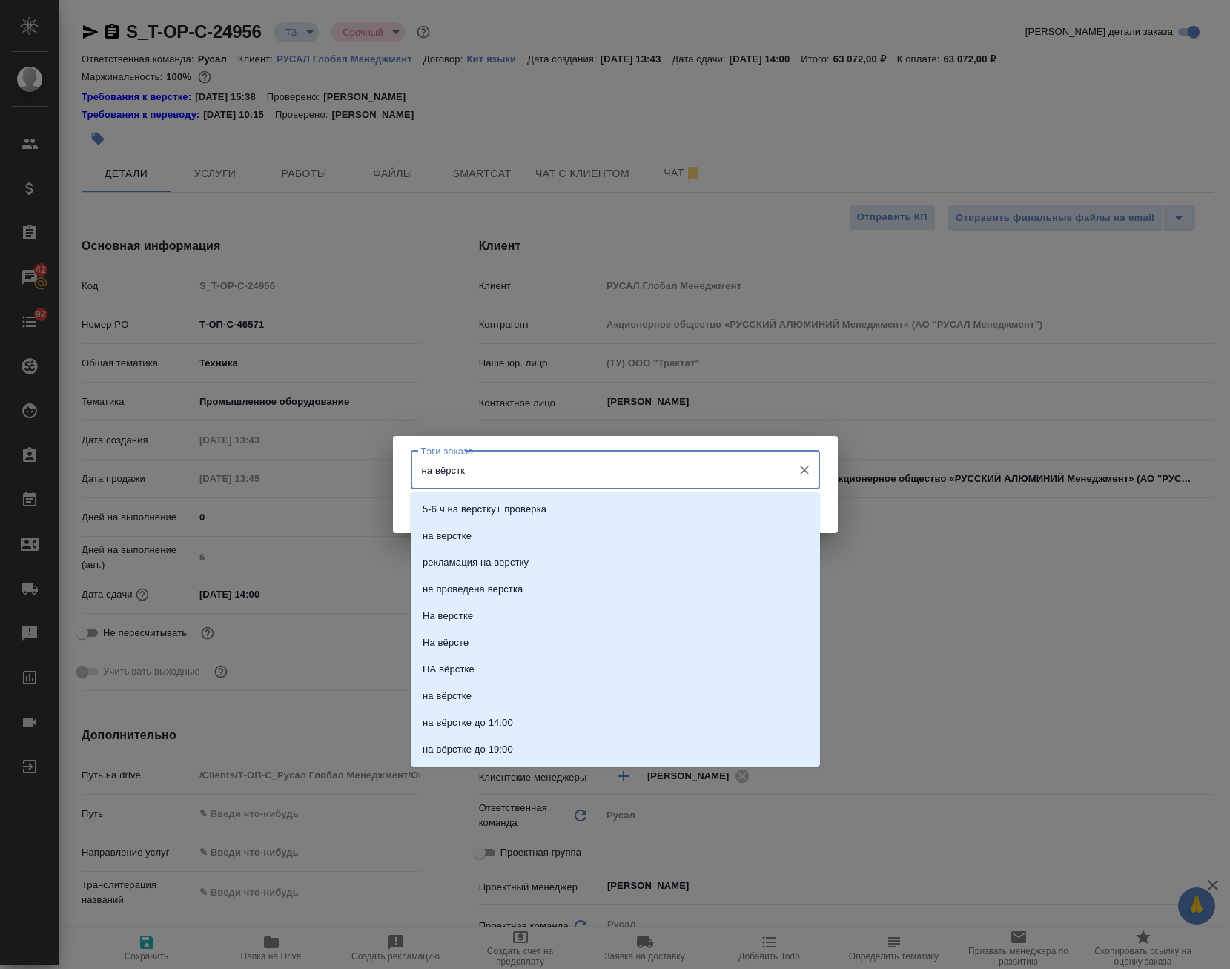
type input "на вёрстке"
click at [543, 515] on li "на верстке" at bounding box center [615, 509] width 409 height 27
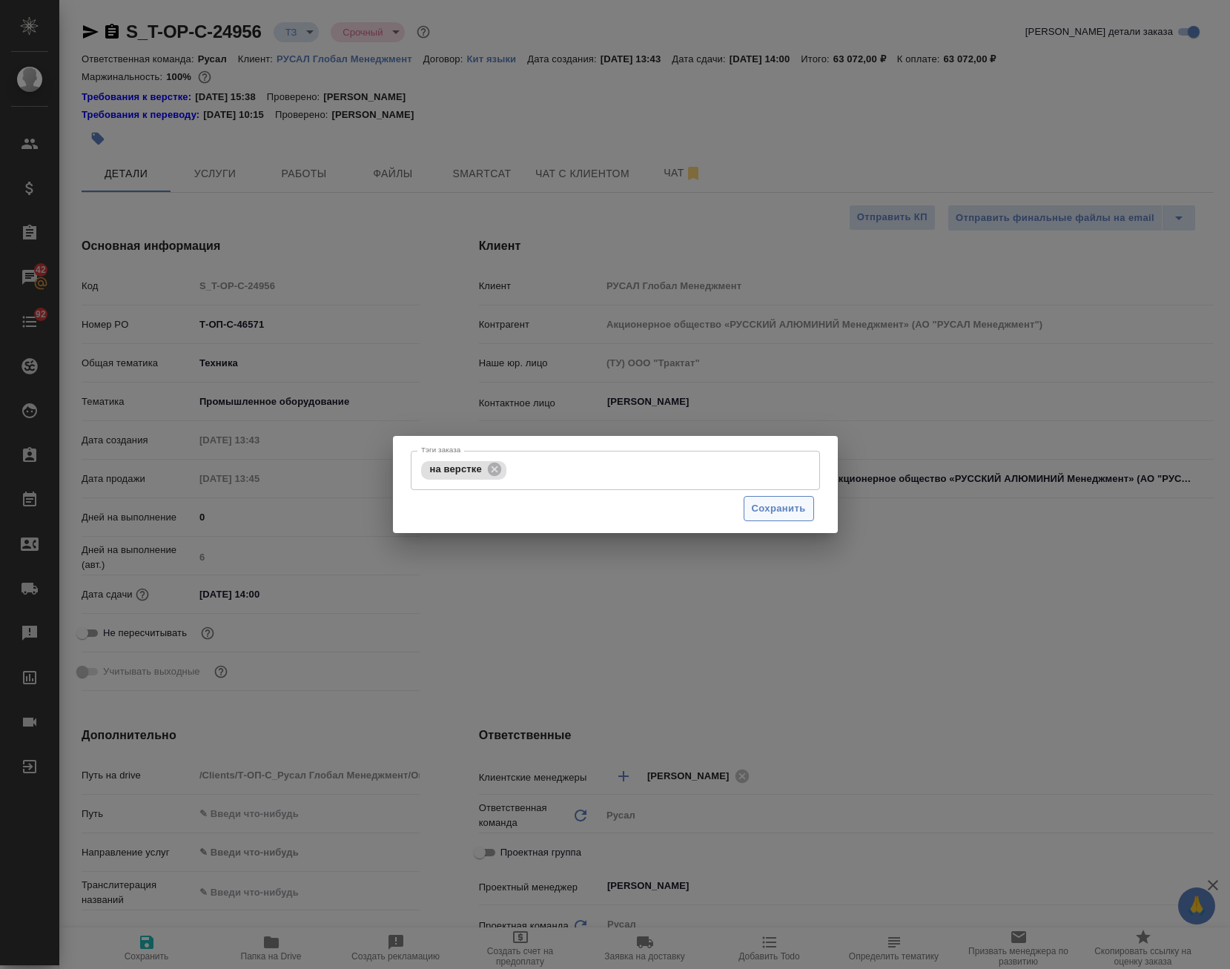
drag, startPoint x: 784, startPoint y: 491, endPoint x: 790, endPoint y: 501, distance: 12.0
click at [784, 492] on div "Сохранить" at bounding box center [615, 509] width 409 height 38
click at [788, 502] on span "Сохранить" at bounding box center [779, 508] width 54 height 17
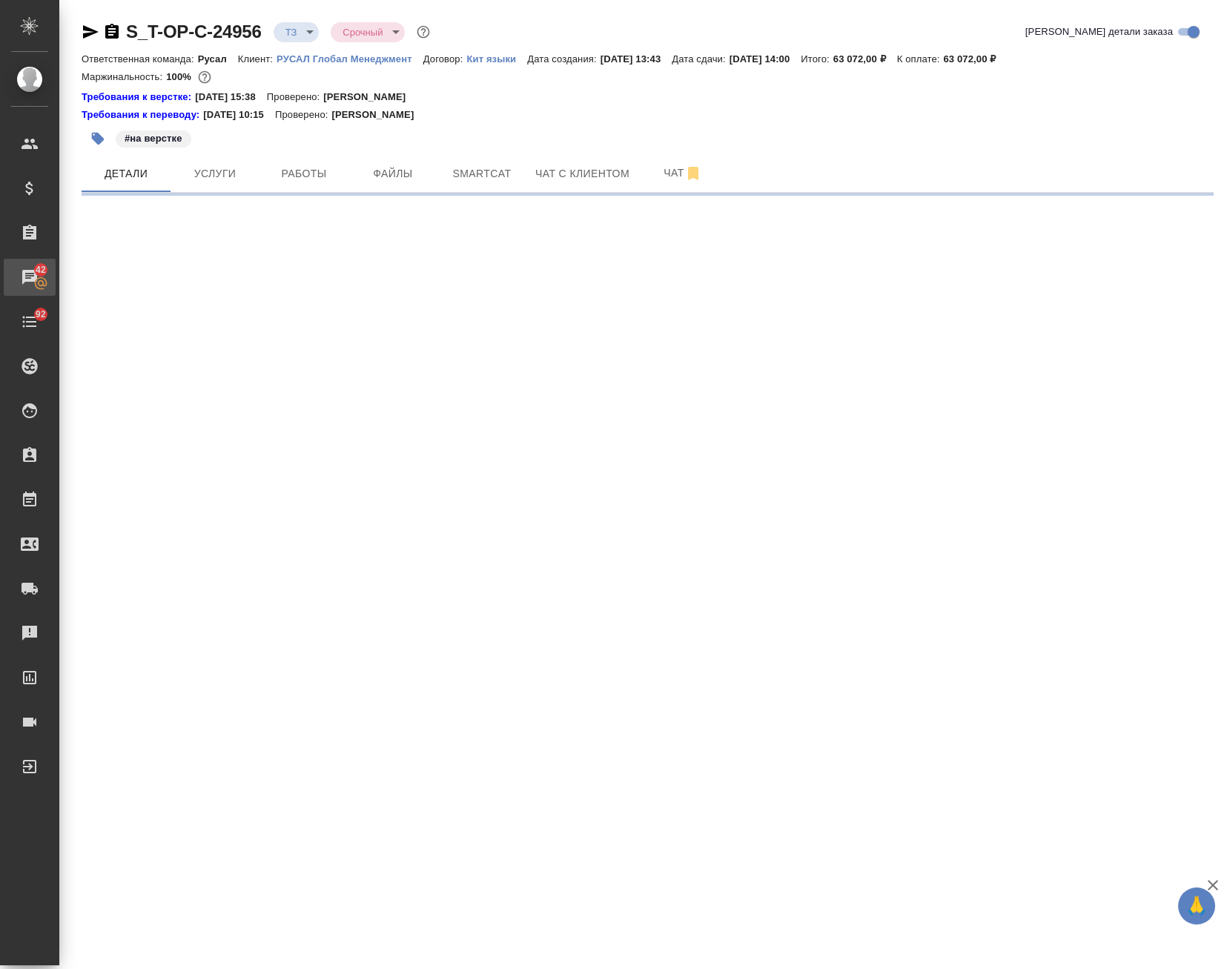
select select "RU"
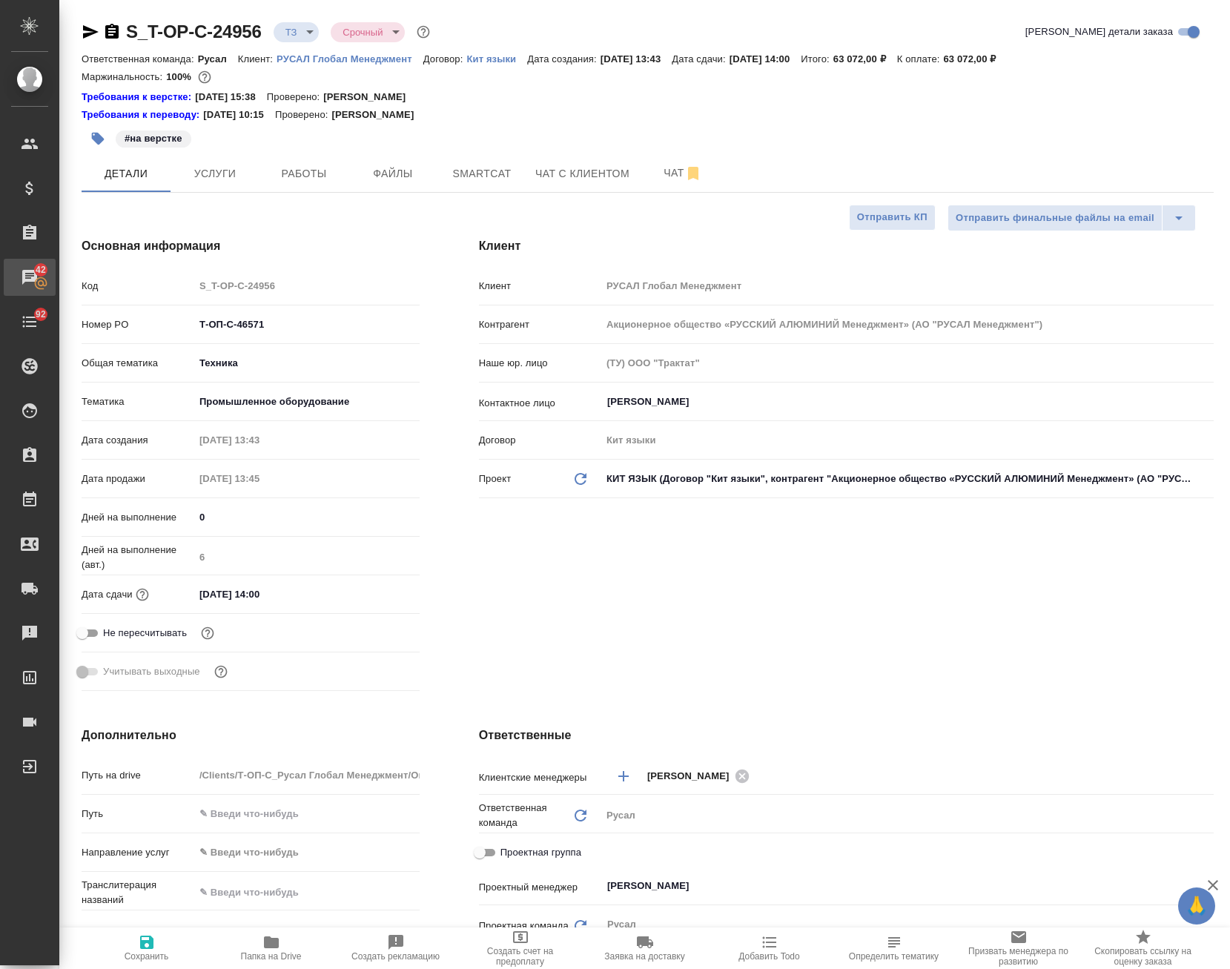
type textarea "x"
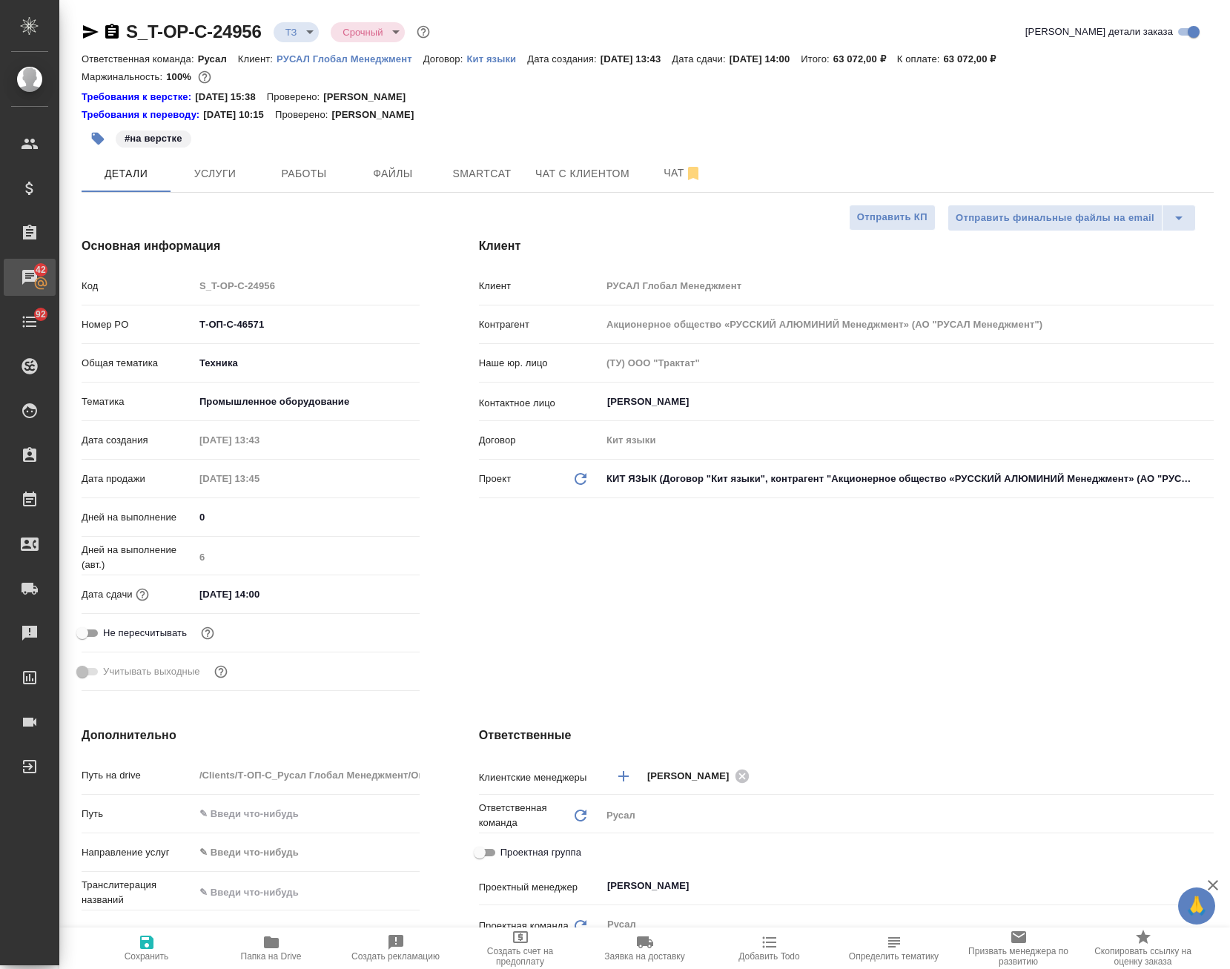
type textarea "x"
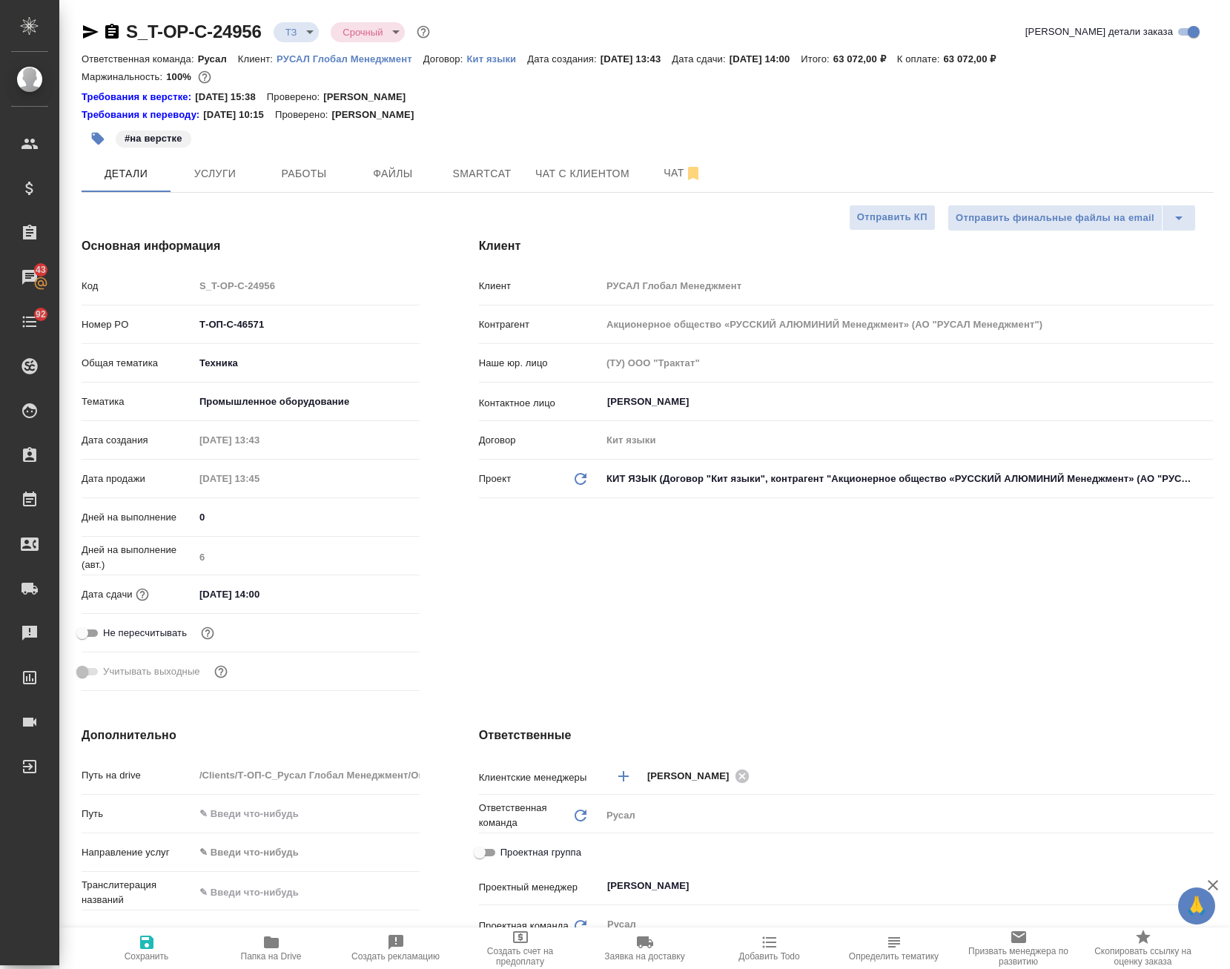
type textarea "x"
click at [296, 169] on span "Работы" at bounding box center [303, 174] width 71 height 19
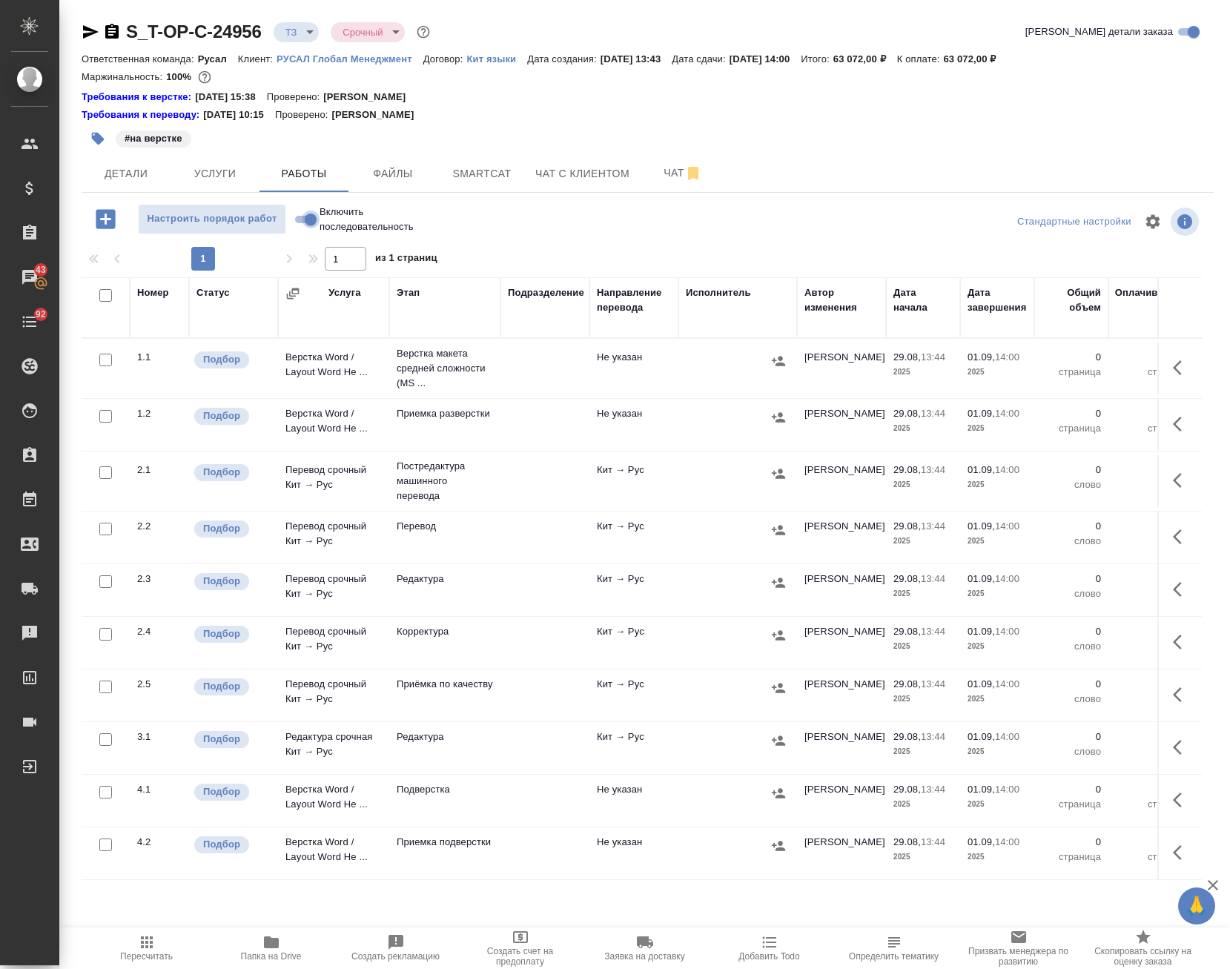
click at [316, 214] on input "Включить последовательность" at bounding box center [310, 220] width 53 height 18
checkbox input "true"
